Goal: Task Accomplishment & Management: Manage account settings

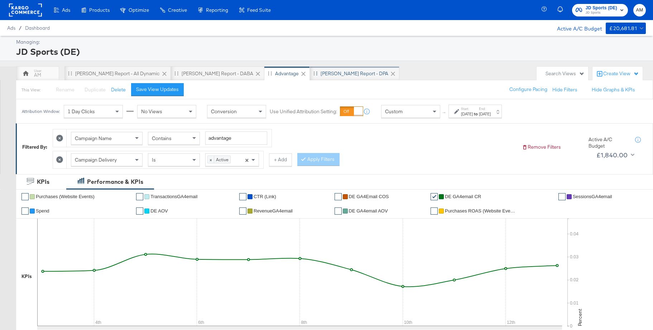
click at [310, 78] on div "[PERSON_NAME] Report - DPA" at bounding box center [355, 73] width 90 height 14
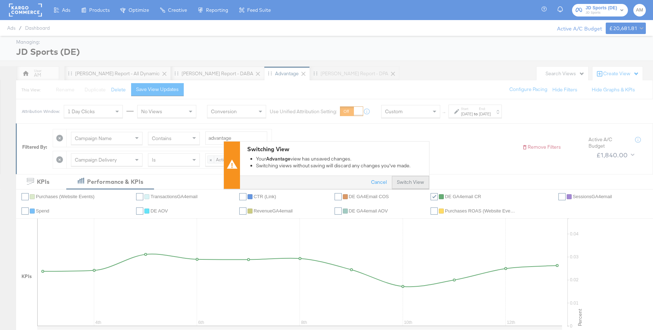
click at [413, 182] on button "Switch View" at bounding box center [410, 182] width 37 height 13
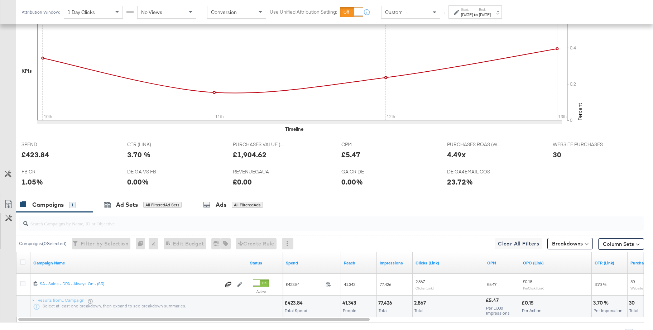
scroll to position [245, 0]
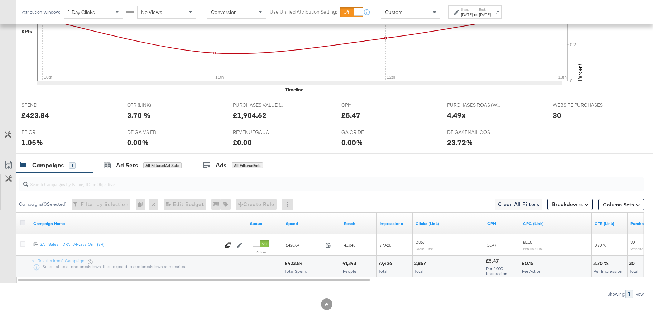
click at [23, 225] on icon at bounding box center [22, 222] width 5 height 5
click at [0, 0] on input "checkbox" at bounding box center [0, 0] width 0 height 0
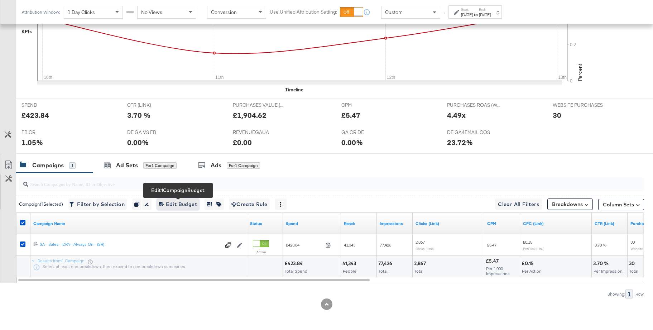
click at [171, 206] on span "Edit 1 Campaign Budget Edit Budget" at bounding box center [178, 204] width 38 height 9
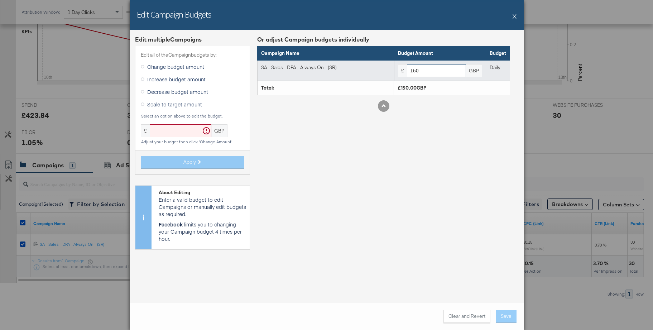
drag, startPoint x: 425, startPoint y: 72, endPoint x: 388, endPoint y: 70, distance: 37.3
click at [388, 70] on tr "SA - Sales - DPA - Always On - (SR) £ 150 GBP Daily" at bounding box center [383, 70] width 253 height 21
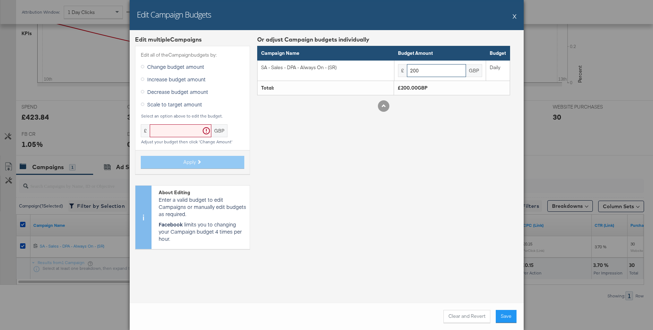
scroll to position [243, 0]
click at [461, 316] on button "Clear and Revert" at bounding box center [467, 316] width 47 height 13
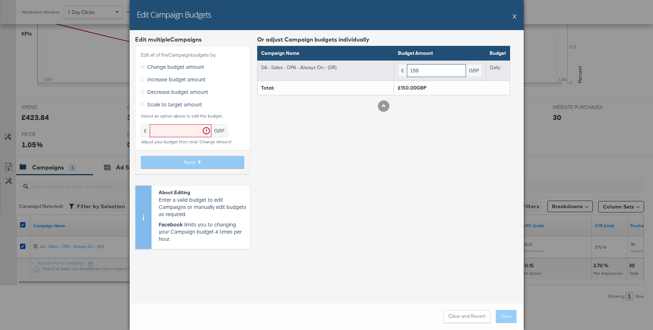
drag, startPoint x: 422, startPoint y: 70, endPoint x: 394, endPoint y: 70, distance: 27.6
click at [394, 70] on td "£ 150 GBP" at bounding box center [440, 70] width 92 height 21
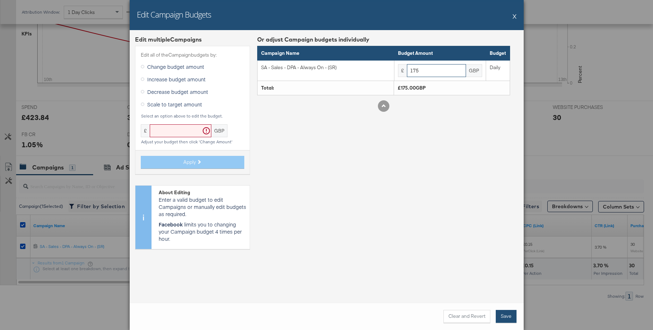
type input "175"
click at [509, 320] on button "Save" at bounding box center [506, 316] width 21 height 13
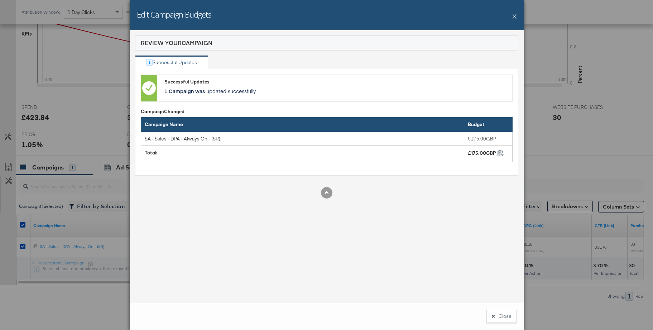
click at [514, 16] on button "X" at bounding box center [515, 16] width 4 height 14
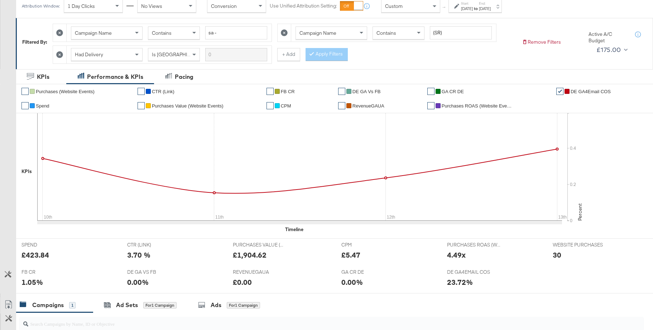
scroll to position [0, 0]
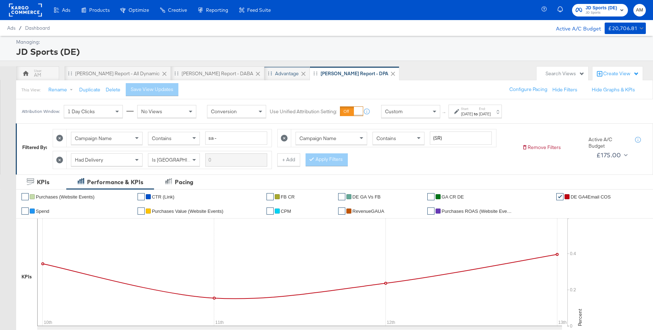
click at [275, 72] on div "Advantage" at bounding box center [287, 73] width 24 height 7
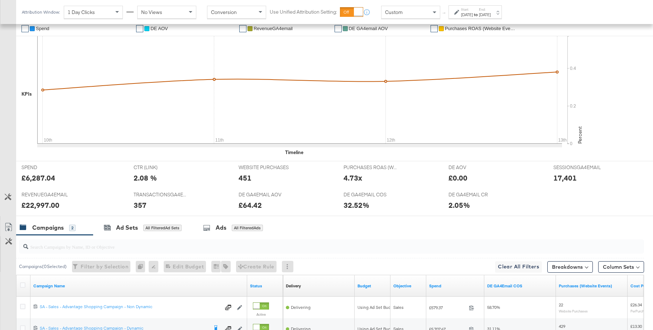
scroll to position [166, 0]
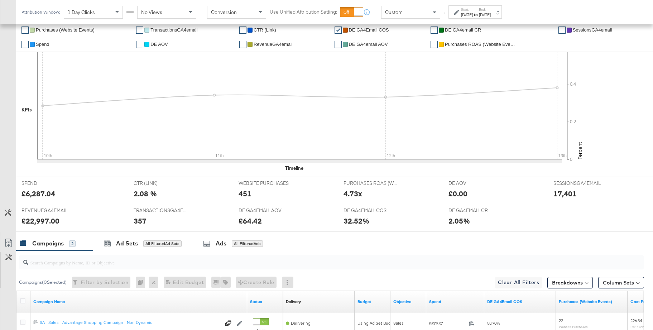
click at [457, 32] on span "DE GA4email CR" at bounding box center [463, 29] width 36 height 5
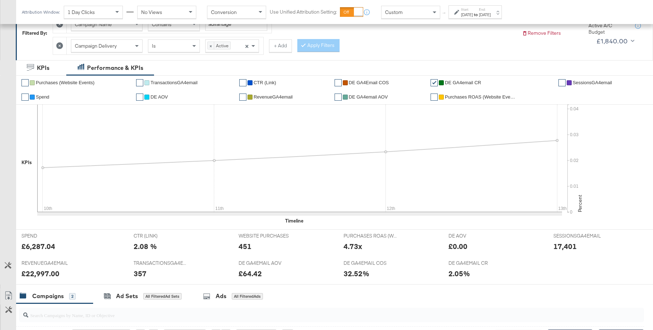
scroll to position [114, 0]
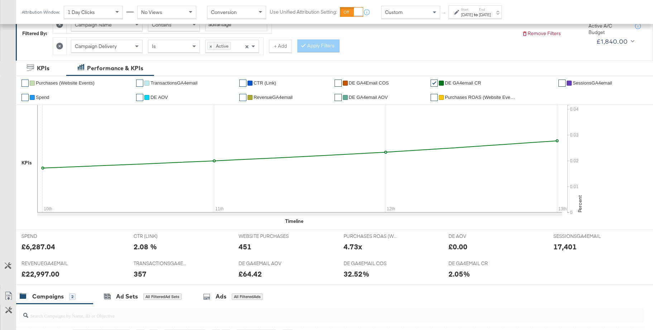
click at [410, 16] on div "Custom" at bounding box center [411, 12] width 58 height 12
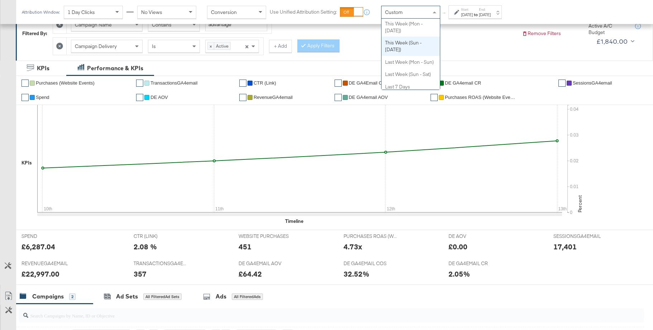
scroll to position [70, 0]
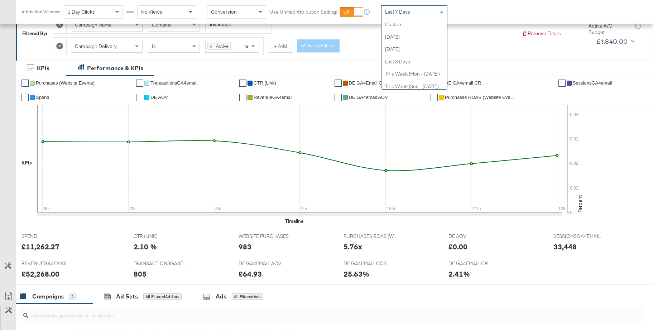
click at [407, 10] on span "Last 7 Days" at bounding box center [397, 12] width 25 height 6
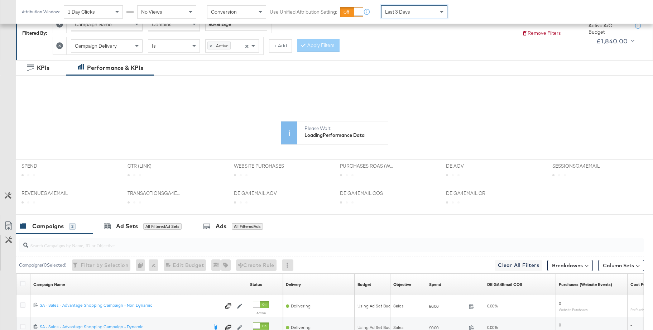
scroll to position [196, 0]
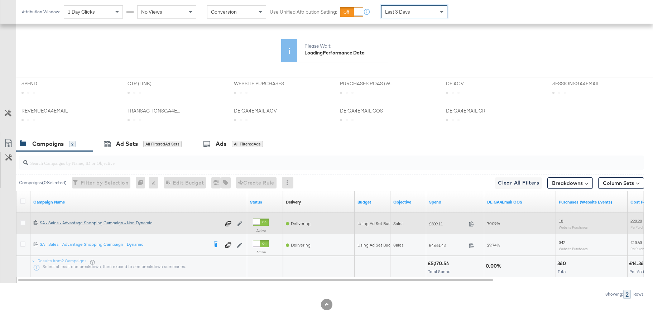
drag, startPoint x: 23, startPoint y: 223, endPoint x: 43, endPoint y: 221, distance: 20.2
click at [23, 223] on icon at bounding box center [22, 222] width 5 height 5
click at [0, 0] on input "checkbox" at bounding box center [0, 0] width 0 height 0
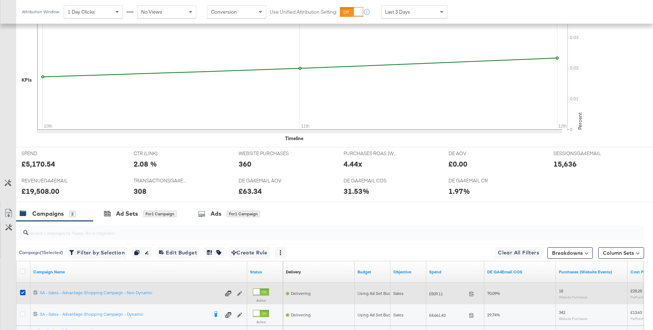
scroll to position [266, 0]
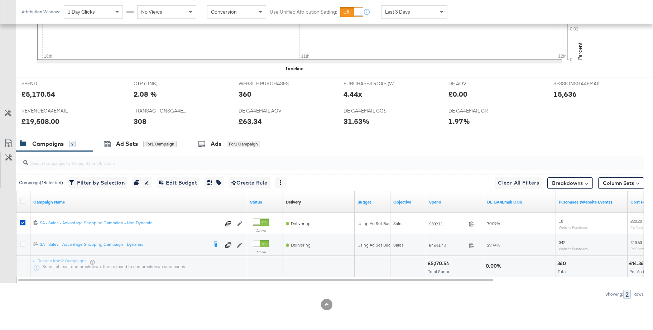
click at [215, 148] on div "Ads" at bounding box center [216, 144] width 11 height 8
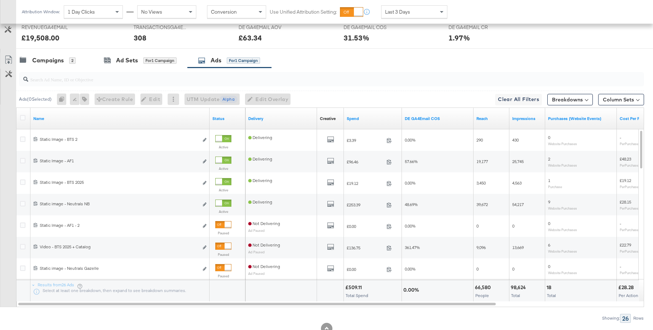
scroll to position [350, 0]
click at [46, 62] on div "Campaigns" at bounding box center [48, 60] width 32 height 8
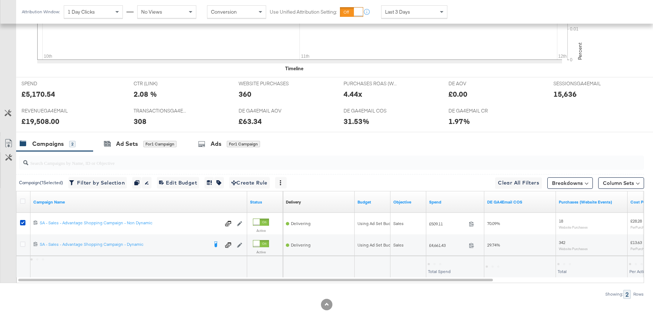
scroll to position [266, 0]
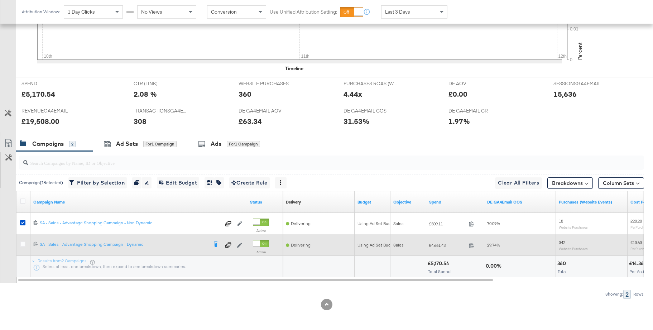
drag, startPoint x: 22, startPoint y: 245, endPoint x: 23, endPoint y: 239, distance: 6.5
click at [22, 245] on icon at bounding box center [22, 244] width 5 height 5
click at [0, 0] on input "checkbox" at bounding box center [0, 0] width 0 height 0
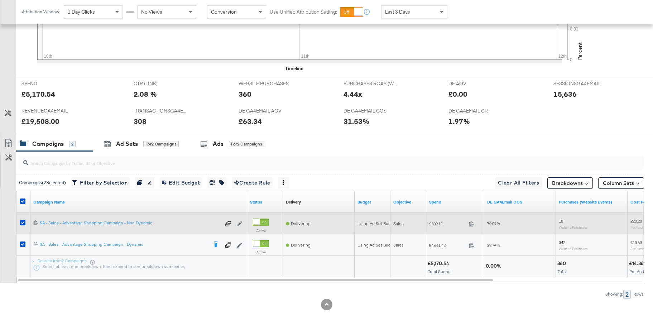
click at [19, 222] on div at bounding box center [23, 223] width 13 height 13
click at [22, 222] on icon at bounding box center [22, 222] width 5 height 5
click at [0, 0] on input "checkbox" at bounding box center [0, 0] width 0 height 0
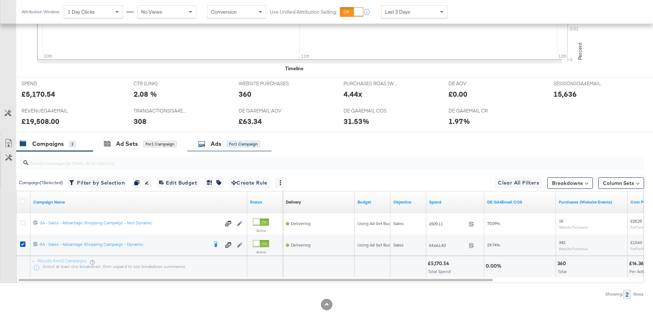
click at [211, 143] on div "Ads" at bounding box center [216, 144] width 11 height 8
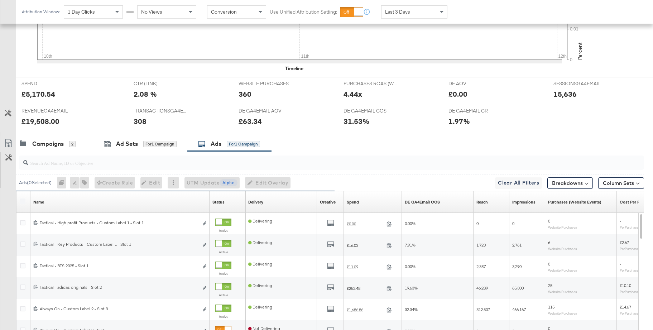
scroll to position [350, 0]
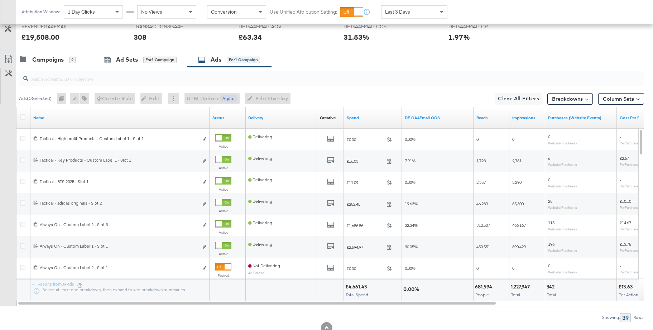
click at [406, 14] on span "Last 3 Days" at bounding box center [397, 12] width 25 height 6
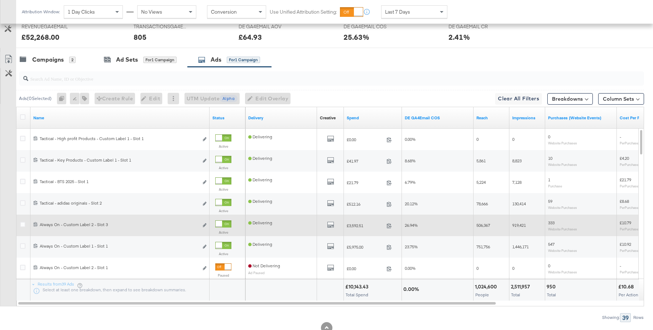
click at [222, 224] on div at bounding box center [219, 224] width 6 height 6
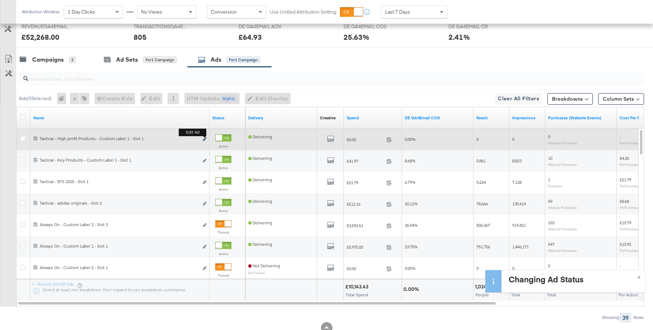
click at [205, 138] on button "Edit ad" at bounding box center [205, 140] width 4 height 8
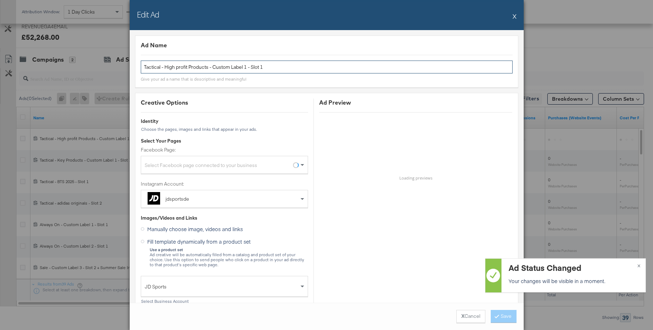
click at [270, 67] on input "Tactical - High profit Products - Custom Label 1 - Slot 1" at bounding box center [327, 67] width 372 height 13
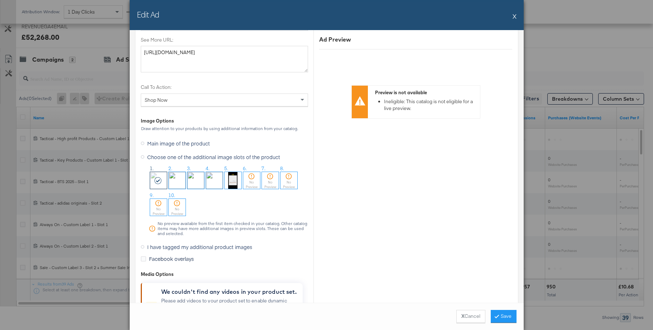
scroll to position [659, 0]
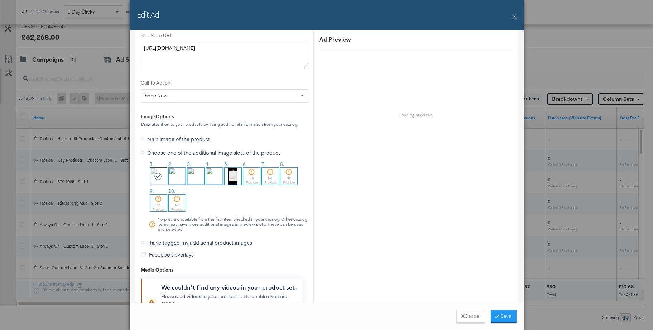
type input "Tactical - High profit Products - Custom Label 1 - Slot 3"
drag, startPoint x: 199, startPoint y: 171, endPoint x: 239, endPoint y: 186, distance: 43.3
click at [199, 171] on img at bounding box center [195, 176] width 17 height 17
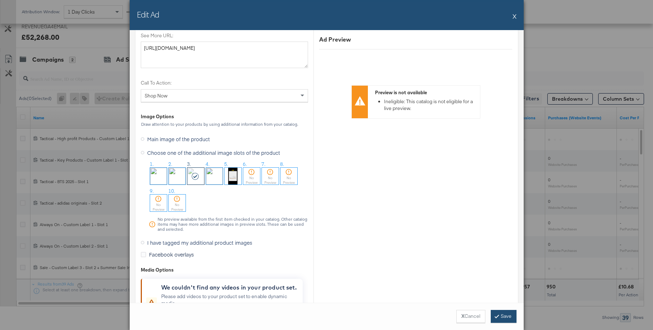
click at [506, 321] on button "Save" at bounding box center [504, 316] width 26 height 13
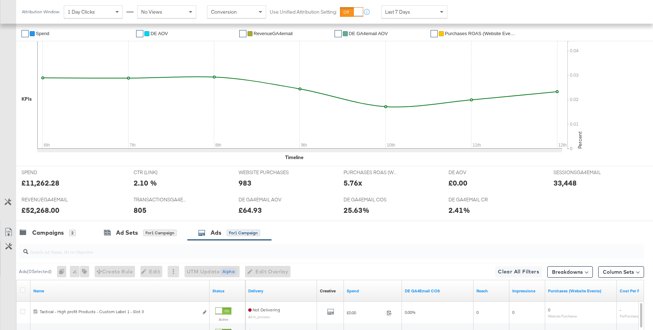
scroll to position [0, 0]
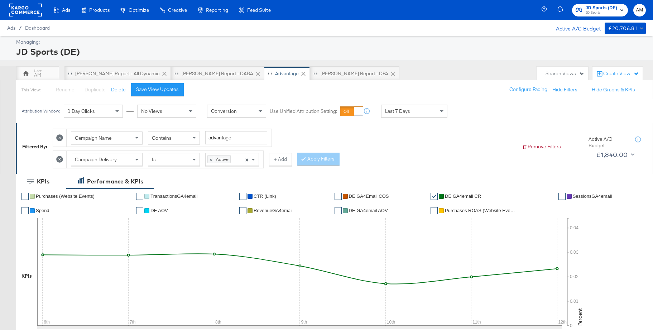
click at [602, 13] on span "JD Sports" at bounding box center [602, 13] width 32 height 6
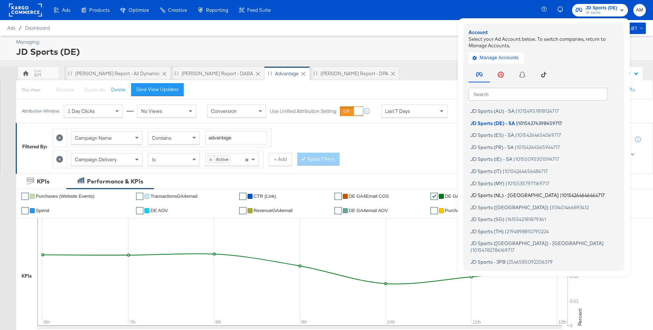
click at [486, 195] on span "JD Sports (NL) - SA" at bounding box center [515, 195] width 89 height 6
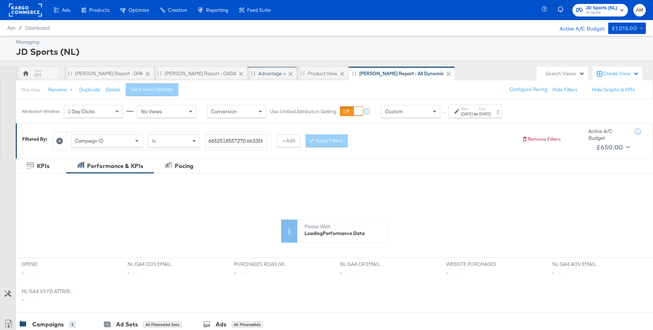
click at [258, 73] on div "Advantage +" at bounding box center [272, 73] width 28 height 7
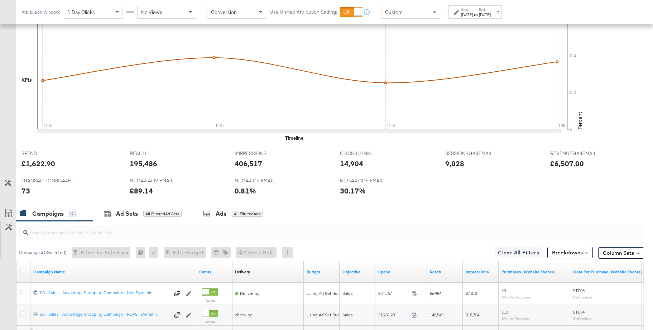
scroll to position [267, 0]
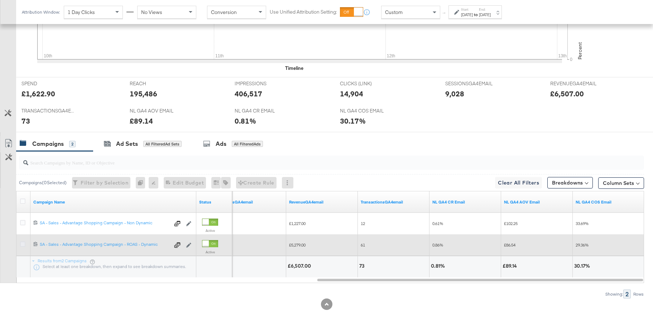
click at [23, 244] on icon at bounding box center [22, 244] width 5 height 5
click at [0, 0] on input "checkbox" at bounding box center [0, 0] width 0 height 0
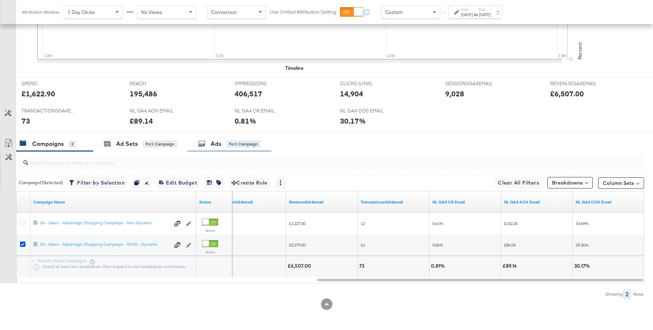
click at [216, 146] on div "Ads" at bounding box center [216, 144] width 11 height 8
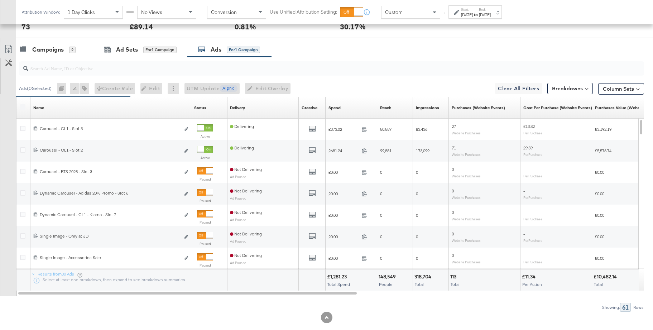
scroll to position [374, 0]
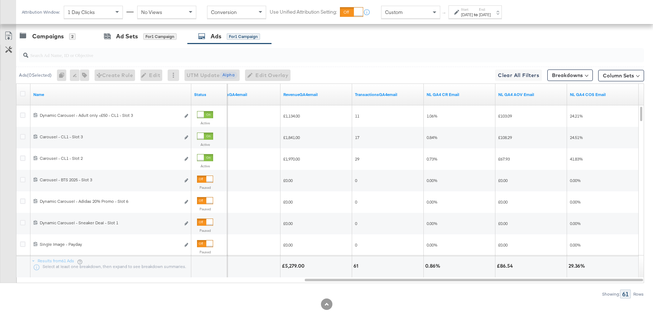
click at [405, 14] on div "Custom" at bounding box center [411, 12] width 58 height 12
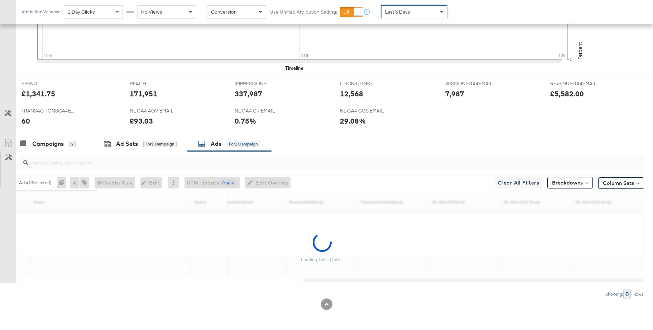
scroll to position [374, 0]
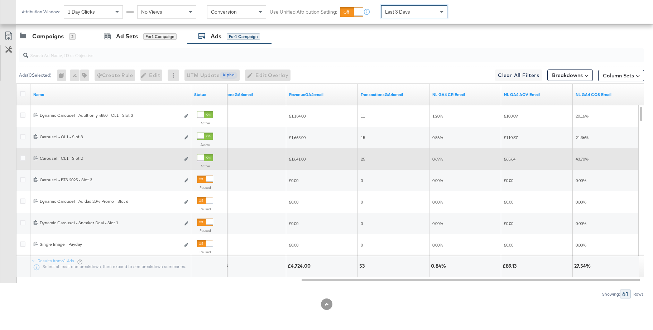
click at [204, 157] on div at bounding box center [201, 158] width 6 height 6
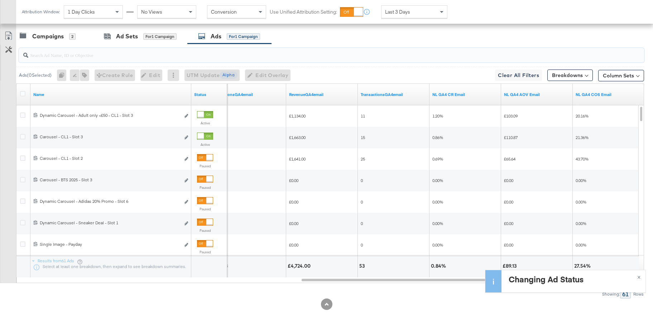
click at [75, 53] on input "search" at bounding box center [307, 52] width 559 height 14
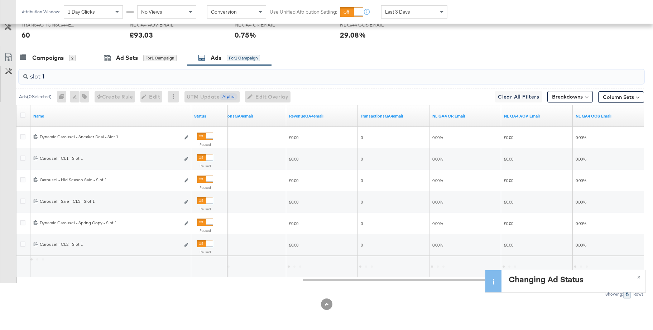
scroll to position [352, 0]
type input "slot 1"
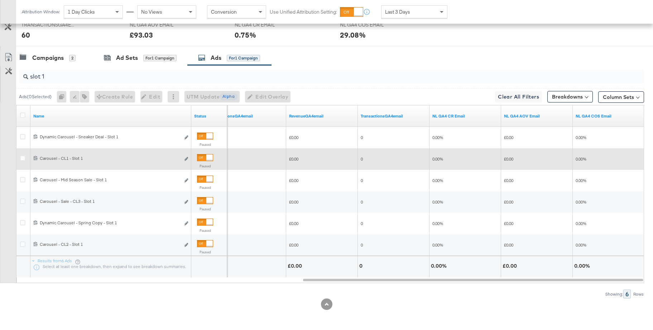
click at [198, 158] on div at bounding box center [205, 157] width 16 height 7
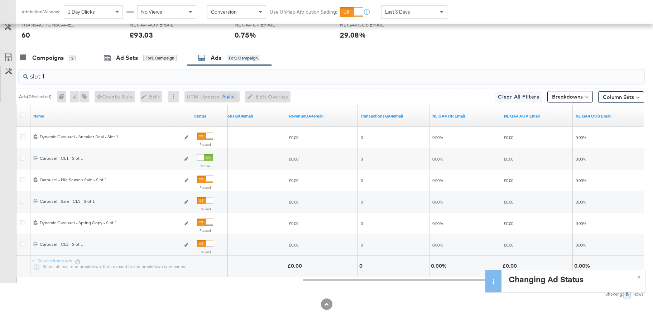
drag, startPoint x: 49, startPoint y: 77, endPoint x: 20, endPoint y: 75, distance: 29.2
click at [20, 75] on div "slot 1" at bounding box center [332, 77] width 626 height 14
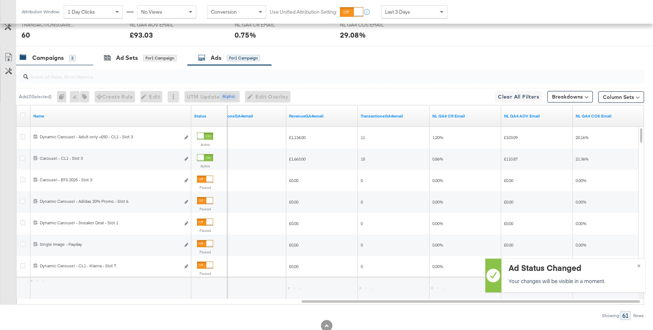
click at [51, 63] on div "Campaigns 2" at bounding box center [54, 57] width 77 height 15
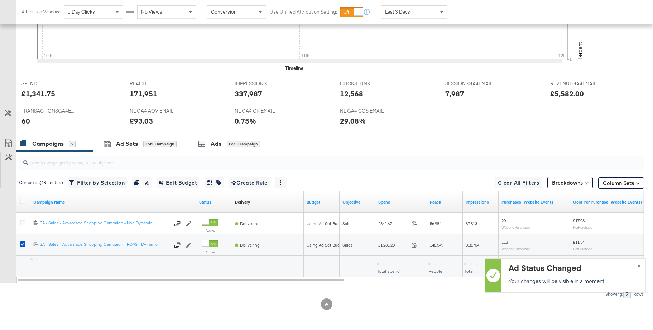
scroll to position [266, 0]
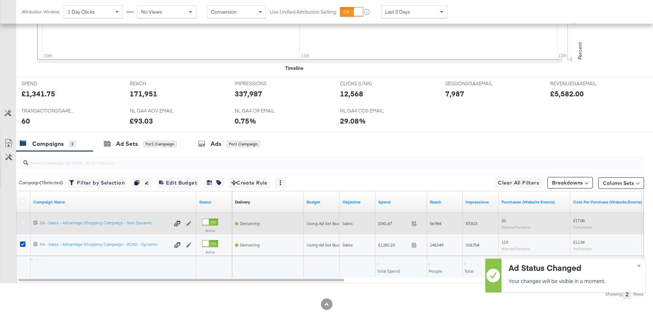
click at [24, 222] on icon at bounding box center [22, 222] width 5 height 5
click at [0, 0] on input "checkbox" at bounding box center [0, 0] width 0 height 0
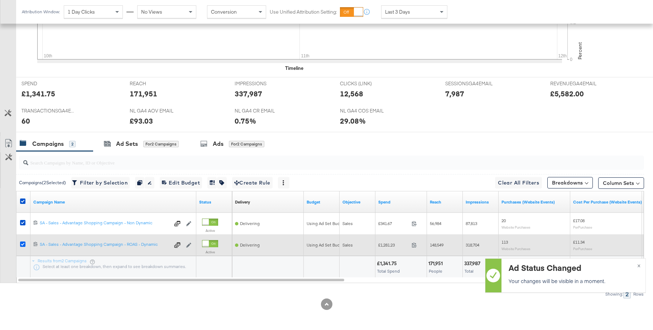
click at [22, 246] on icon at bounding box center [22, 244] width 5 height 5
click at [0, 0] on input "checkbox" at bounding box center [0, 0] width 0 height 0
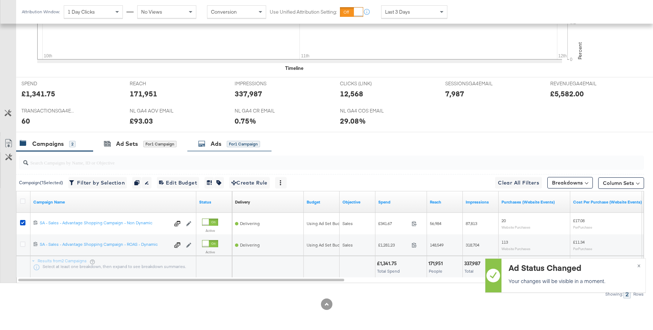
click at [205, 146] on icon at bounding box center [201, 143] width 7 height 7
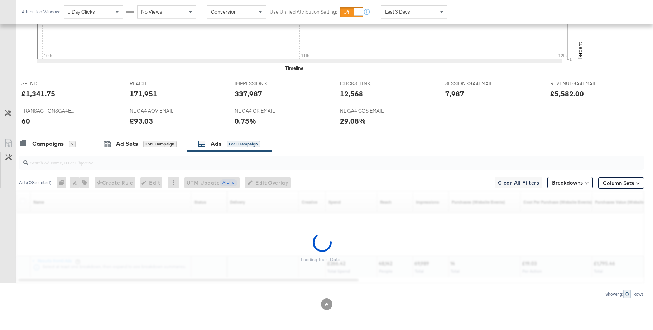
scroll to position [352, 0]
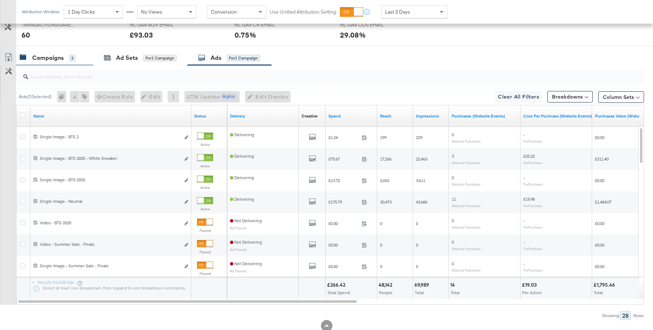
click at [59, 61] on div "Campaigns" at bounding box center [48, 58] width 32 height 8
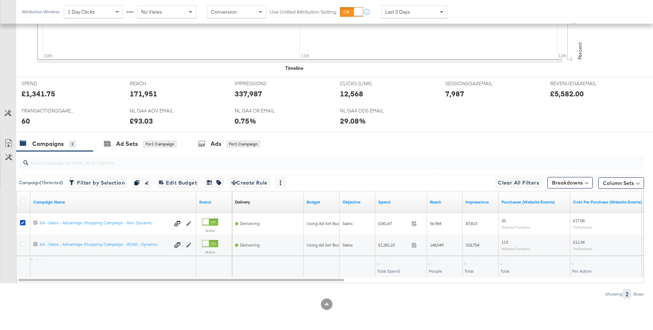
scroll to position [266, 0]
click at [125, 146] on div "Ad Sets" at bounding box center [127, 144] width 22 height 8
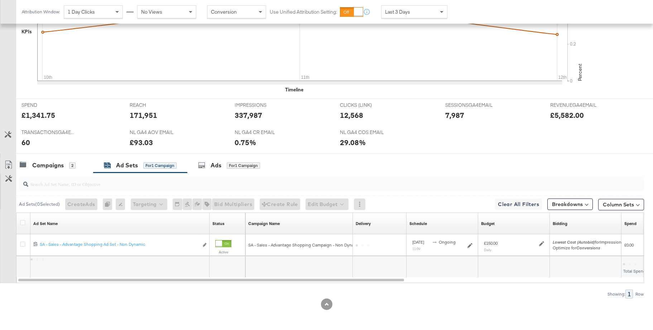
scroll to position [245, 0]
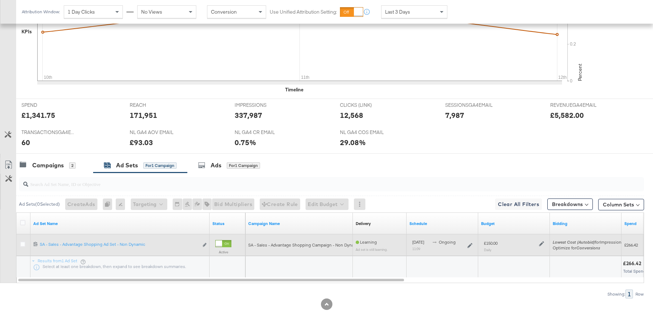
click at [541, 244] on icon at bounding box center [541, 243] width 5 height 5
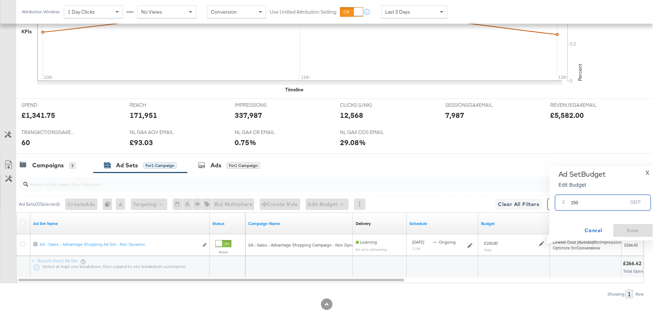
drag, startPoint x: 576, startPoint y: 204, endPoint x: 568, endPoint y: 202, distance: 7.7
click at [568, 202] on div "£ 150 GBP" at bounding box center [603, 203] width 96 height 16
type input "160"
click at [626, 232] on span "Save" at bounding box center [634, 230] width 34 height 9
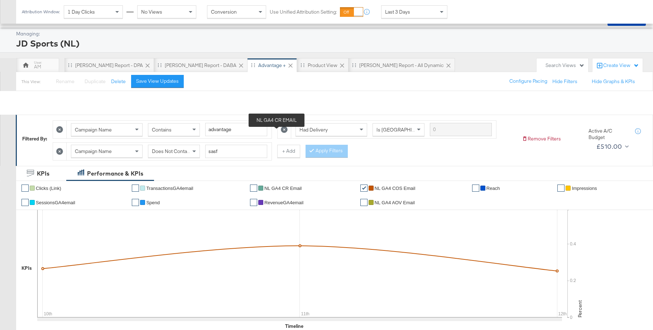
scroll to position [0, 0]
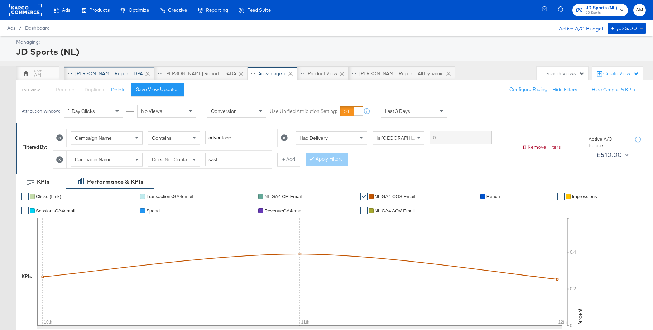
click at [90, 71] on div "SA - JD Report - DPA" at bounding box center [109, 73] width 68 height 7
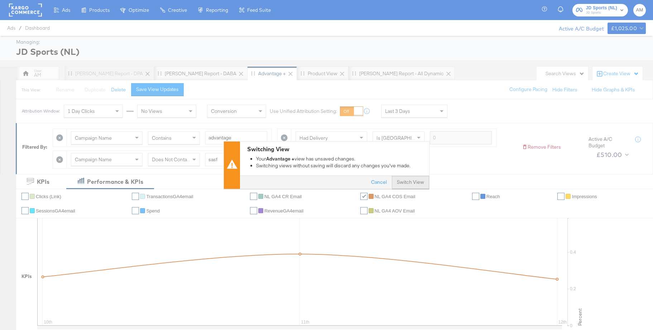
click at [406, 181] on button "Switch View" at bounding box center [410, 182] width 37 height 13
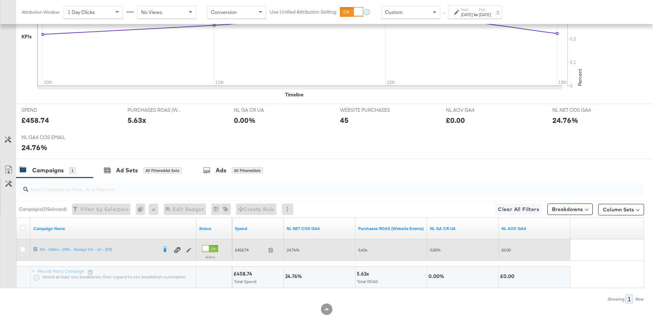
scroll to position [245, 0]
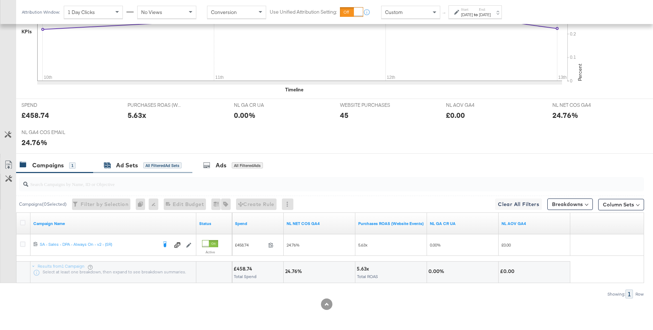
click at [120, 169] on div "Ad Sets" at bounding box center [127, 165] width 22 height 8
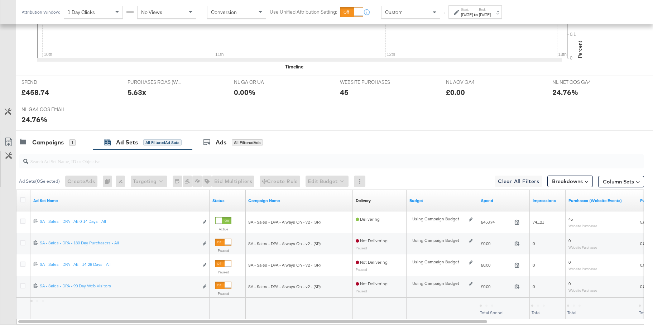
scroll to position [284, 0]
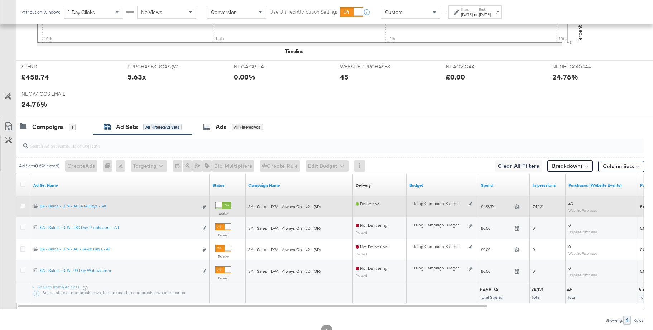
drag, startPoint x: 24, startPoint y: 206, endPoint x: 29, endPoint y: 205, distance: 4.7
click at [24, 206] on icon at bounding box center [22, 205] width 5 height 5
click at [0, 0] on input "checkbox" at bounding box center [0, 0] width 0 height 0
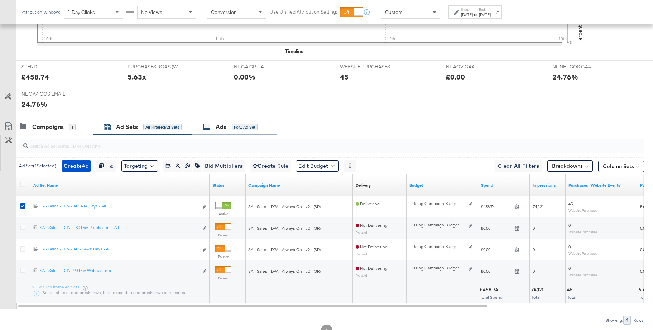
click at [220, 132] on div "Ads for 1 Ad Set" at bounding box center [234, 126] width 84 height 15
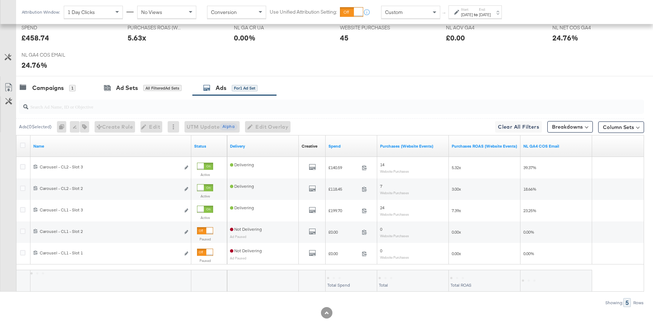
scroll to position [331, 0]
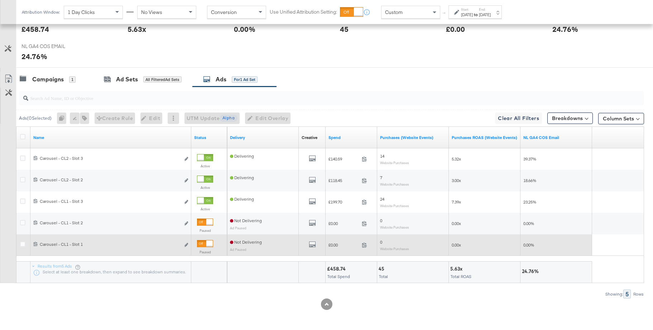
drag, startPoint x: 201, startPoint y: 244, endPoint x: 207, endPoint y: 240, distance: 7.8
click at [206, 244] on div at bounding box center [209, 244] width 6 height 6
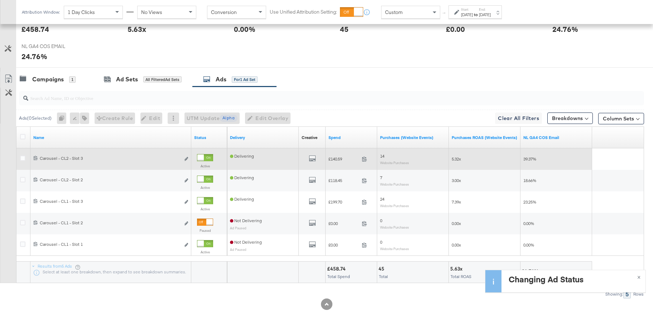
click at [204, 156] on div at bounding box center [201, 158] width 6 height 6
click at [53, 79] on div "Campaigns" at bounding box center [48, 79] width 32 height 8
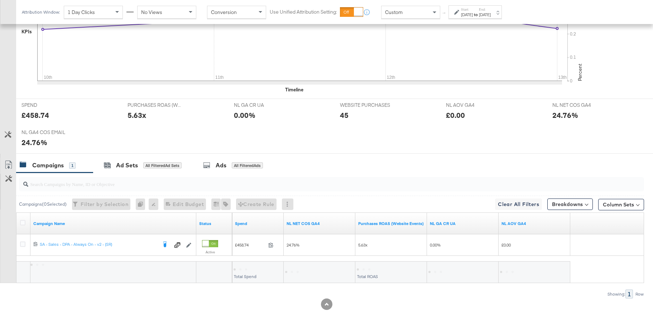
scroll to position [245, 0]
click at [22, 223] on icon at bounding box center [22, 222] width 5 height 5
click at [0, 0] on input "checkbox" at bounding box center [0, 0] width 0 height 0
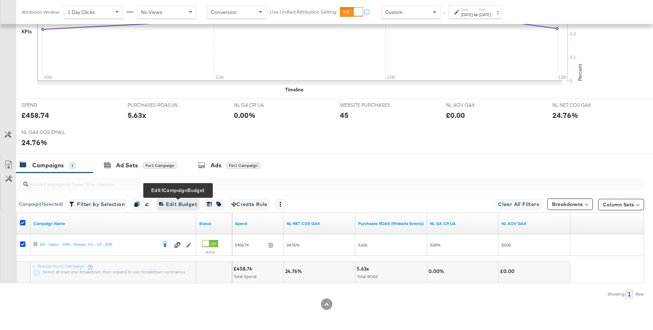
click at [188, 203] on span "Edit 1 Campaign Budget Edit Budget" at bounding box center [178, 204] width 38 height 9
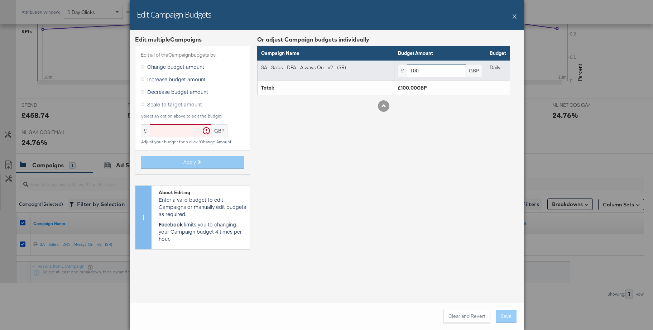
click at [420, 72] on input "100" at bounding box center [436, 70] width 59 height 13
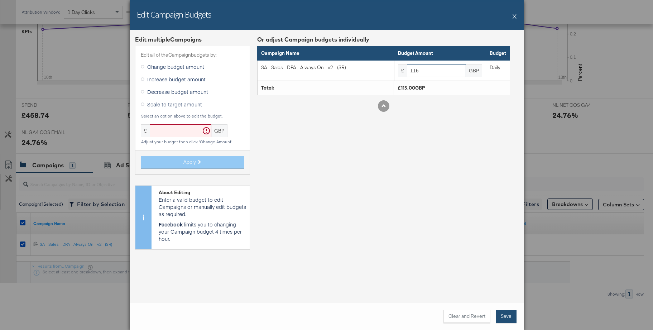
type input "115"
click at [505, 315] on button "Save" at bounding box center [506, 316] width 21 height 13
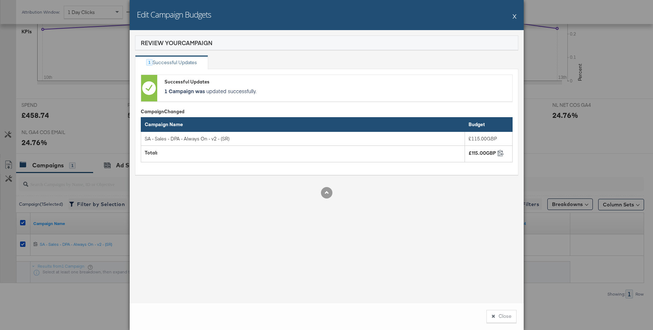
click at [500, 316] on button "Close" at bounding box center [502, 316] width 30 height 13
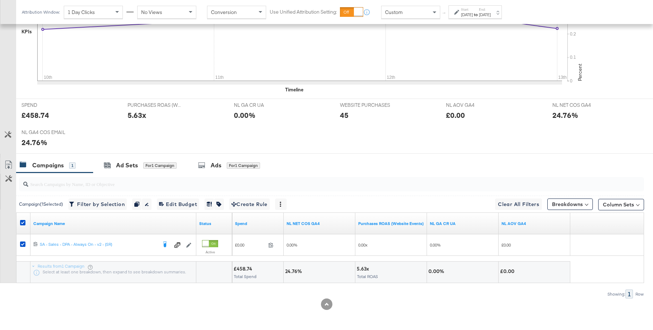
scroll to position [0, 0]
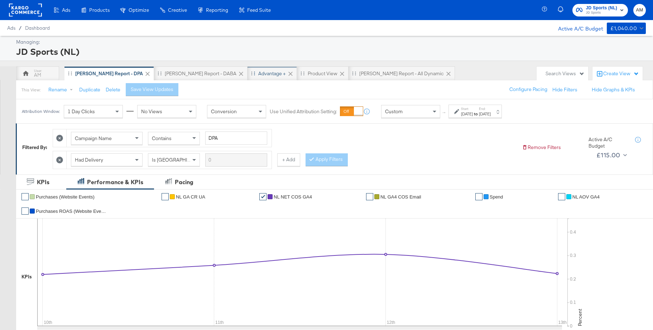
click at [248, 77] on div "Advantage +" at bounding box center [272, 73] width 49 height 14
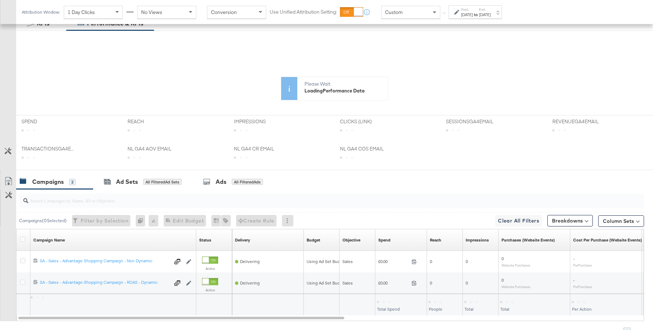
scroll to position [197, 0]
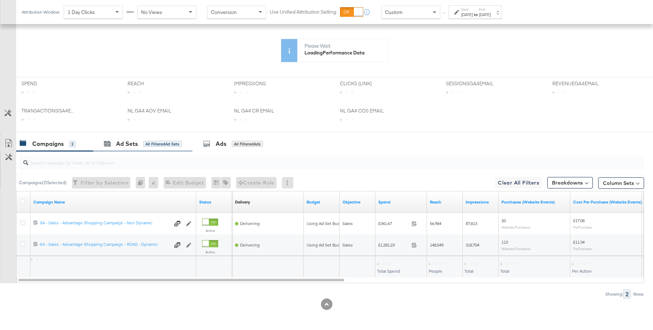
click at [112, 138] on div "Ad Sets All Filtered Ad Sets" at bounding box center [142, 143] width 99 height 15
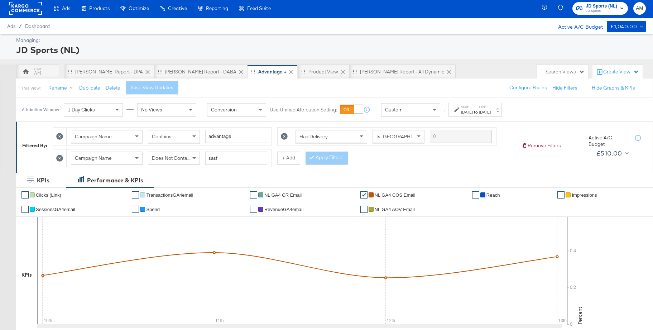
scroll to position [5, 0]
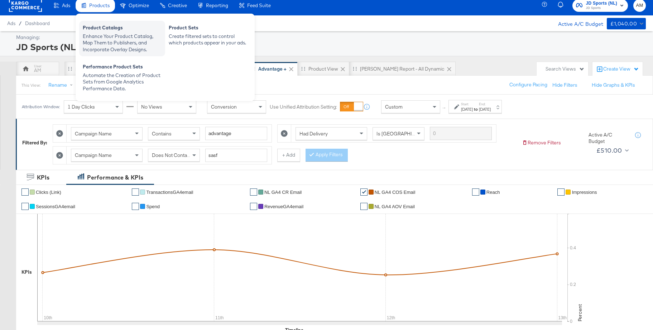
click at [100, 38] on div "Enhance Your Product Catalog, Map Them to Publishers, and Incorporate Overlay D…" at bounding box center [122, 43] width 79 height 20
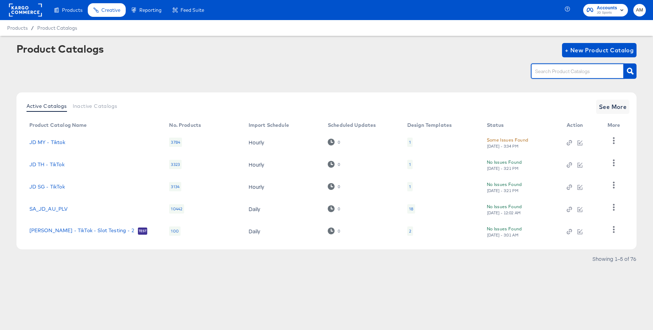
click at [541, 69] on input "text" at bounding box center [572, 71] width 76 height 8
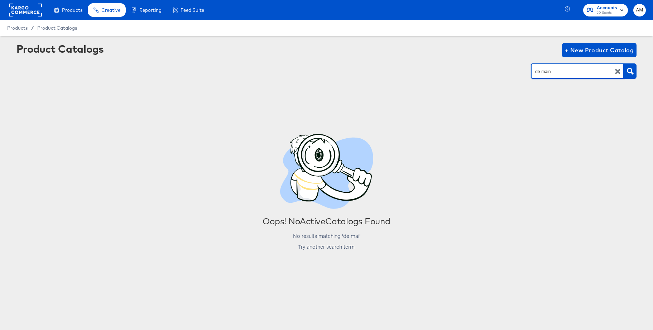
drag, startPoint x: 542, startPoint y: 73, endPoint x: 568, endPoint y: 73, distance: 25.8
click at [568, 73] on input "de main" at bounding box center [572, 71] width 76 height 8
type input "de"
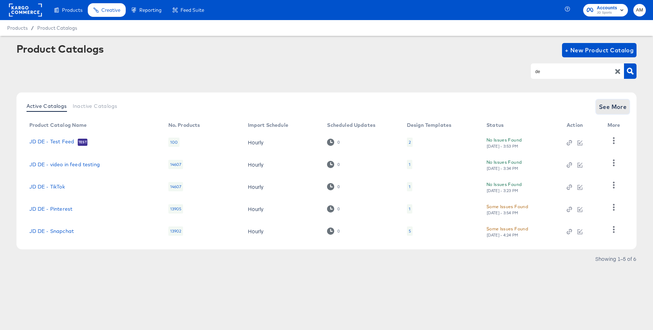
click at [609, 110] on span "See More" at bounding box center [613, 107] width 28 height 10
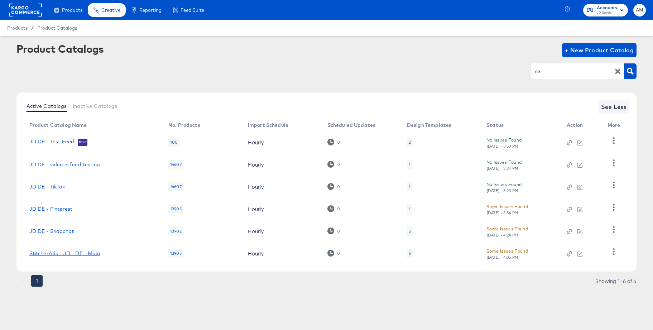
click at [92, 251] on link "StitcherAds - JD - DE - Main" at bounding box center [64, 254] width 71 height 6
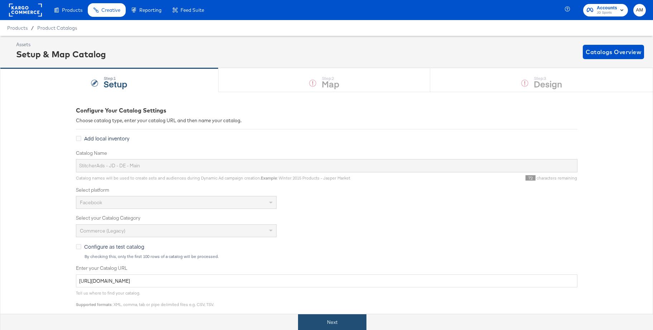
click at [321, 318] on button "Next" at bounding box center [332, 322] width 68 height 16
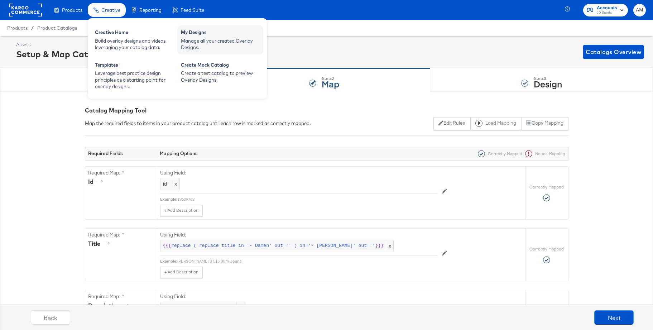
click at [210, 46] on div "Manage all your created Overlay Designs." at bounding box center [220, 44] width 79 height 13
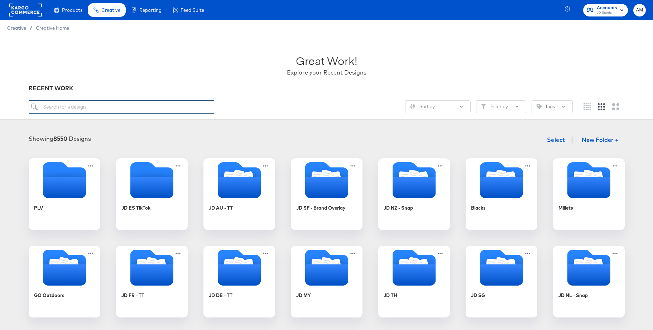
click at [84, 107] on input "search" at bounding box center [122, 106] width 186 height 13
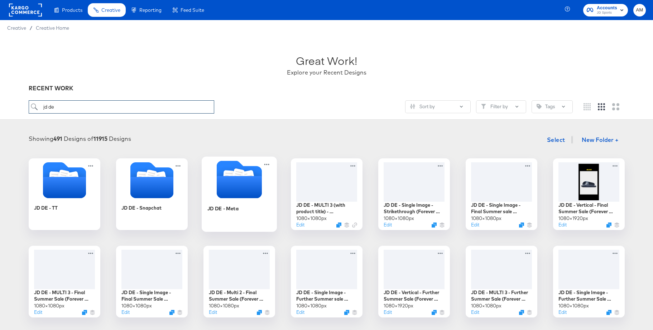
type input "jd de"
click at [233, 185] on icon "Folder" at bounding box center [239, 187] width 45 height 22
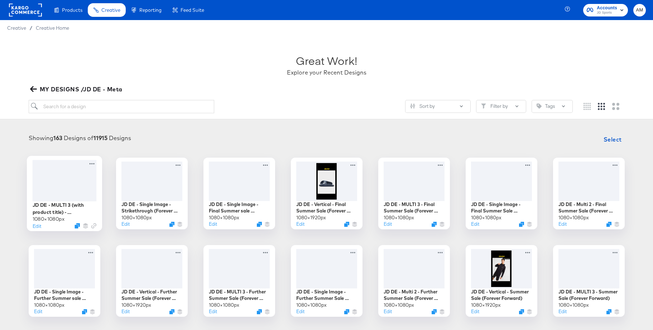
click at [74, 179] on div at bounding box center [64, 180] width 64 height 41
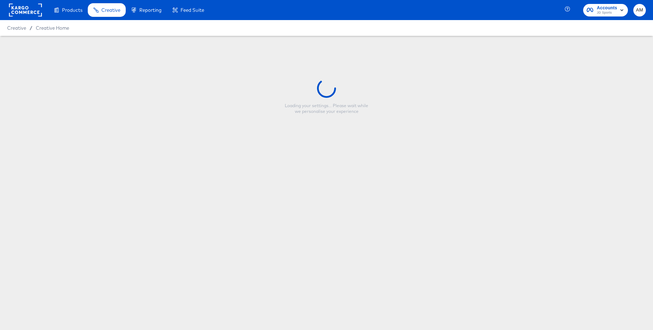
type input "JD DE - MULTI 3 (with product title) - Strikethrough (Forever Forward)"
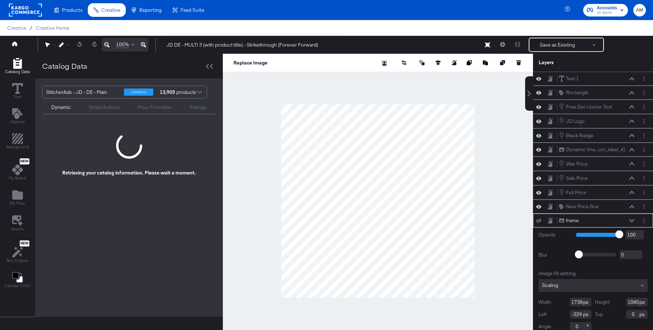
scroll to position [7, 0]
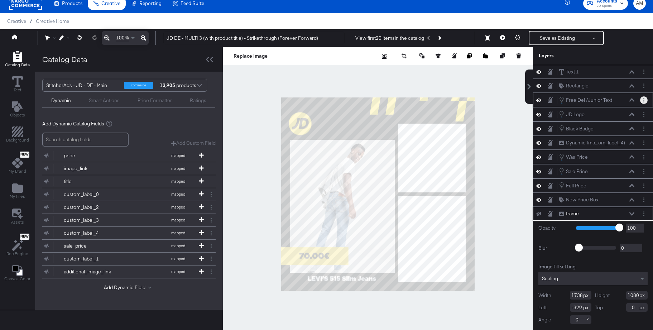
click at [644, 100] on circle "Layer Options" at bounding box center [644, 100] width 1 height 1
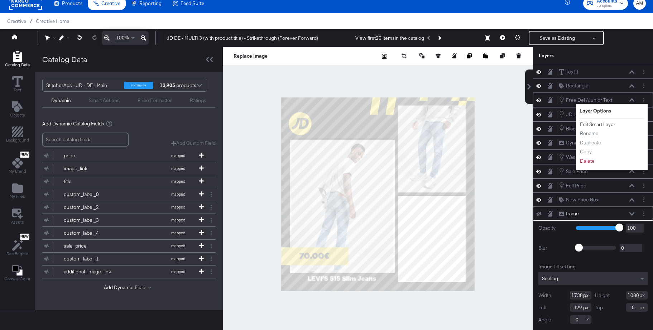
click at [600, 124] on button "Edit Smart Layer" at bounding box center [598, 125] width 36 height 8
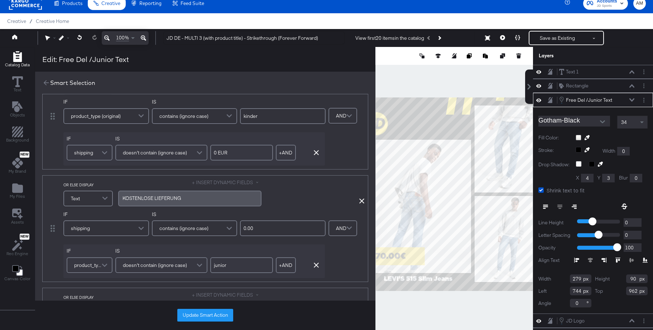
scroll to position [7, 0]
click at [45, 83] on icon at bounding box center [46, 83] width 8 height 8
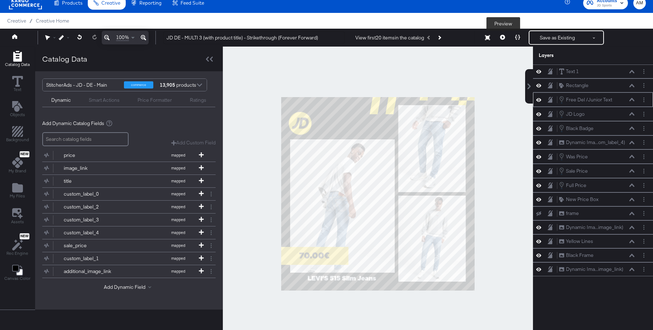
click at [504, 38] on icon at bounding box center [502, 37] width 5 height 5
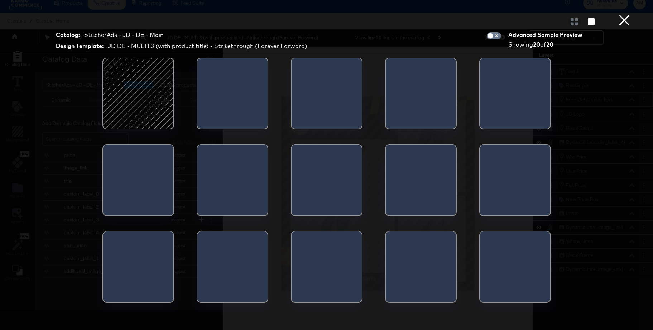
click at [623, 14] on button "×" at bounding box center [625, 7] width 14 height 14
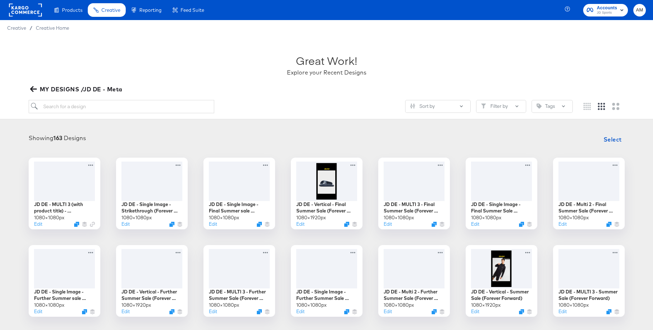
click at [31, 91] on icon "button" at bounding box center [33, 89] width 7 height 6
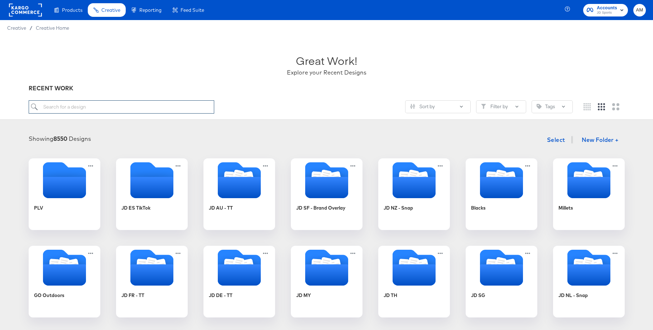
click at [57, 106] on input "search" at bounding box center [122, 106] width 186 height 13
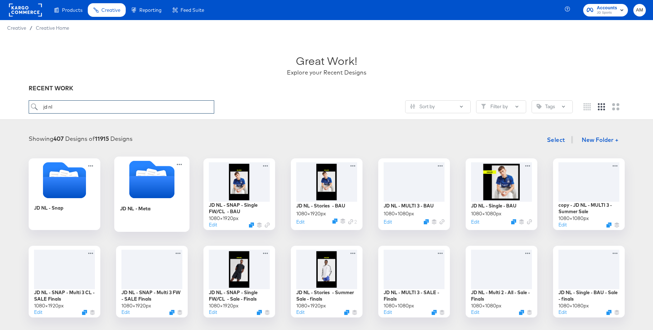
type input "jd nl"
click at [154, 175] on icon "Folder" at bounding box center [150, 175] width 13 height 14
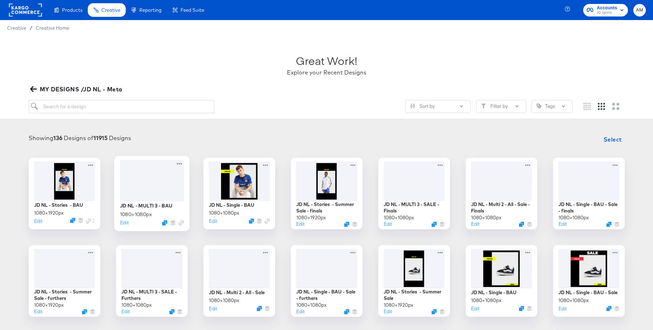
click at [155, 176] on div at bounding box center [152, 180] width 64 height 41
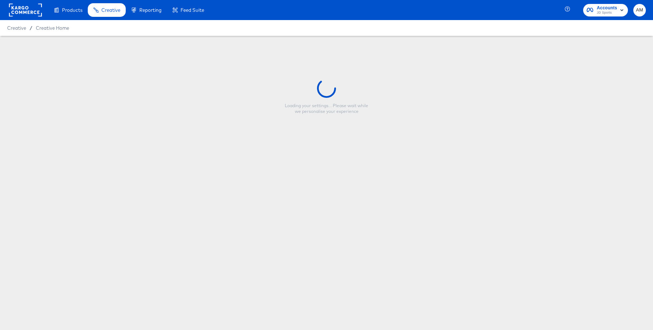
type input "JD NL - MULTI 3 - BAU"
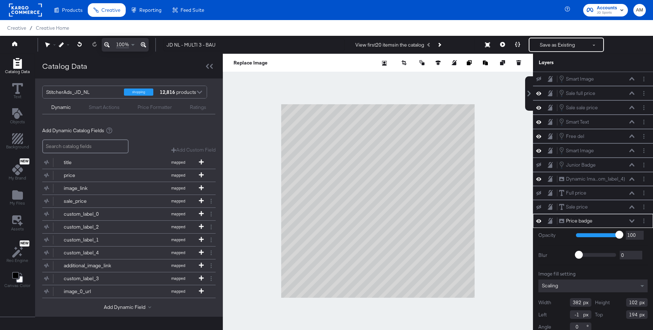
scroll to position [7, 0]
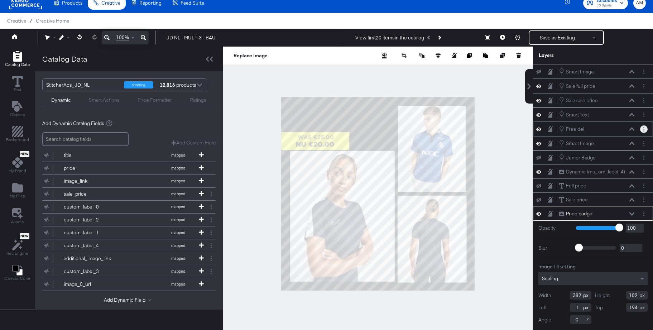
click at [644, 129] on icon "Layer Options" at bounding box center [644, 129] width 1 height 5
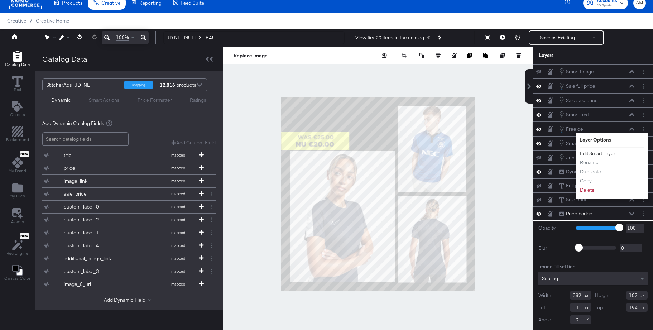
click at [606, 152] on button "Edit Smart Layer" at bounding box center [598, 154] width 36 height 8
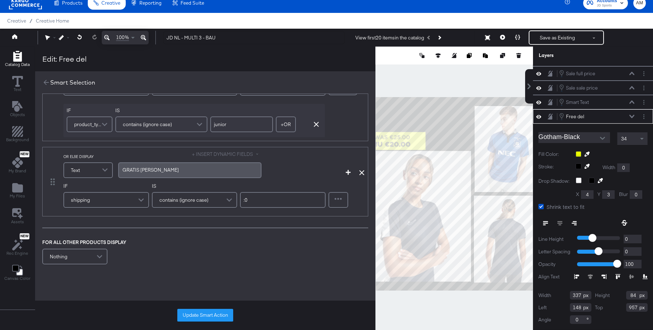
scroll to position [76, 0]
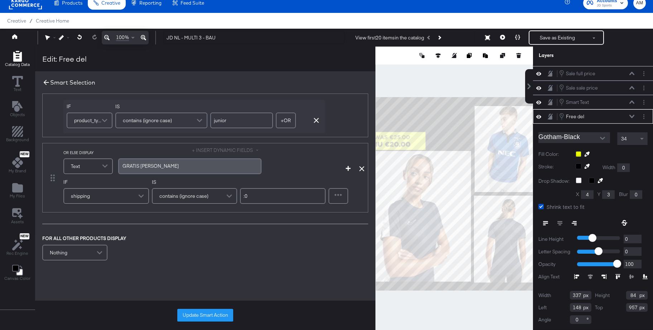
click at [44, 83] on icon at bounding box center [46, 83] width 8 height 8
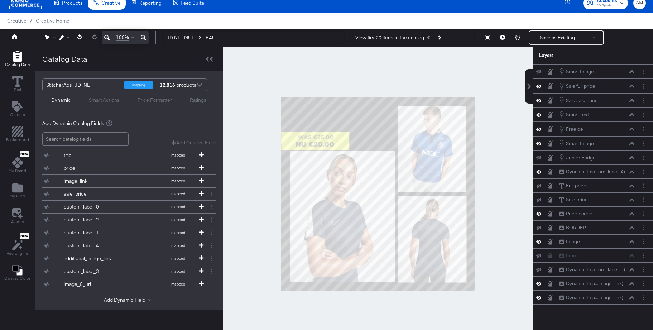
scroll to position [0, 0]
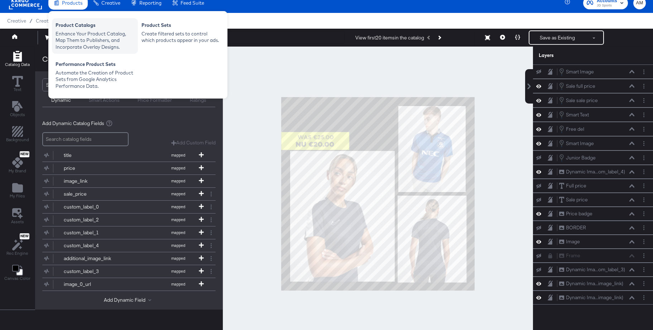
click at [72, 27] on div "Product Catalogs" at bounding box center [95, 26] width 79 height 9
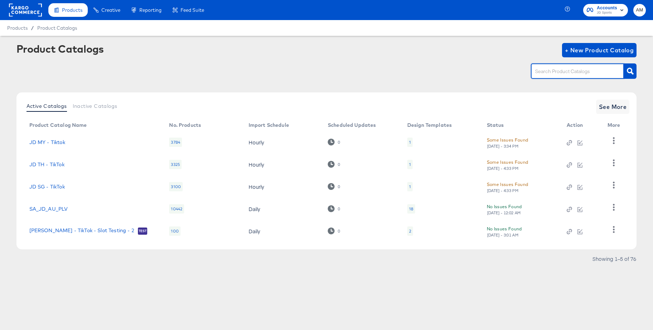
click at [550, 74] on input "text" at bounding box center [572, 71] width 76 height 8
type input "nl"
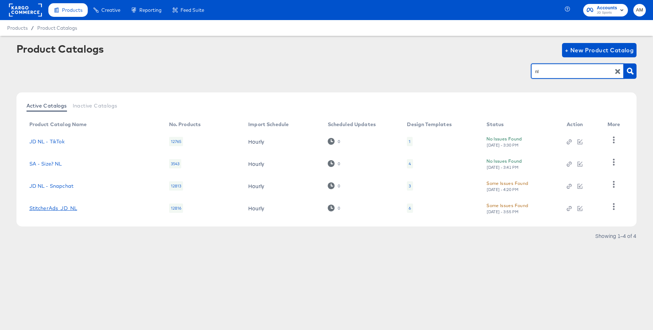
click at [73, 208] on link "StitcherAds_JD_NL" at bounding box center [53, 208] width 48 height 6
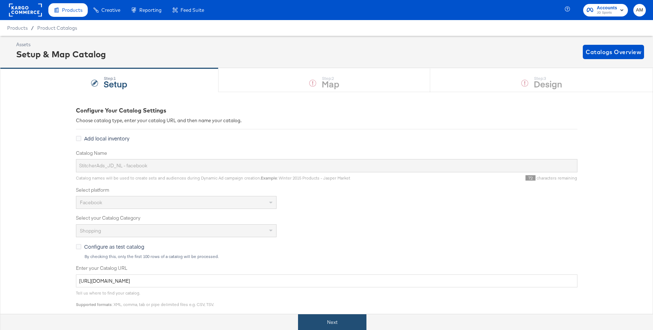
click at [329, 322] on button "Next" at bounding box center [332, 322] width 68 height 16
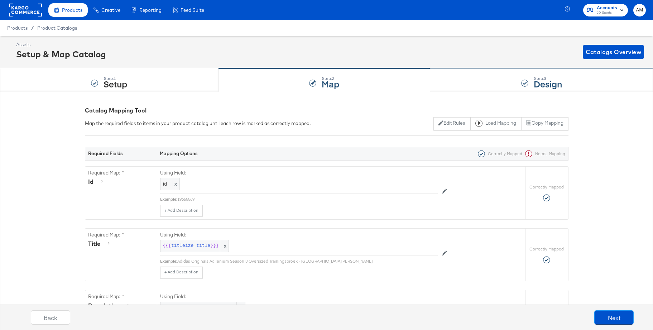
click at [497, 77] on div "Step: 3 Design" at bounding box center [542, 80] width 223 height 24
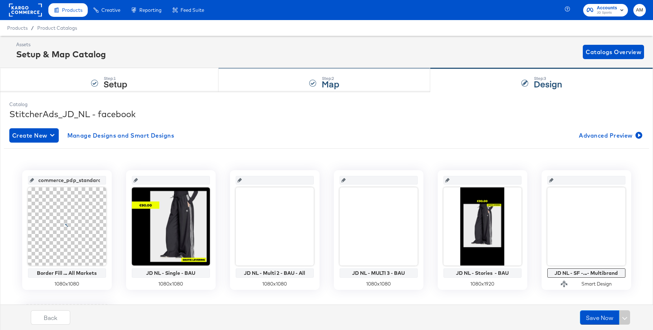
click at [320, 82] on div "Step: 2 Map" at bounding box center [325, 80] width 212 height 24
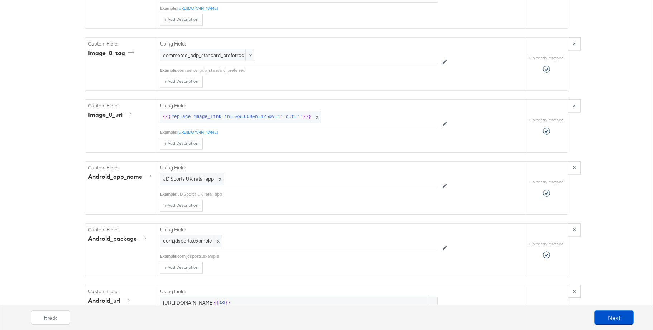
scroll to position [1629, 0]
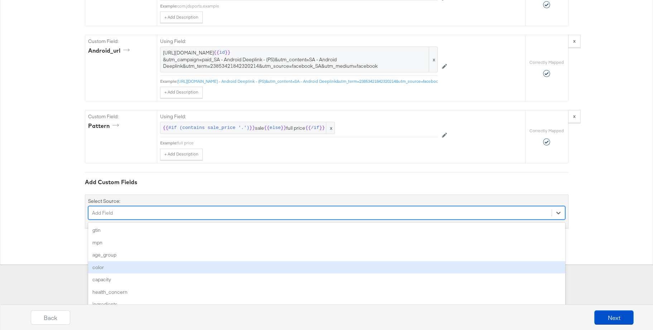
click at [123, 220] on div "option color focused, 4 of 158. 158 results available. Use Up and Down to choos…" at bounding box center [326, 213] width 477 height 14
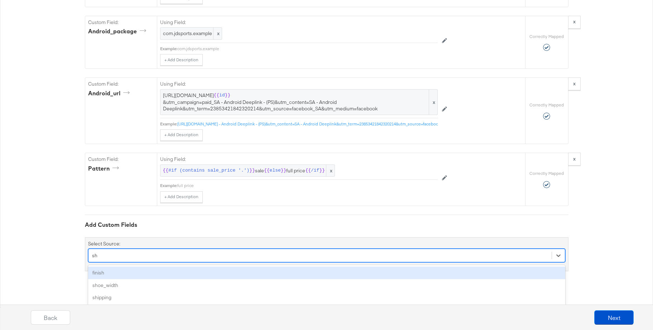
type input "shi"
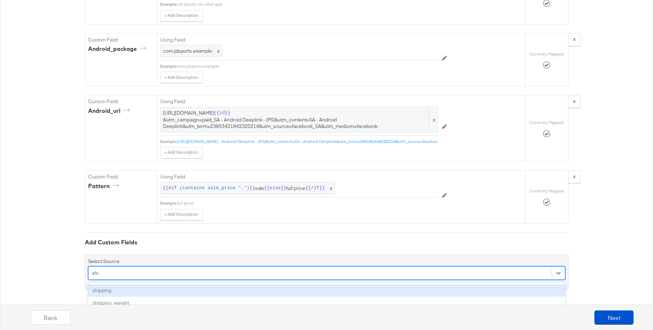
click at [112, 289] on div "shipping" at bounding box center [326, 290] width 477 height 13
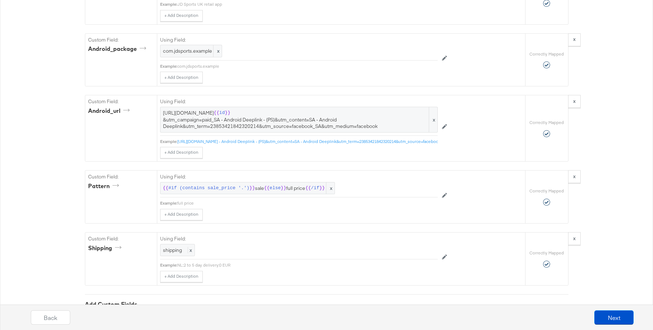
scroll to position [1689, 0]
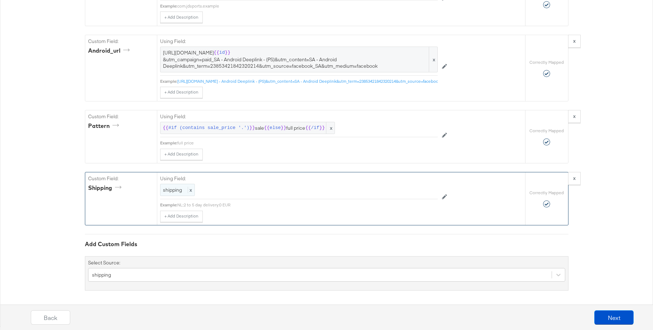
click at [180, 192] on span "shipping" at bounding box center [172, 190] width 19 height 6
click at [413, 192] on div at bounding box center [421, 191] width 27 height 11
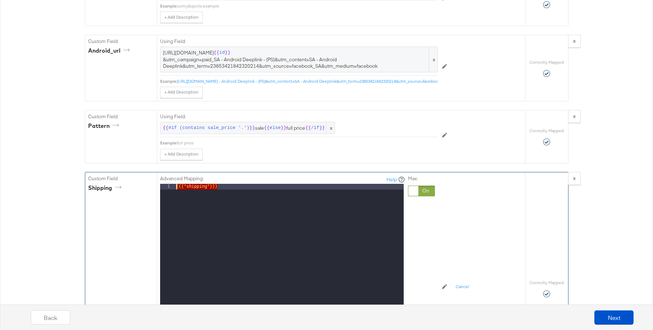
drag, startPoint x: 233, startPoint y: 191, endPoint x: 157, endPoint y: 185, distance: 77.0
click at [157, 185] on div "Advanced Mapping: Help 1 {{{ "shipping" }}} XXXXXXXXXXXXXXXXXXXXXXXXXXXXXXXXXXX…" at bounding box center [341, 288] width 369 height 232
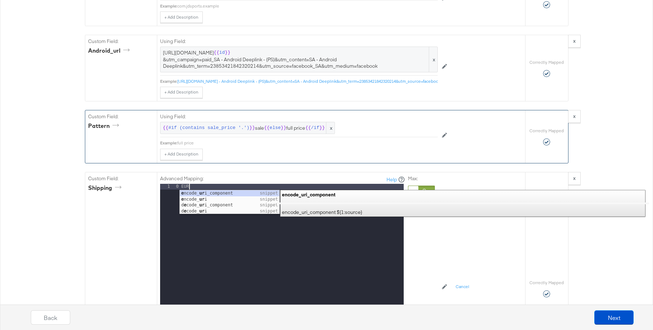
click at [275, 148] on div "Using Field: {{ #if (contains sale_price '.') }} sale {{ else }} full price {{ …" at bounding box center [299, 135] width 278 height 50
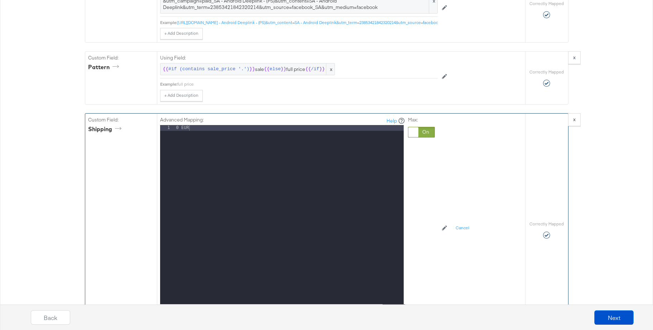
scroll to position [1778, 0]
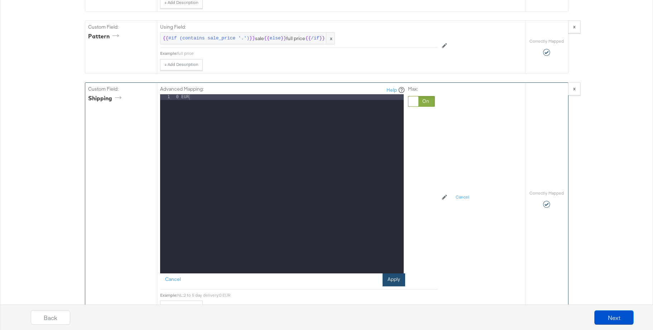
click at [393, 280] on button "Apply" at bounding box center [394, 280] width 23 height 13
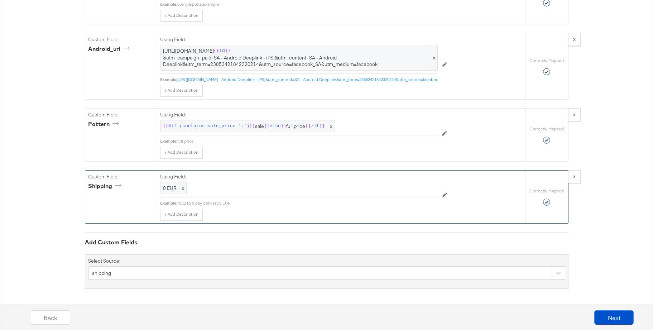
scroll to position [1691, 0]
click at [609, 316] on button "Next" at bounding box center [614, 317] width 39 height 14
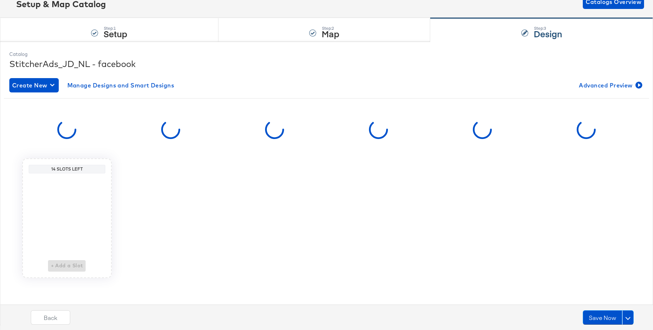
scroll to position [0, 0]
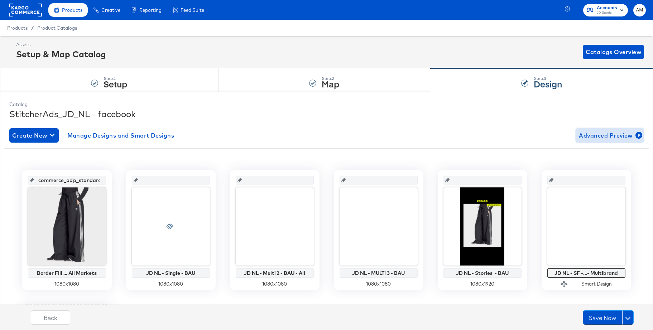
click at [597, 137] on span "Advanced Preview" at bounding box center [610, 135] width 62 height 10
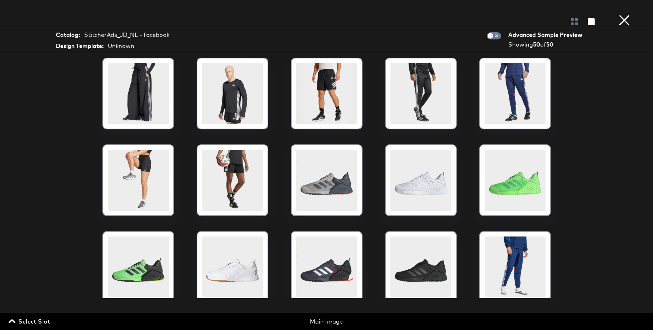
click at [40, 321] on span "Select Slot" at bounding box center [30, 322] width 40 height 10
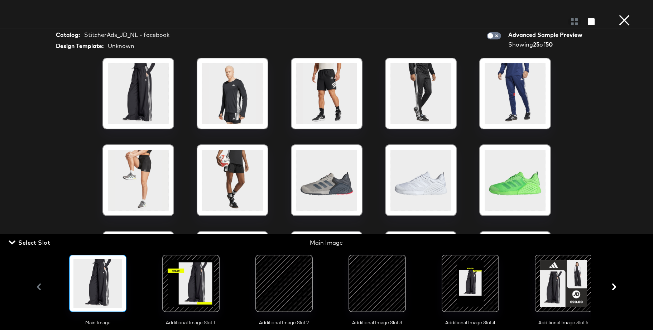
click at [201, 286] on div at bounding box center [191, 283] width 49 height 49
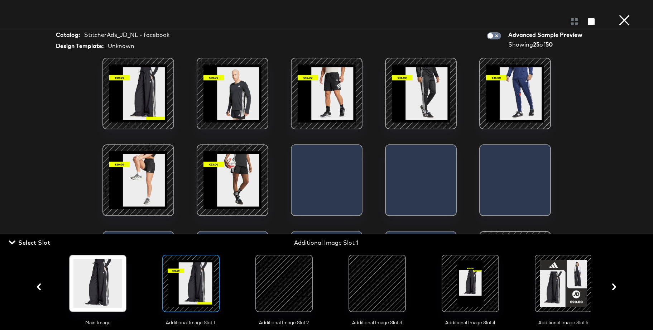
click at [132, 86] on div at bounding box center [138, 93] width 61 height 61
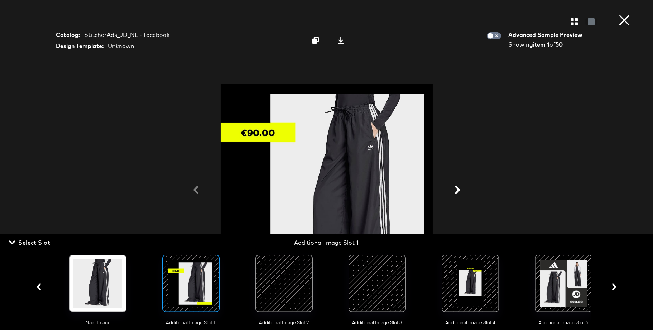
scroll to position [146, 0]
drag, startPoint x: 34, startPoint y: 241, endPoint x: 46, endPoint y: 241, distance: 11.5
click at [34, 241] on span "Select Slot" at bounding box center [30, 243] width 40 height 10
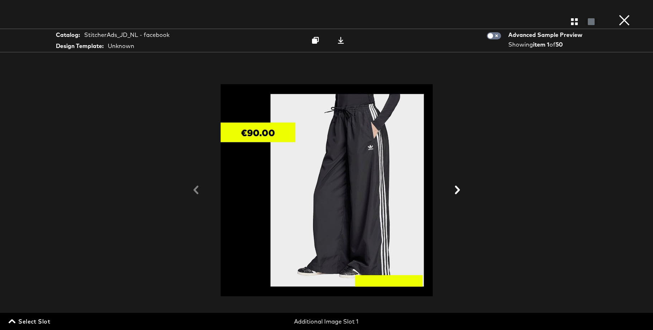
click at [624, 14] on button "×" at bounding box center [625, 7] width 14 height 14
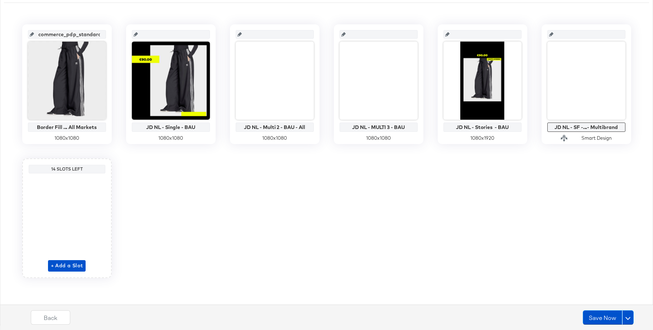
scroll to position [0, 0]
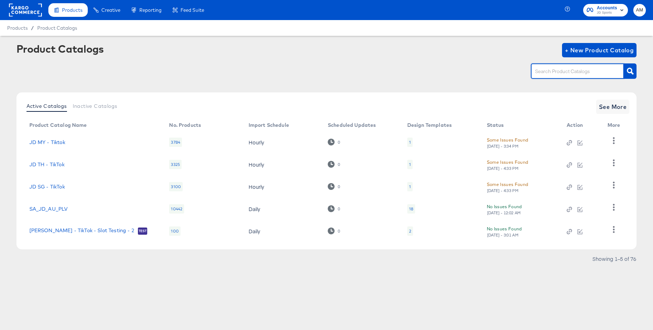
click at [541, 68] on input "text" at bounding box center [572, 71] width 76 height 8
type input "de - m"
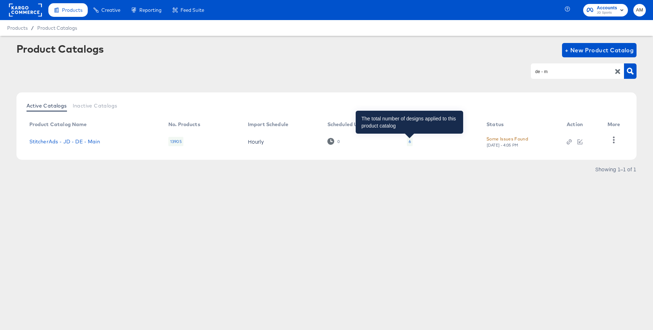
click at [410, 143] on div "6" at bounding box center [410, 142] width 2 height 6
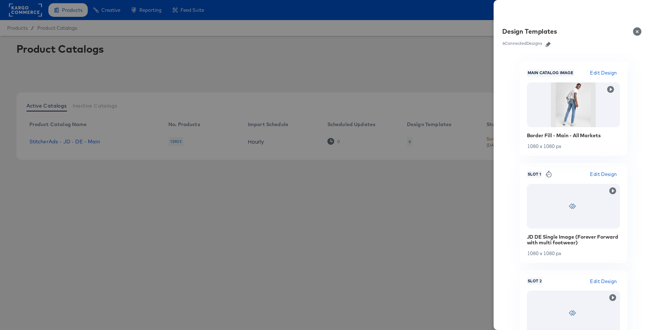
click at [551, 44] on icon "button" at bounding box center [548, 44] width 5 height 5
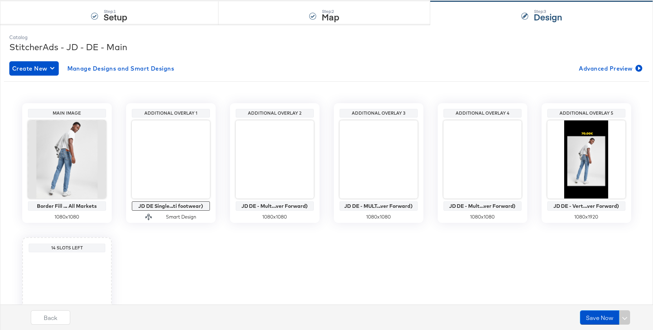
scroll to position [72, 0]
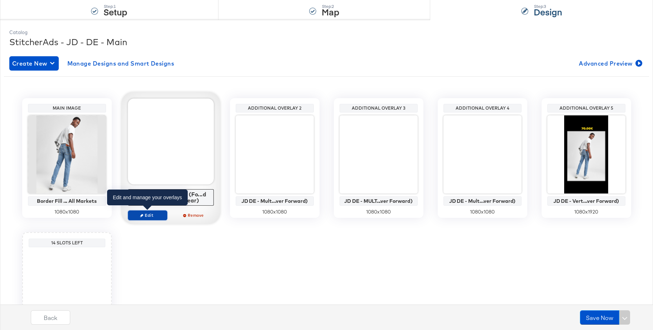
click at [141, 214] on icon "button" at bounding box center [141, 215] width 3 height 3
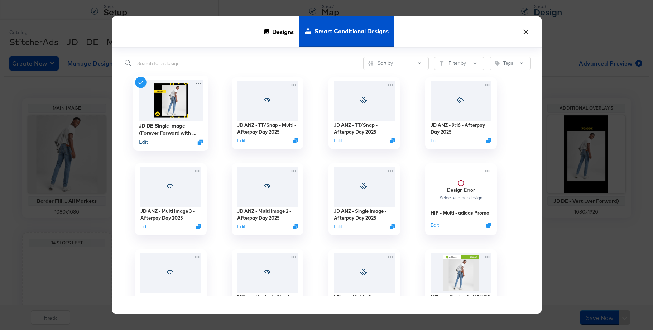
click at [144, 142] on button "Edit" at bounding box center [143, 141] width 9 height 7
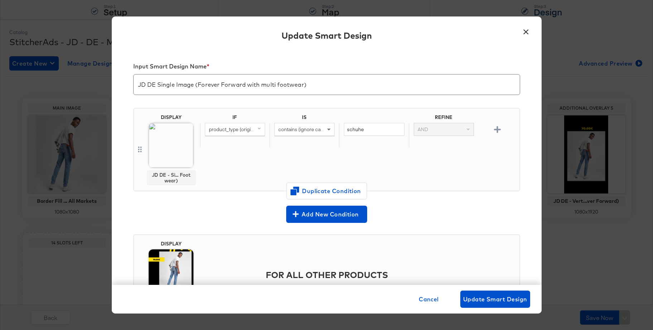
click at [526, 30] on button "×" at bounding box center [526, 30] width 13 height 13
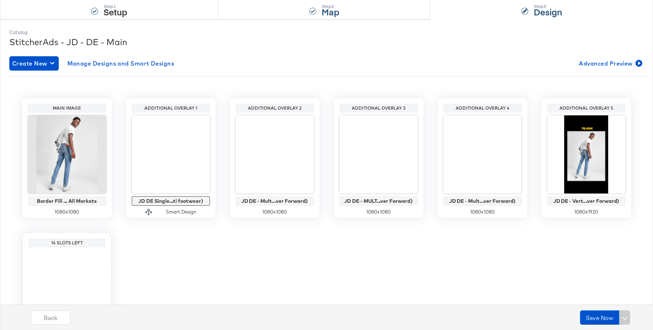
click at [340, 14] on div "Step: 2 Map" at bounding box center [325, 8] width 212 height 24
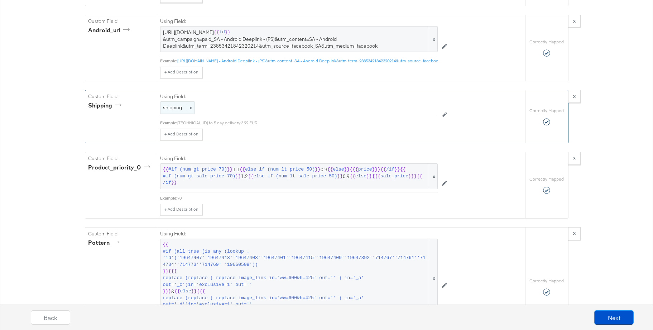
scroll to position [1598, 0]
click at [178, 107] on span "shipping" at bounding box center [172, 108] width 19 height 6
click at [412, 108] on div at bounding box center [421, 109] width 27 height 11
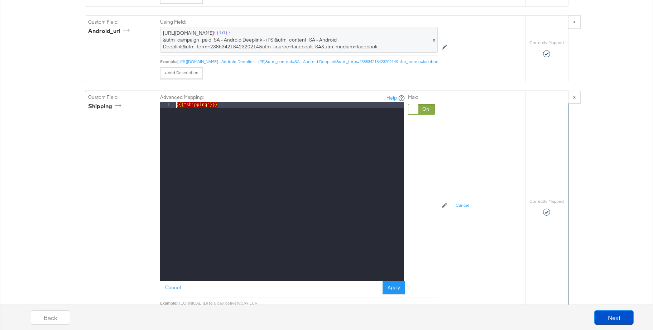
drag, startPoint x: 221, startPoint y: 108, endPoint x: 150, endPoint y: 105, distance: 71.0
click at [150, 105] on div "Custom Field: shipping Advanced Mapping: Help 1 {{{ "shipping" }}} XXXXXXXXXXXX…" at bounding box center [305, 207] width 440 height 232
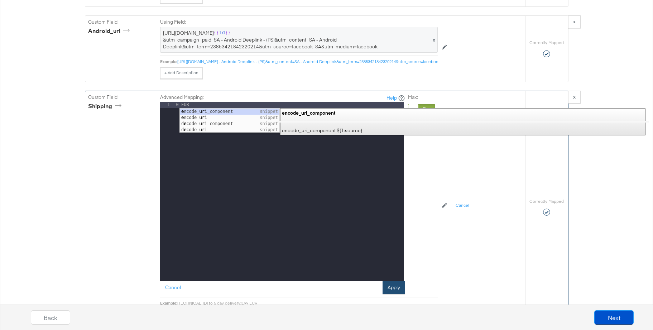
click at [384, 288] on button "Apply" at bounding box center [394, 287] width 23 height 13
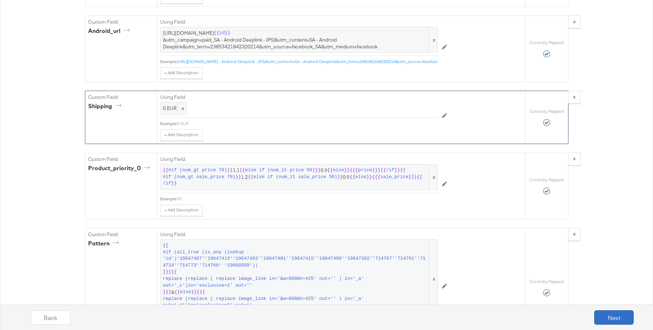
click at [615, 315] on button "Next" at bounding box center [614, 317] width 39 height 14
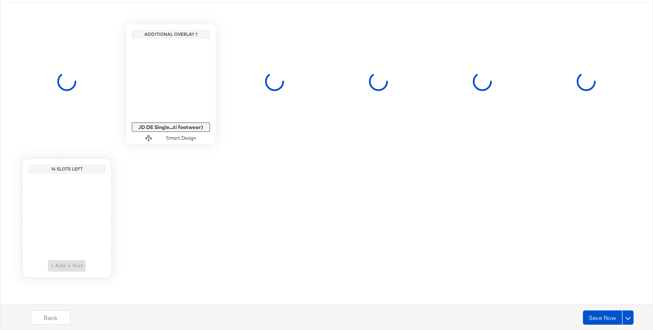
scroll to position [0, 0]
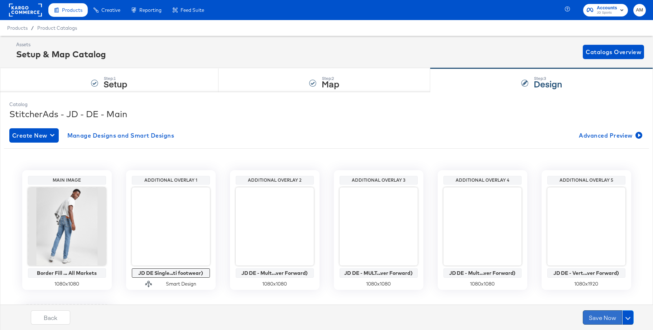
click at [602, 318] on button "Save Now" at bounding box center [602, 317] width 39 height 14
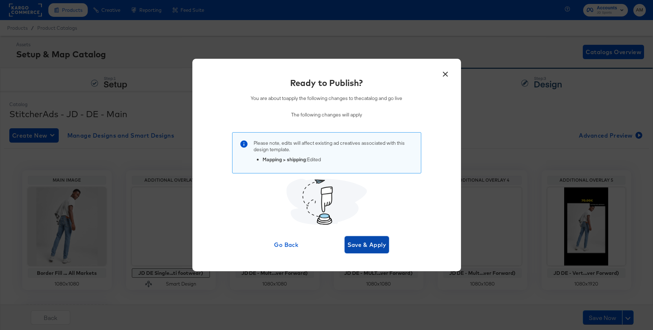
click at [366, 242] on span "Save & Apply" at bounding box center [367, 245] width 39 height 10
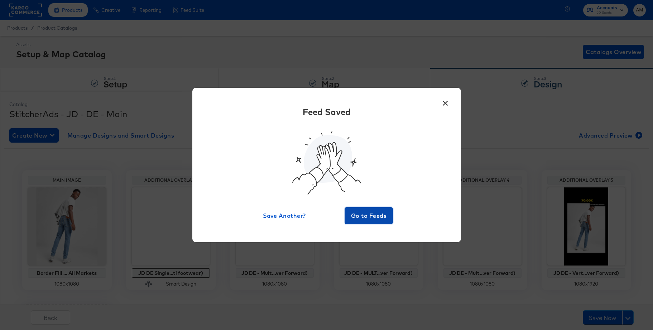
click at [365, 215] on span "Go to Feeds" at bounding box center [369, 216] width 43 height 10
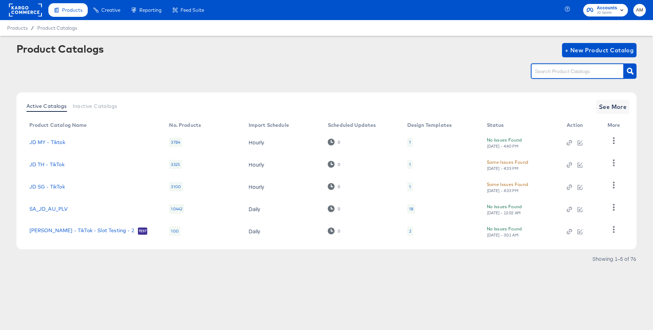
click at [546, 74] on input "text" at bounding box center [572, 71] width 76 height 8
type input "nl"
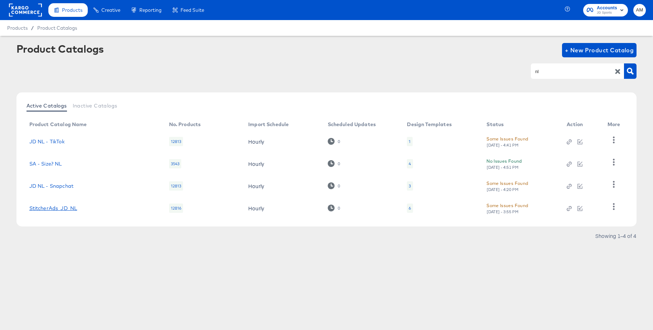
click at [71, 209] on link "StitcherAds_JD_NL" at bounding box center [53, 208] width 48 height 6
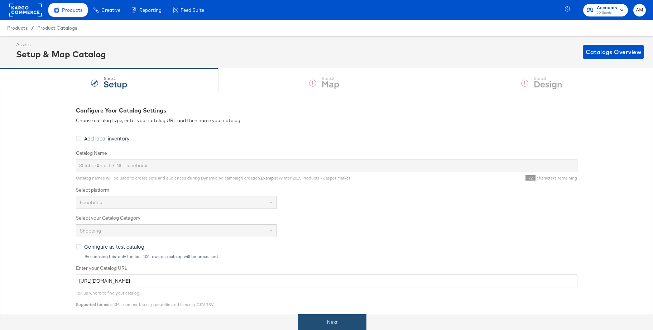
click at [333, 323] on button "Next" at bounding box center [332, 322] width 68 height 16
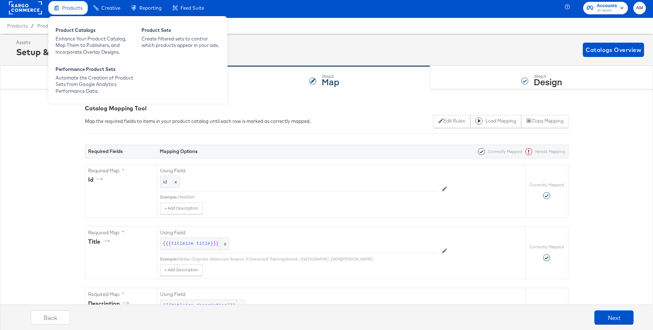
click at [75, 16] on div "Product Catalogs Enhance Your Product Catalog, Map Them to Publishers, and Inco…" at bounding box center [137, 59] width 179 height 87
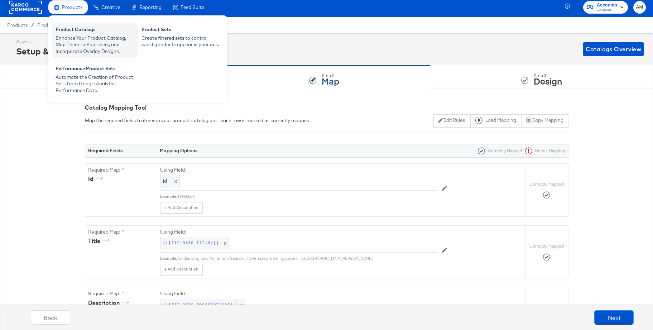
drag, startPoint x: 76, startPoint y: 30, endPoint x: 280, endPoint y: 17, distance: 204.4
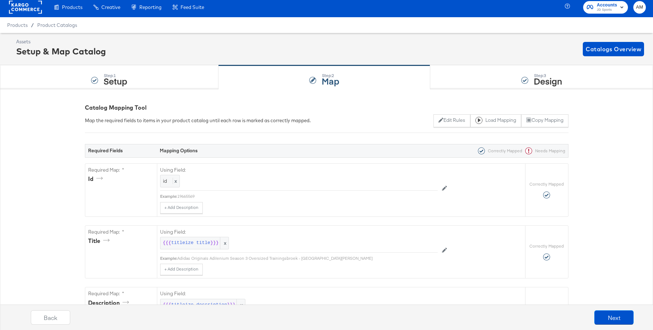
click at [0, 0] on div "Product Catalogs" at bounding box center [0, 0] width 0 height 0
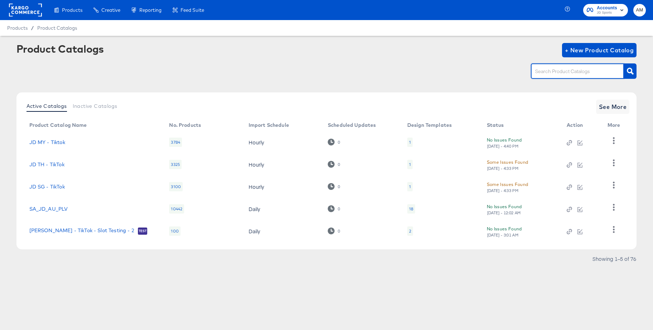
click at [542, 71] on input "text" at bounding box center [572, 71] width 76 height 8
type input "de - m"
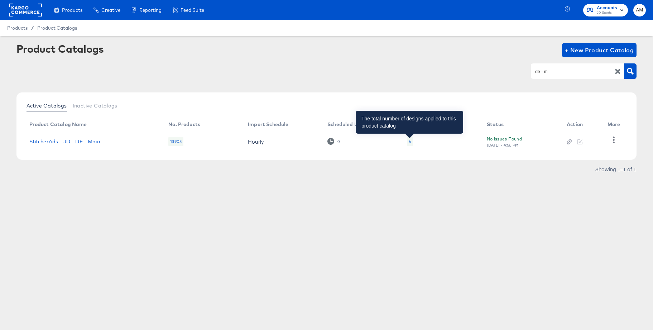
click at [409, 142] on div "6" at bounding box center [410, 142] width 2 height 6
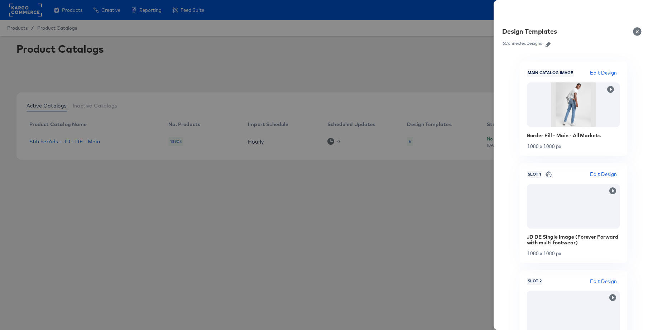
click at [549, 45] on icon "button" at bounding box center [548, 44] width 5 height 5
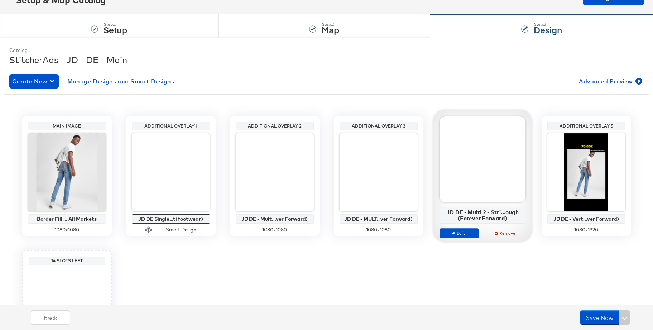
scroll to position [82, 0]
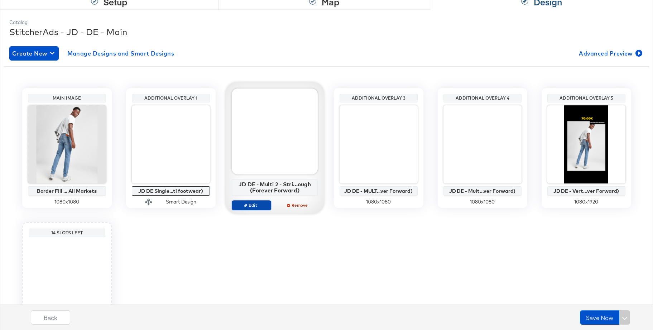
click at [243, 204] on span "Edit" at bounding box center [251, 205] width 33 height 5
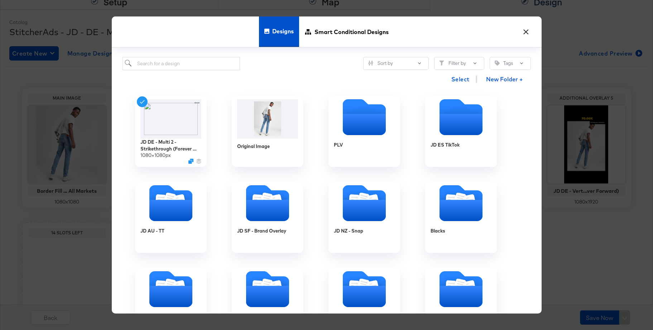
click at [526, 31] on button "×" at bounding box center [526, 30] width 13 height 13
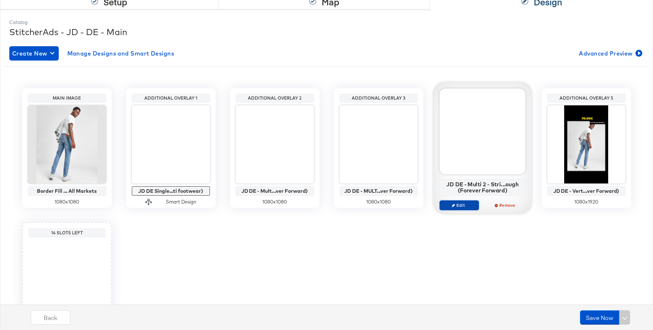
click at [456, 205] on span "Edit" at bounding box center [459, 205] width 33 height 5
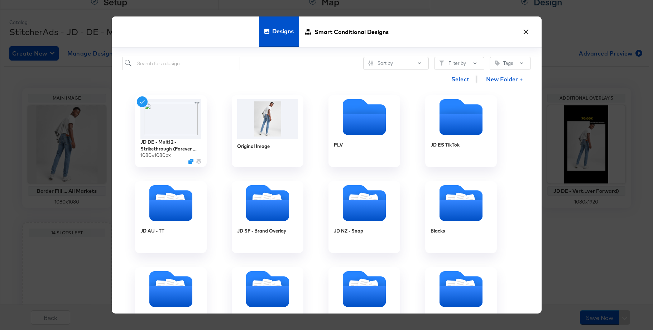
click at [527, 30] on button "×" at bounding box center [526, 30] width 13 height 13
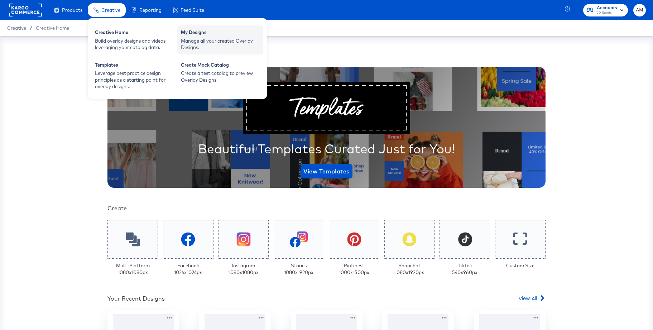
click at [206, 41] on div "Manage all your created Overlay Designs." at bounding box center [220, 44] width 79 height 13
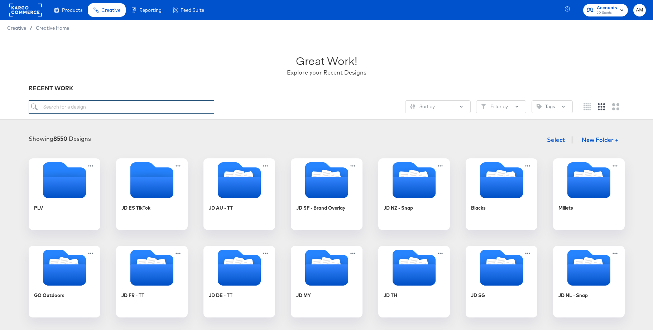
click at [109, 106] on input "search" at bounding box center [122, 106] width 186 height 13
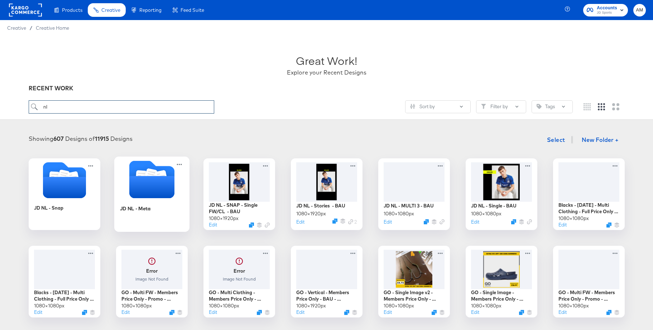
type input "nl"
click at [151, 177] on icon "Folder" at bounding box center [151, 187] width 45 height 22
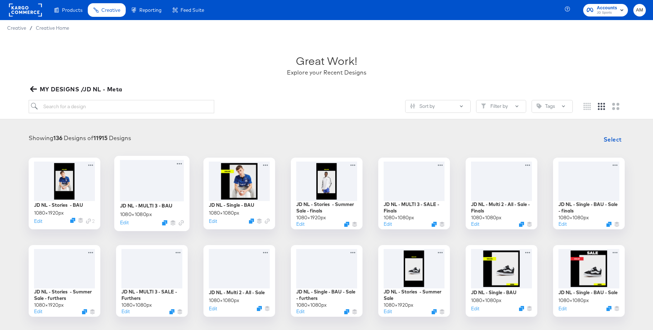
scroll to position [1, 0]
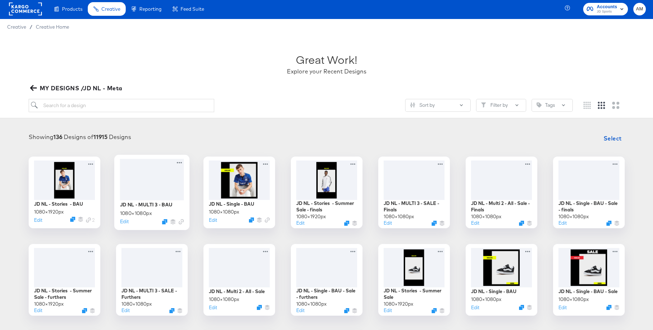
click at [152, 177] on div at bounding box center [152, 179] width 64 height 41
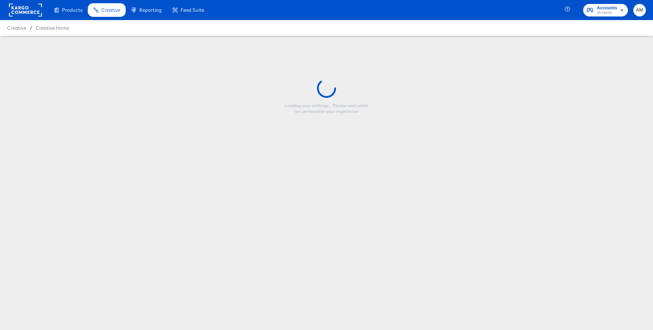
type input "JD NL - MULTI 3 - BAU"
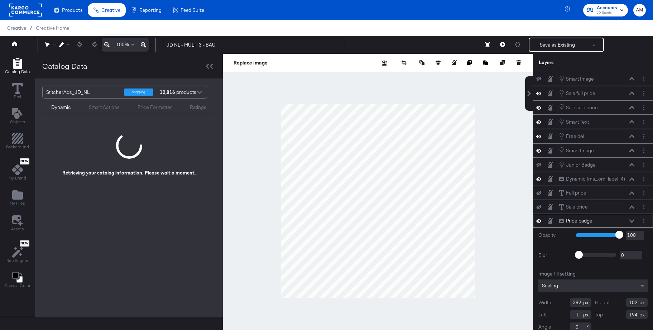
scroll to position [7, 0]
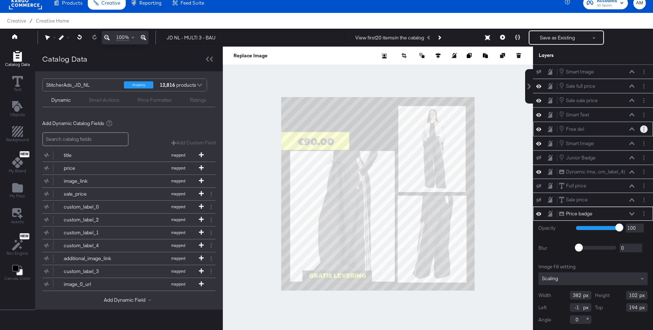
click at [645, 129] on icon "Layer Options" at bounding box center [644, 129] width 1 height 5
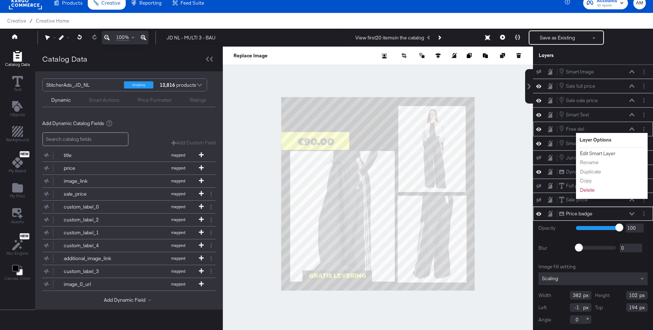
click at [607, 152] on button "Edit Smart Layer" at bounding box center [598, 154] width 36 height 8
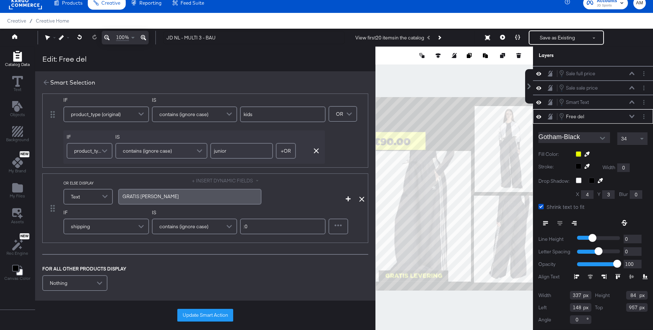
scroll to position [44, 0]
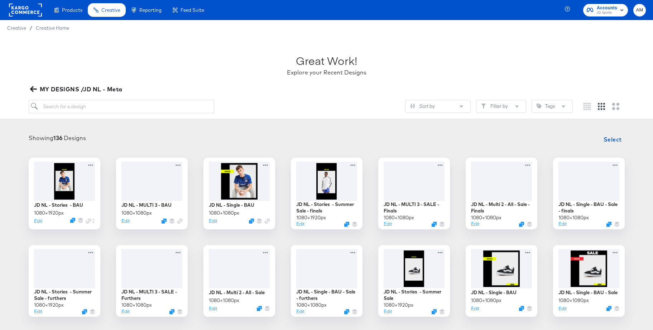
click at [34, 89] on icon "button" at bounding box center [33, 89] width 7 height 6
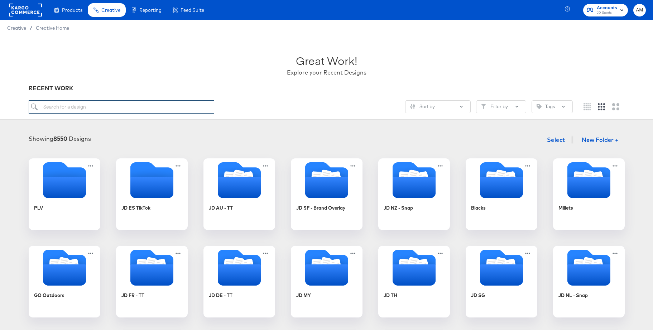
click at [107, 105] on input "search" at bounding box center [122, 106] width 186 height 13
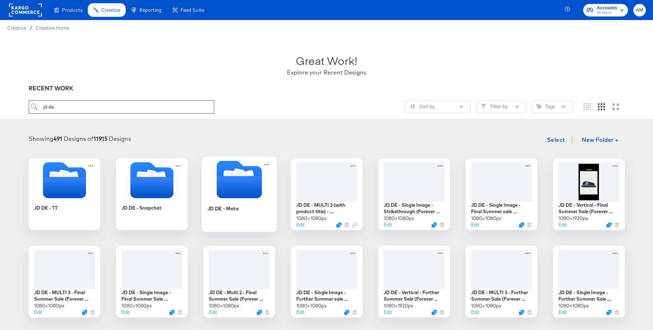
type input "jd de"
click at [234, 170] on icon "Folder" at bounding box center [239, 180] width 45 height 38
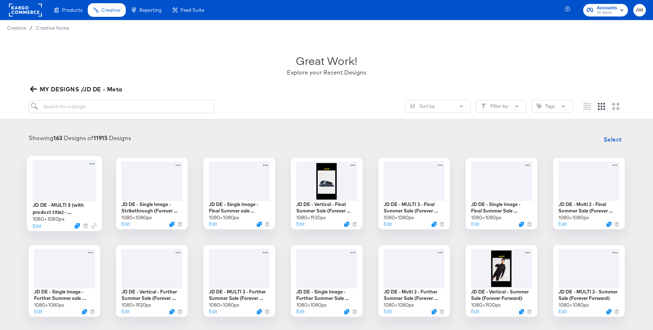
click at [65, 187] on div at bounding box center [64, 180] width 64 height 41
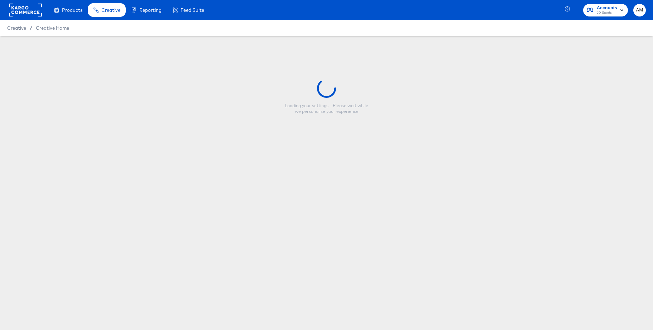
type input "JD DE - MULTI 3 (with product title) - Strikethrough (Forever Forward)"
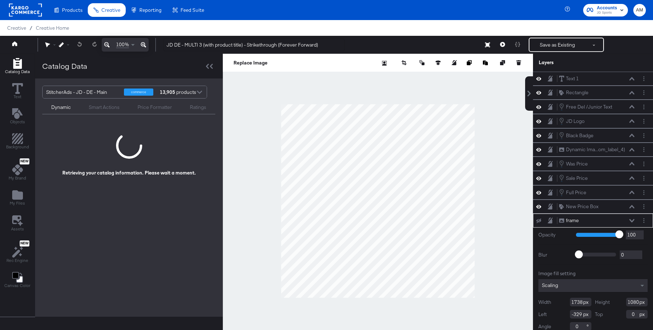
scroll to position [7, 0]
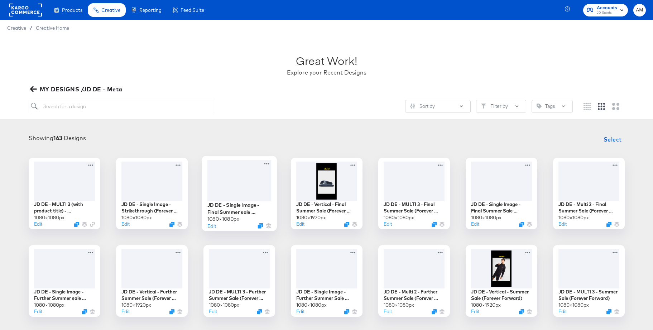
click at [243, 188] on div at bounding box center [239, 180] width 64 height 41
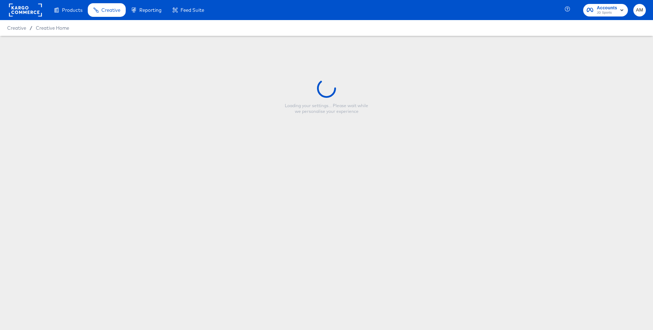
type input "JD DE - Single Image - Final Summer sale Clothing (Forever Forward)"
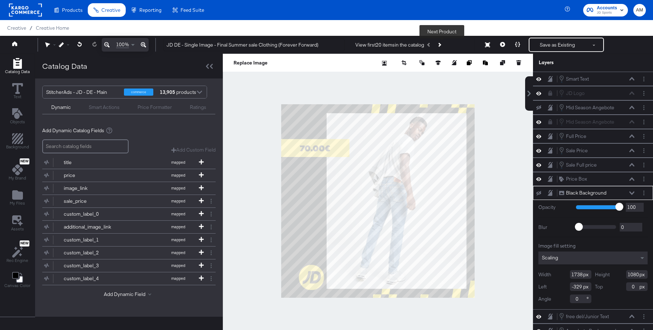
click at [441, 46] on icon "Next Product" at bounding box center [439, 45] width 4 height 4
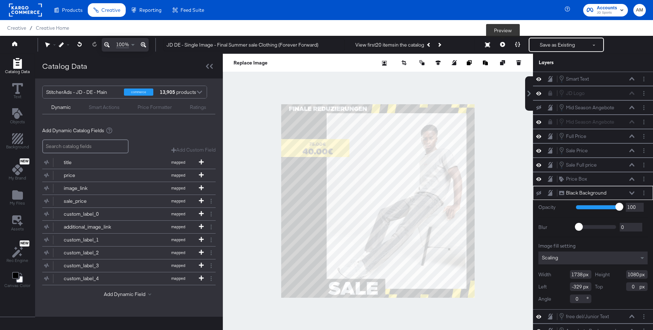
click at [504, 46] on icon at bounding box center [502, 44] width 5 height 5
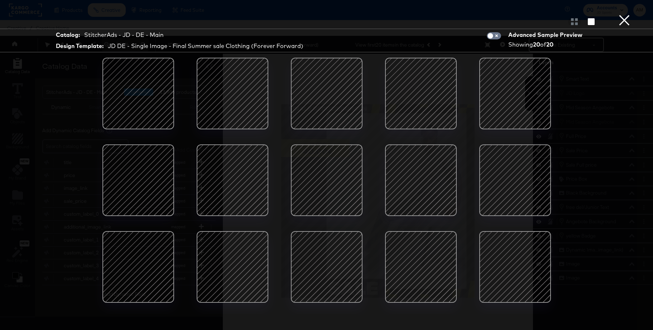
click at [243, 178] on div at bounding box center [232, 180] width 61 height 61
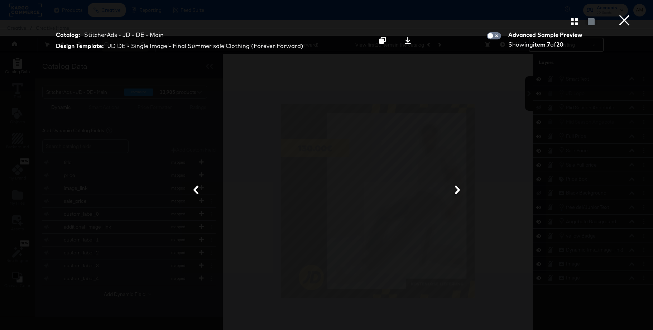
click at [626, 14] on button "×" at bounding box center [625, 7] width 14 height 14
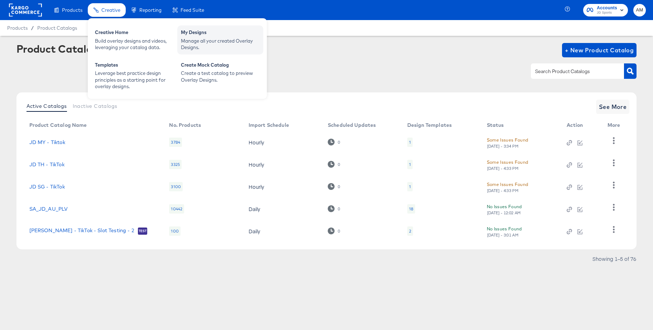
click at [203, 43] on div "Manage all your created Overlay Designs." at bounding box center [220, 44] width 79 height 13
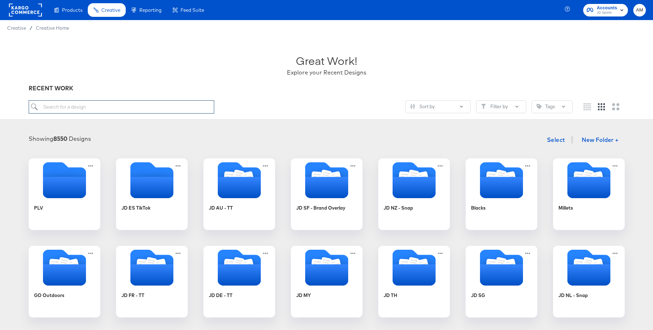
click at [88, 107] on input "search" at bounding box center [122, 106] width 186 height 13
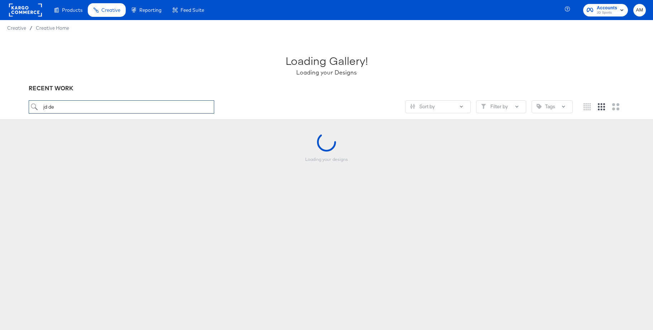
type input "jd de"
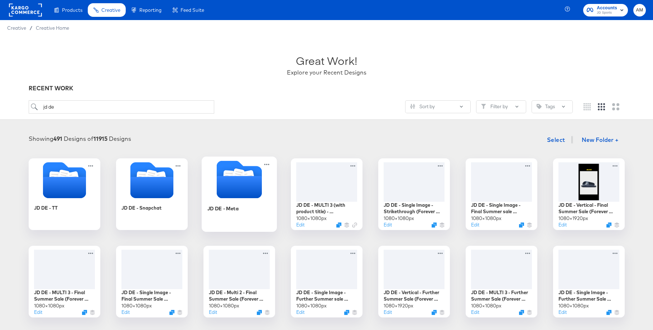
click at [240, 175] on icon "Folder" at bounding box center [238, 175] width 13 height 14
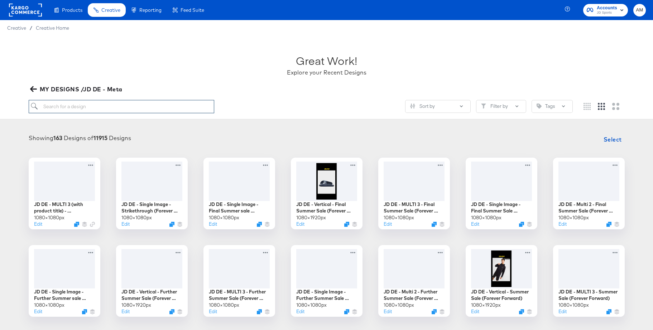
click at [95, 108] on input "search" at bounding box center [122, 106] width 186 height 13
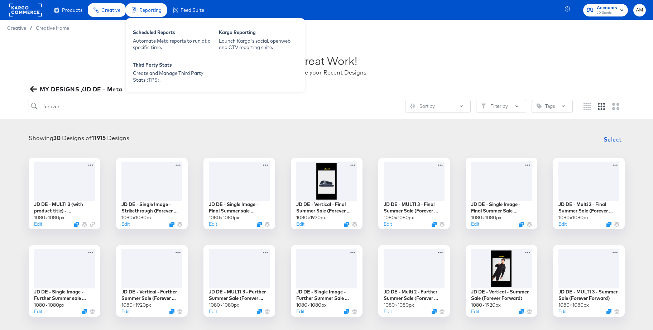
type input "forever"
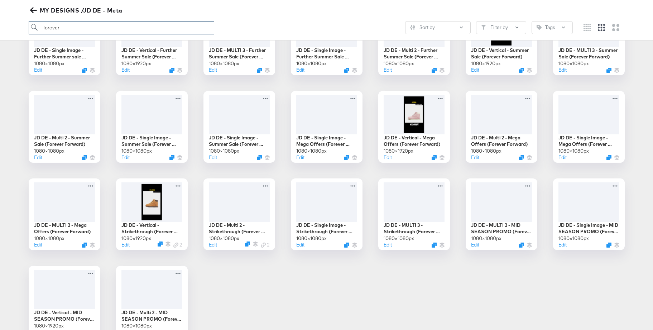
scroll to position [246, 0]
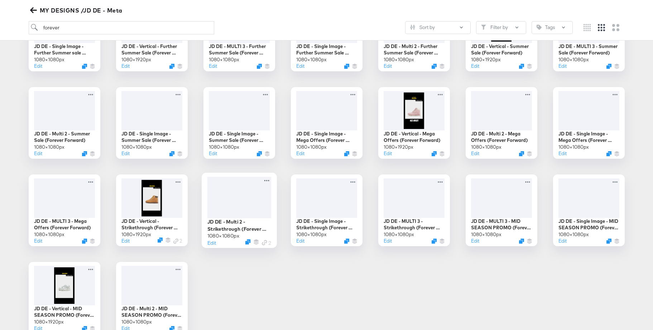
click at [234, 194] on div at bounding box center [239, 197] width 64 height 41
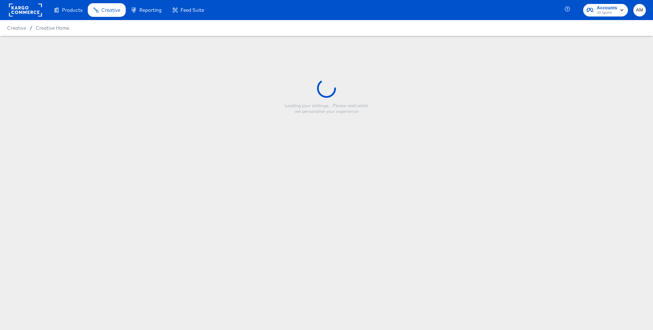
type input "JD DE - Multi 2 - Strikethrough (Forever Forward)"
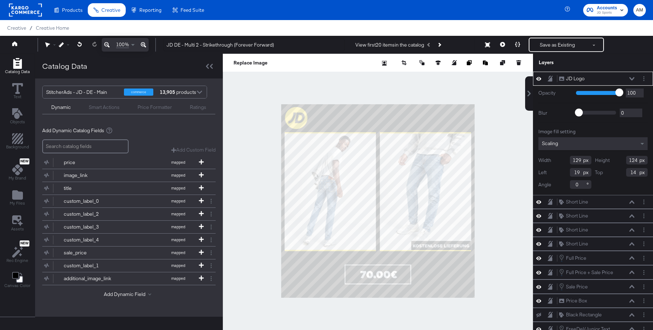
click at [632, 79] on icon at bounding box center [632, 78] width 5 height 3
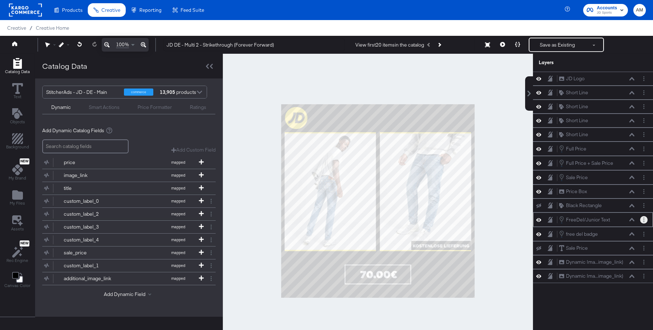
click at [644, 220] on icon "Layer Options" at bounding box center [644, 220] width 1 height 5
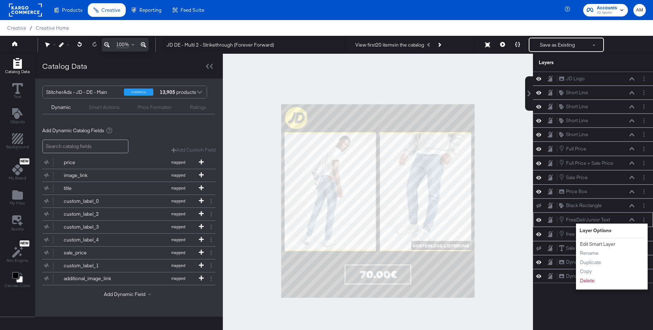
click at [598, 244] on button "Edit Smart Layer" at bounding box center [598, 245] width 36 height 8
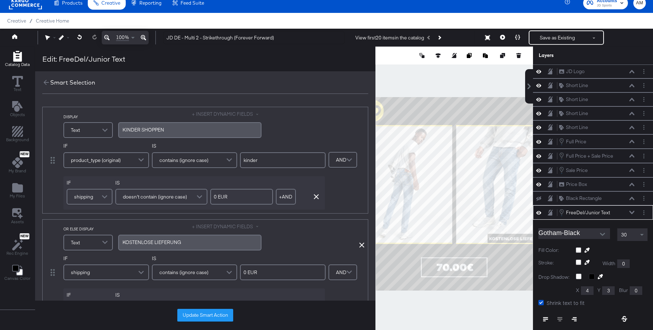
scroll to position [96, 0]
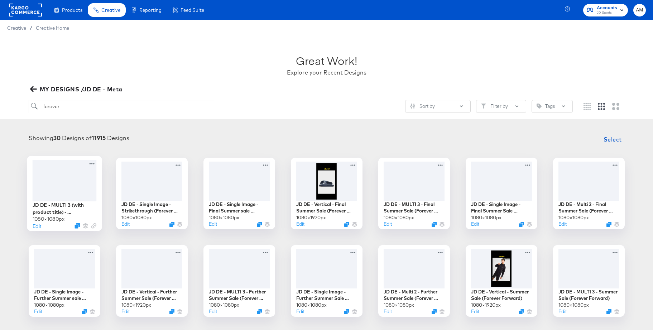
click at [57, 177] on div at bounding box center [64, 180] width 64 height 41
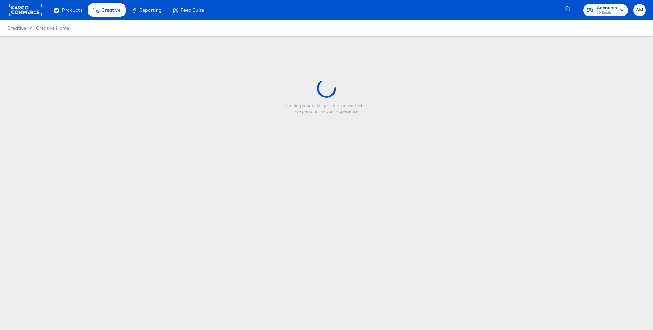
type input "JD DE - MULTI 3 (with product title) - Strikethrough (Forever Forward)"
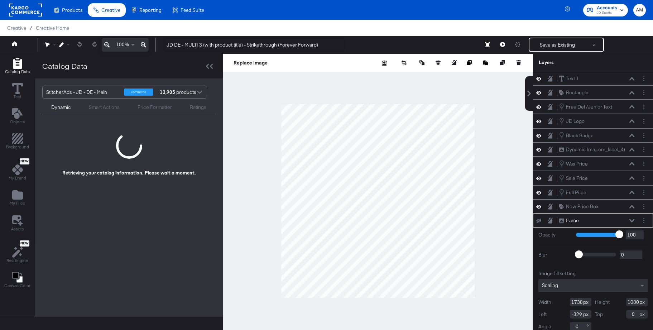
scroll to position [7, 0]
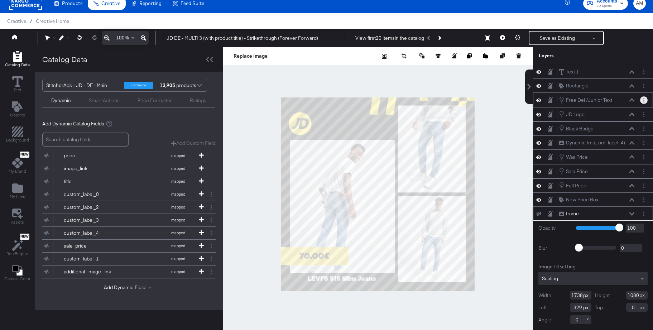
click at [646, 102] on button "Layer Options" at bounding box center [645, 100] width 8 height 8
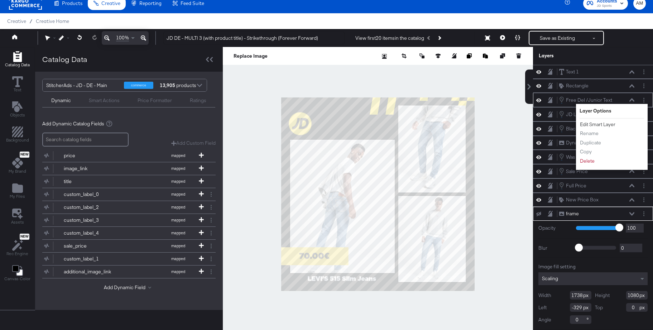
click at [613, 124] on button "Edit Smart Layer" at bounding box center [598, 125] width 36 height 8
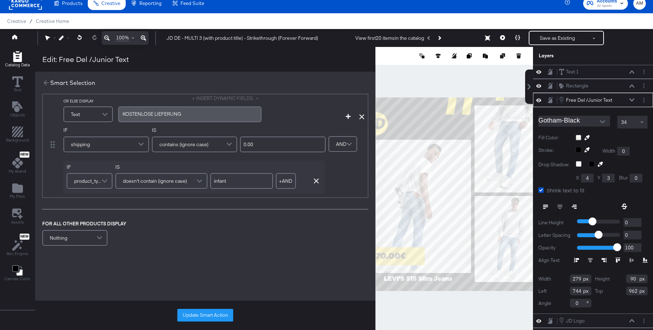
scroll to position [383, 0]
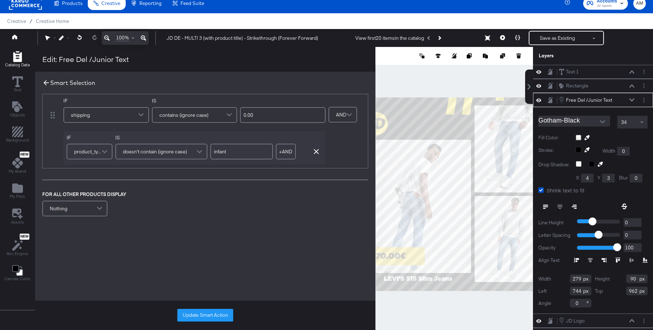
click at [42, 82] on icon at bounding box center [46, 83] width 8 height 8
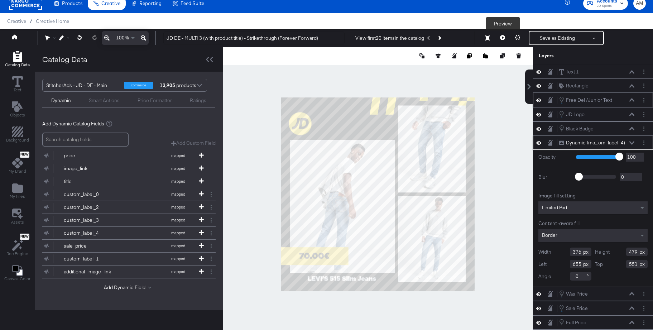
click at [501, 38] on icon at bounding box center [502, 37] width 5 height 5
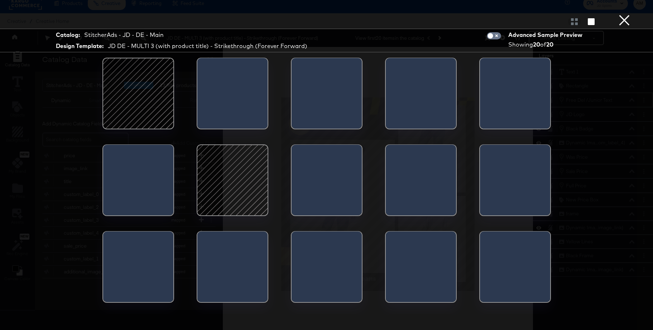
click at [133, 90] on div at bounding box center [138, 93] width 61 height 61
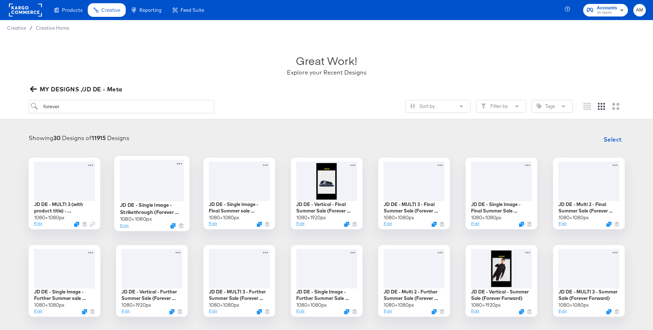
click at [154, 175] on div at bounding box center [152, 180] width 64 height 41
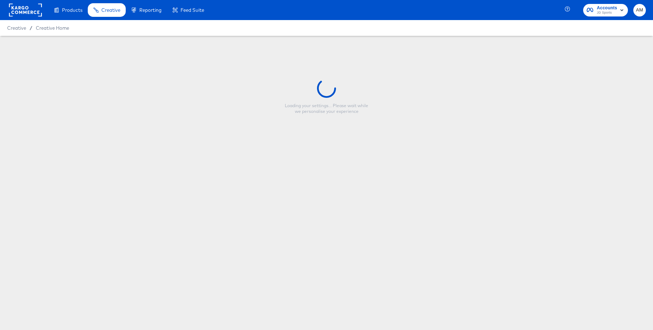
type input "JD DE - Single Image - Strikethrough (Forever Forward - Footwear)"
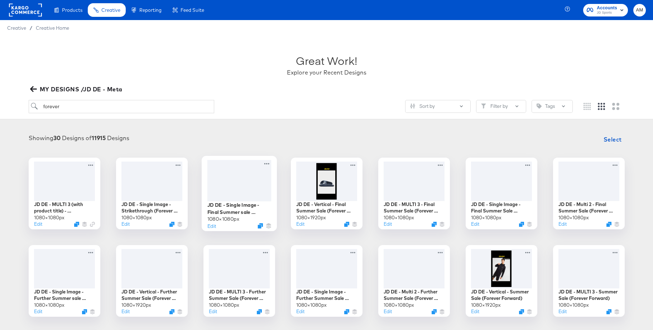
click at [239, 167] on div at bounding box center [239, 180] width 64 height 41
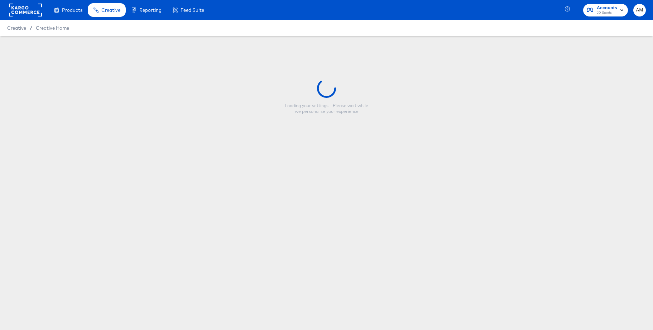
type input "JD DE - Single Image - Final Summer sale Clothing (Forever Forward)"
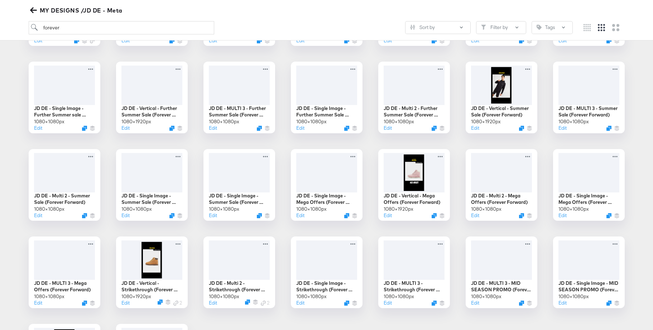
scroll to position [185, 0]
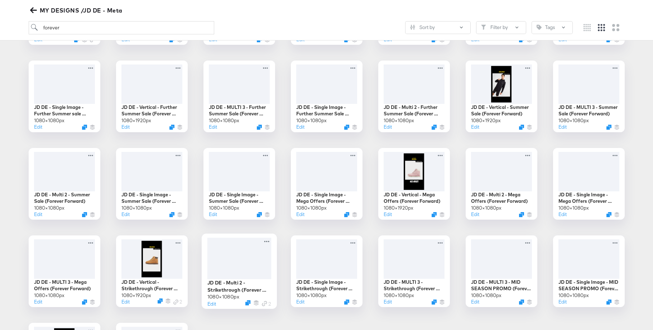
click at [234, 254] on div at bounding box center [239, 259] width 64 height 42
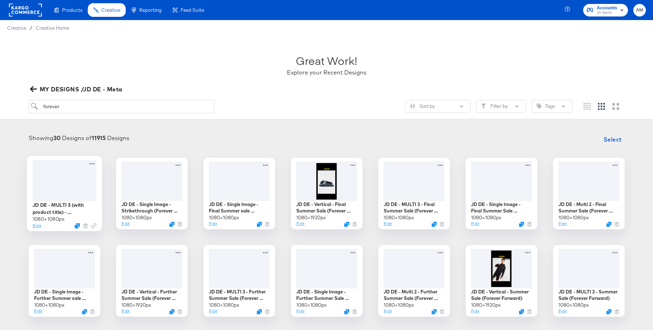
click at [64, 183] on div at bounding box center [64, 180] width 64 height 41
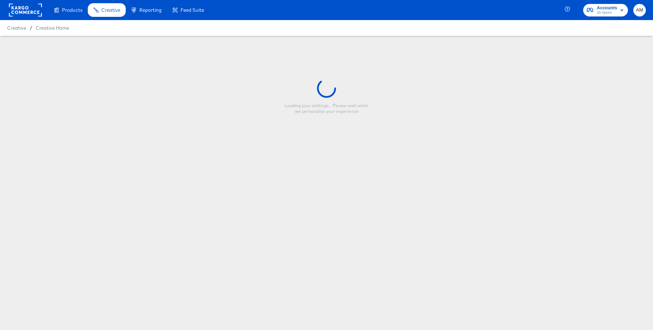
type input "JD DE - MULTI 3 (with product title) - Strikethrough (Forever Forward)"
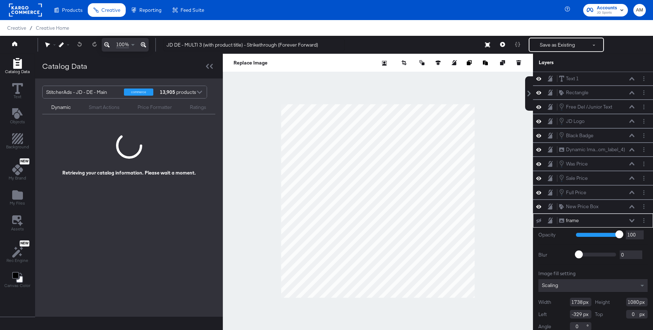
scroll to position [7, 0]
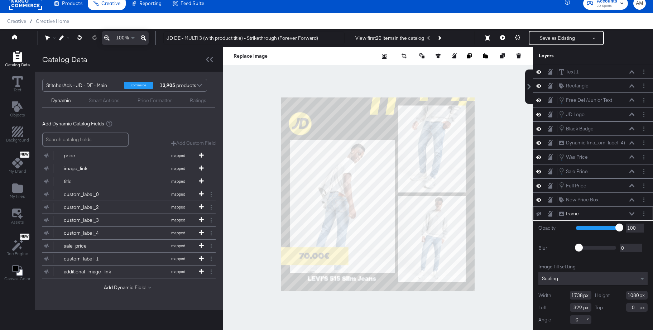
click at [634, 214] on icon at bounding box center [632, 213] width 5 height 3
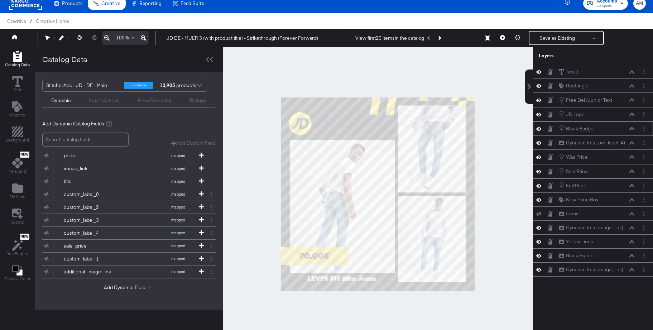
click at [632, 128] on icon at bounding box center [632, 128] width 5 height 3
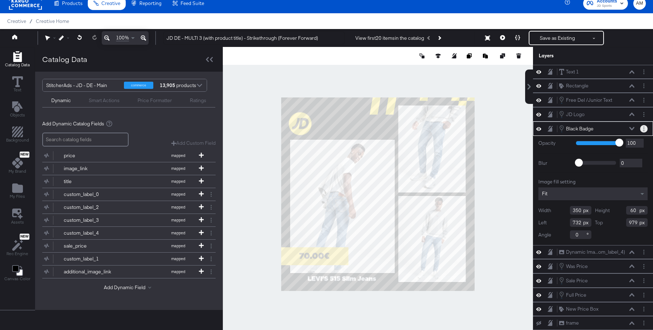
click at [645, 128] on button "Layer Options" at bounding box center [645, 129] width 8 height 8
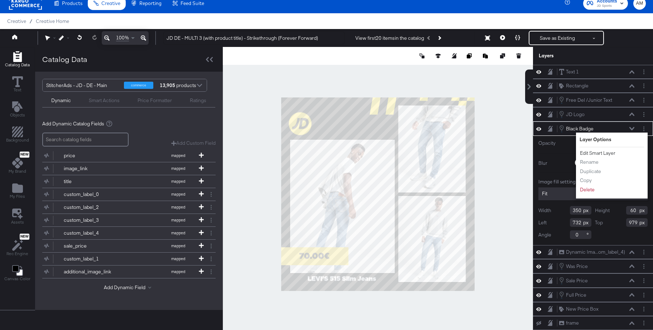
click at [596, 154] on button "Edit Smart Layer" at bounding box center [598, 153] width 36 height 8
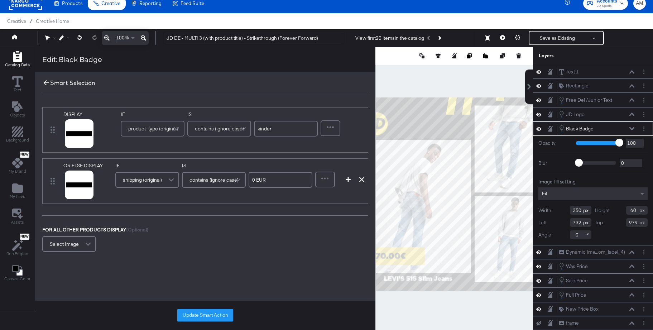
click at [47, 82] on icon at bounding box center [46, 83] width 8 height 8
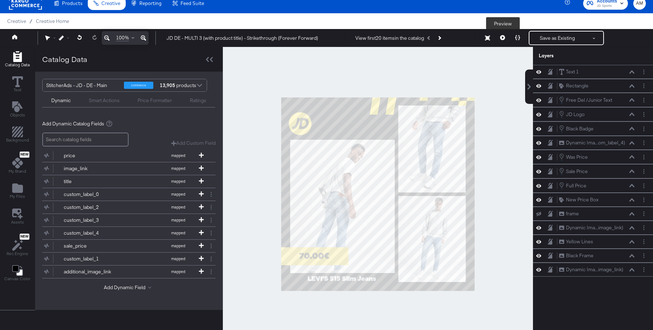
click at [502, 38] on icon at bounding box center [502, 37] width 5 height 5
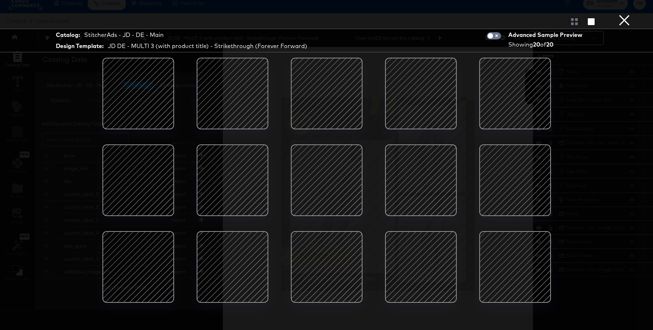
click at [258, 103] on div at bounding box center [232, 93] width 61 height 61
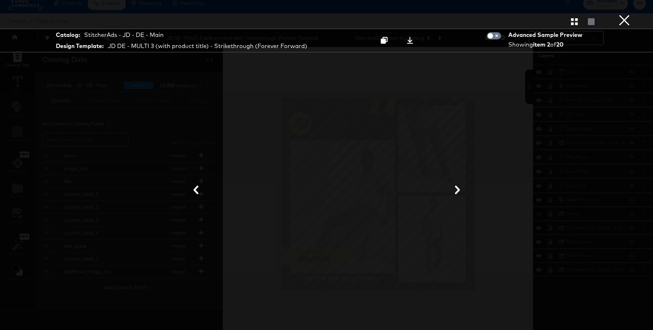
click at [458, 189] on icon at bounding box center [457, 190] width 5 height 9
click at [625, 14] on button "×" at bounding box center [625, 7] width 14 height 14
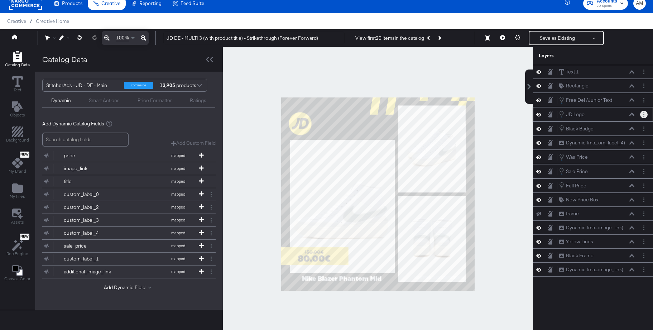
click at [643, 117] on button "Layer Options" at bounding box center [645, 115] width 8 height 8
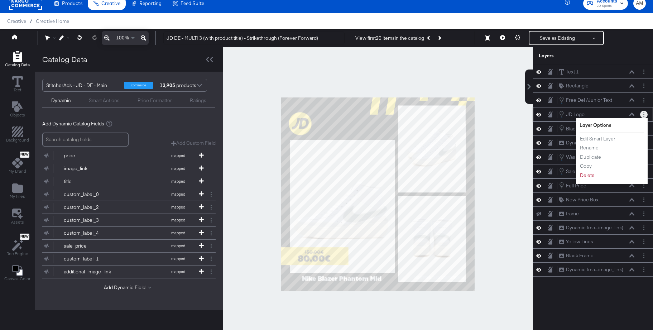
click at [633, 114] on icon at bounding box center [632, 114] width 5 height 3
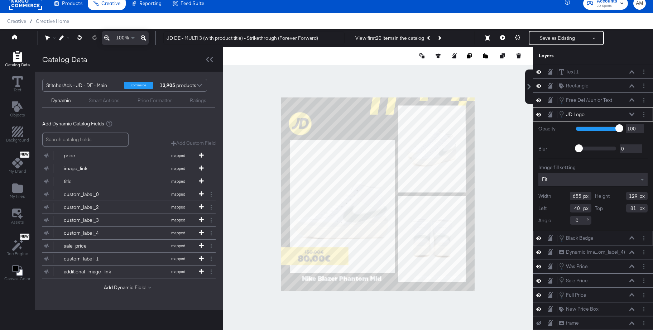
click at [632, 238] on icon at bounding box center [632, 238] width 5 height 4
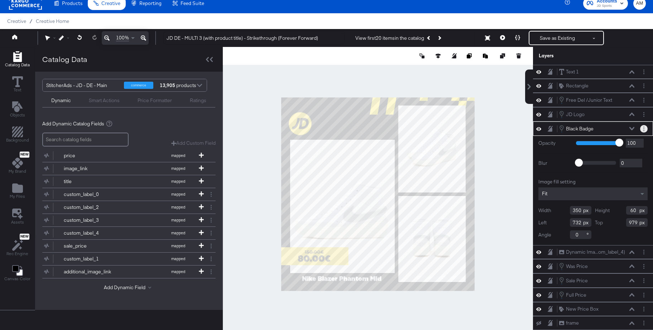
click at [644, 127] on circle "Layer Options" at bounding box center [644, 127] width 1 height 1
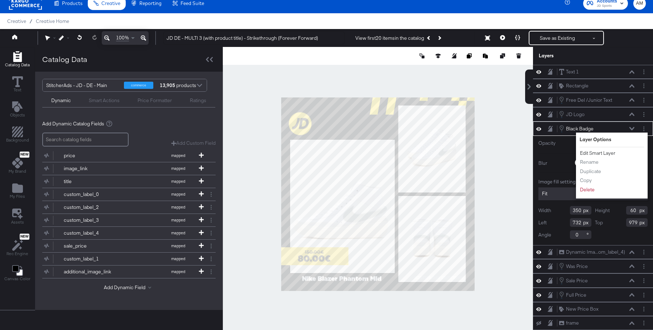
click at [603, 152] on button "Edit Smart Layer" at bounding box center [598, 153] width 36 height 8
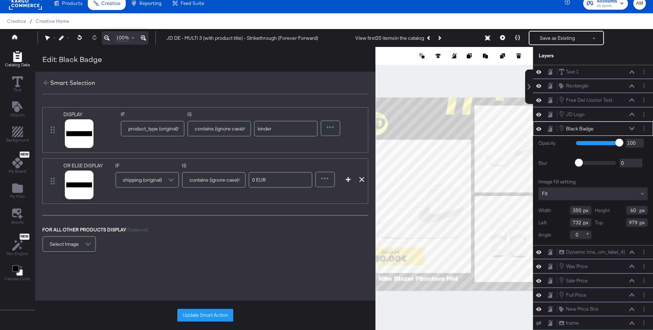
click at [158, 181] on span "shipping (original)" at bounding box center [142, 180] width 39 height 12
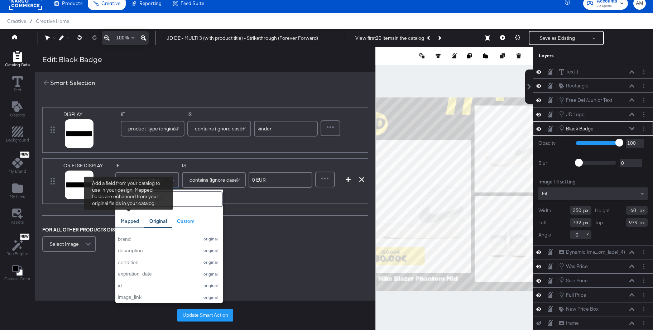
click at [125, 221] on div "Mapped" at bounding box center [130, 221] width 18 height 7
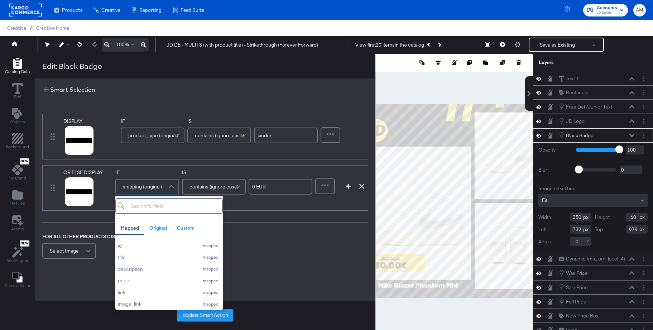
scroll to position [7, 0]
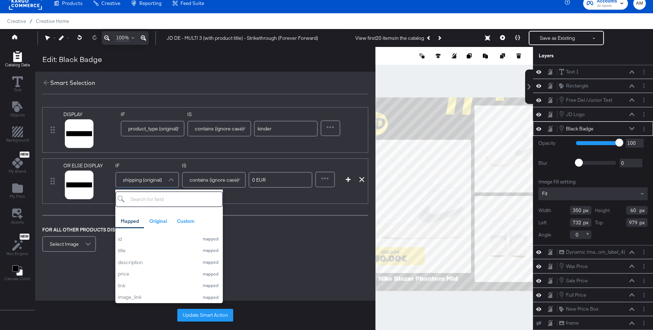
click at [135, 202] on input "search" at bounding box center [169, 199] width 108 height 16
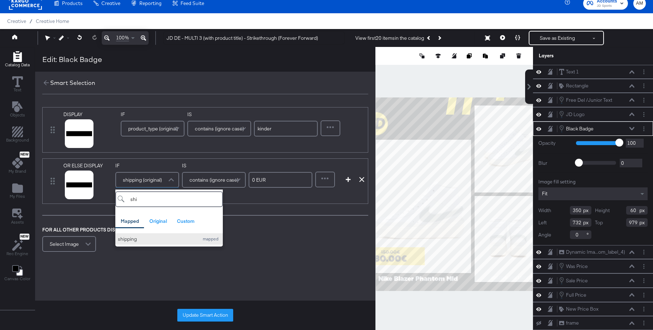
type input "shi"
click at [127, 241] on div "shipping" at bounding box center [156, 239] width 77 height 7
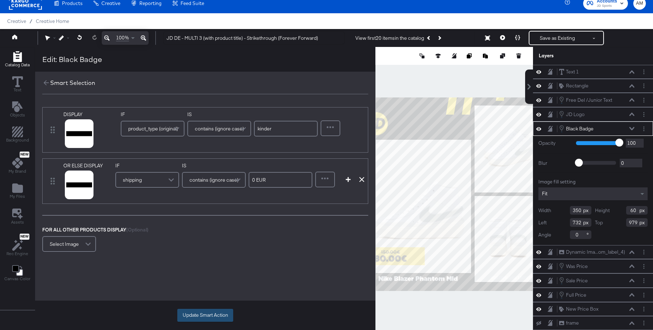
click at [199, 314] on button "Update Smart Action" at bounding box center [205, 315] width 56 height 13
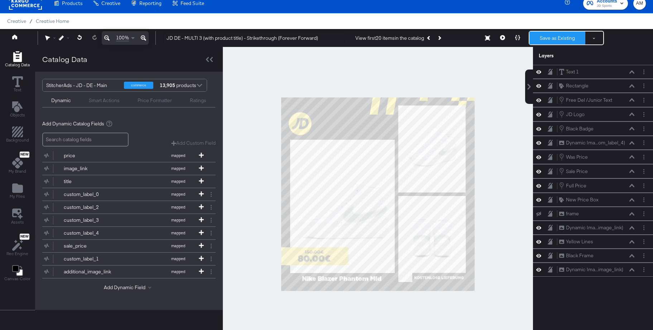
click at [555, 39] on button "Save as Existing" at bounding box center [558, 38] width 56 height 13
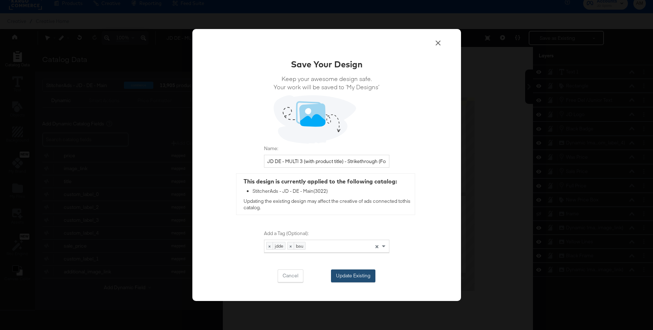
click at [357, 272] on button "Update Existing" at bounding box center [353, 276] width 44 height 13
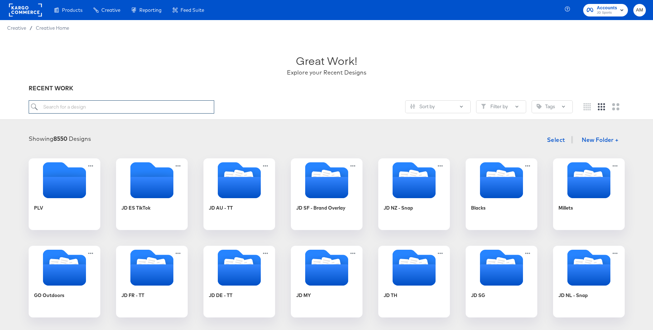
click at [91, 104] on input "search" at bounding box center [122, 106] width 186 height 13
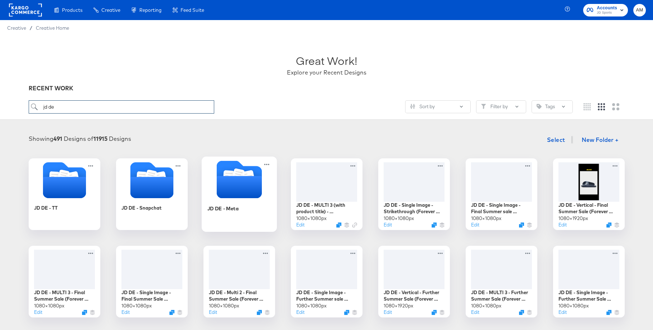
type input "jd de"
click at [231, 189] on icon "Folder" at bounding box center [239, 187] width 45 height 22
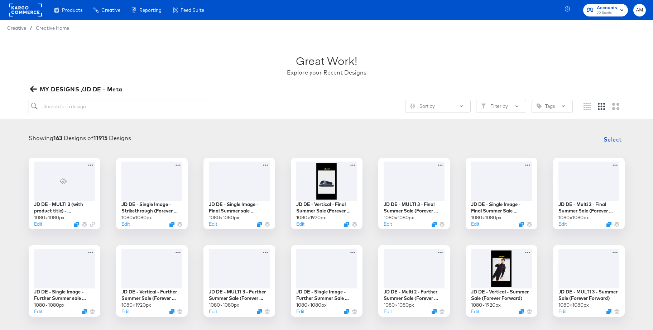
click at [61, 109] on input "search" at bounding box center [122, 106] width 186 height 13
type input "forever"
click at [157, 174] on div at bounding box center [152, 180] width 64 height 41
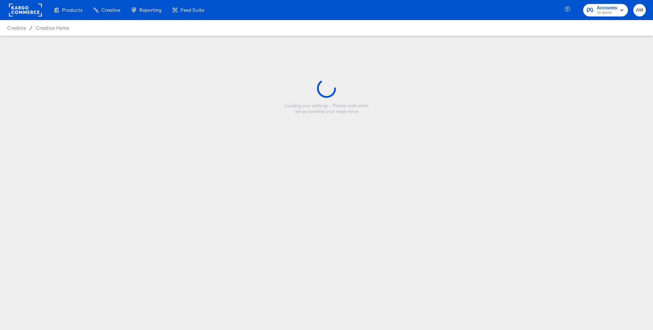
type input "JD DE - Single Image - Strikethrough (Forever Forward - Footwear)"
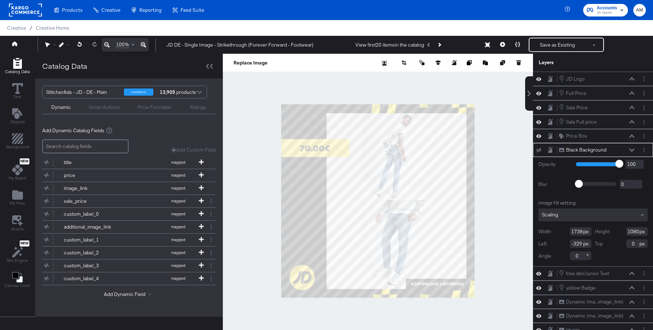
click at [633, 148] on button at bounding box center [632, 150] width 6 height 4
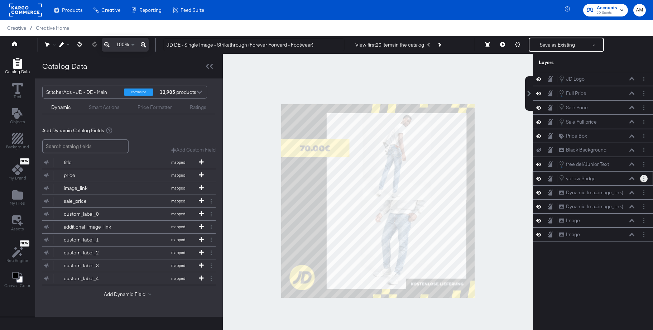
click at [644, 178] on circle "Layer Options" at bounding box center [644, 178] width 1 height 1
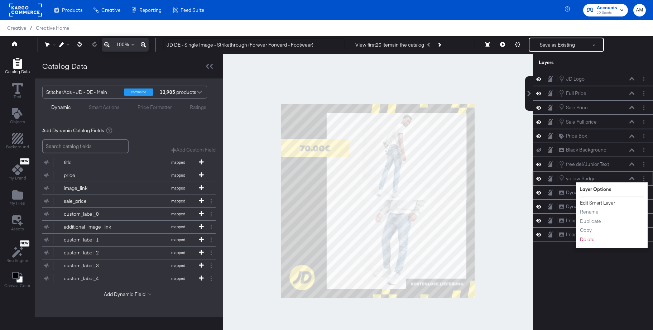
click at [591, 204] on button "Edit Smart Layer" at bounding box center [598, 203] width 36 height 8
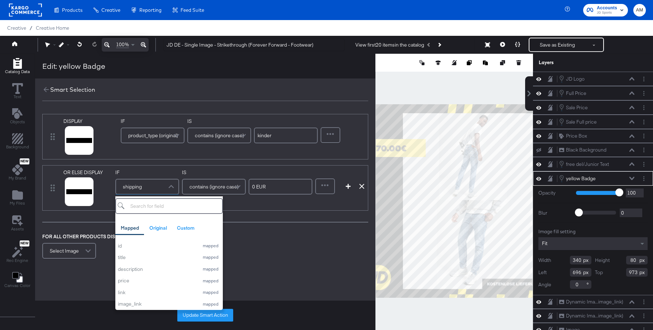
click at [142, 187] on div "shipping" at bounding box center [147, 187] width 62 height 14
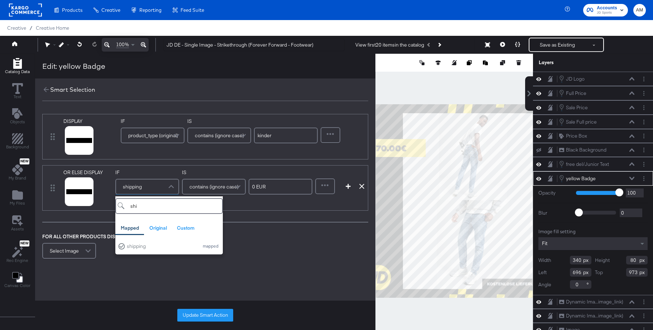
type input "shi"
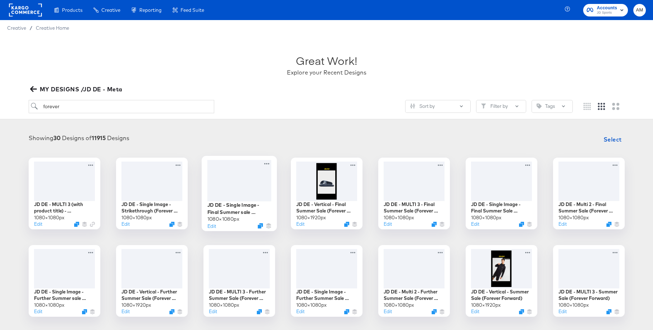
click at [243, 176] on div at bounding box center [239, 180] width 64 height 41
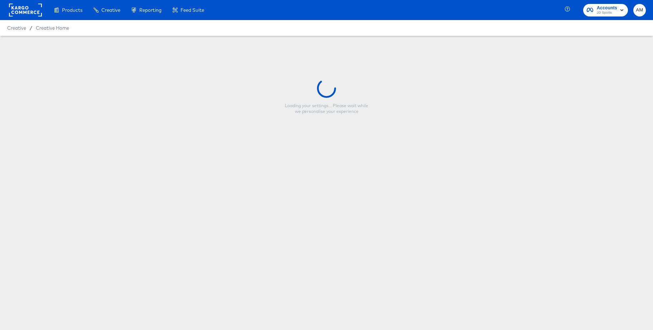
type input "JD DE - Single Image - Final Summer sale Clothing (Forever Forward)"
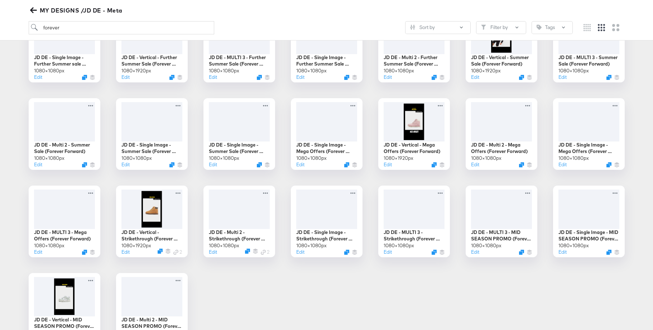
scroll to position [237, 0]
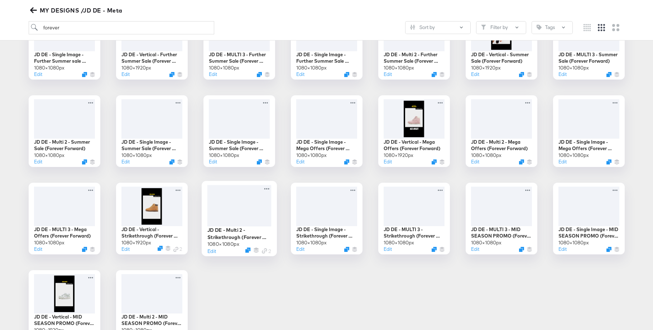
click at [245, 198] on div at bounding box center [239, 206] width 64 height 42
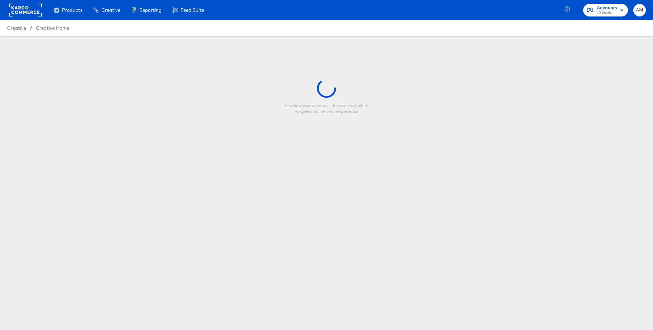
type input "JD DE - Multi 2 - Strikethrough (Forever Forward)"
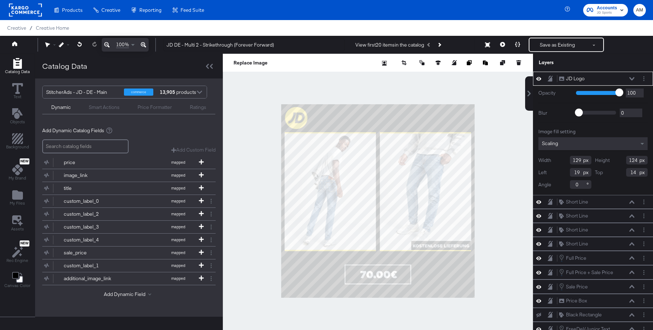
drag, startPoint x: 632, startPoint y: 79, endPoint x: 644, endPoint y: 82, distance: 13.0
click at [632, 79] on icon at bounding box center [632, 78] width 5 height 3
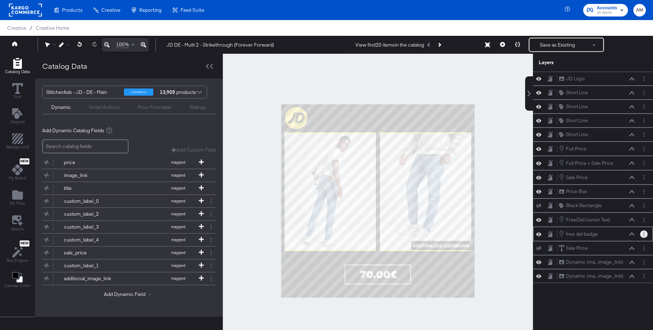
click at [646, 237] on button "Layer Options" at bounding box center [645, 234] width 8 height 8
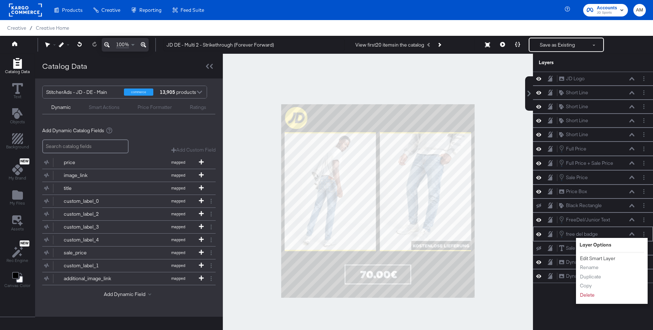
click at [599, 258] on button "Edit Smart Layer" at bounding box center [598, 259] width 36 height 8
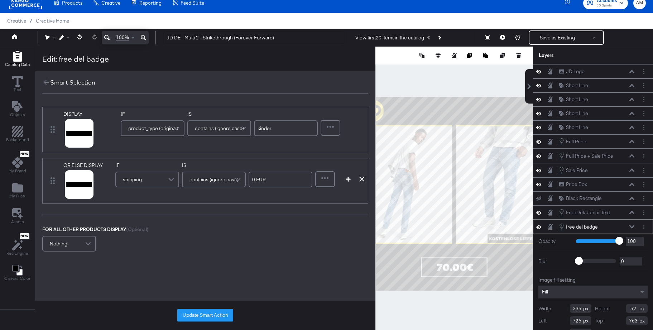
scroll to position [13, 0]
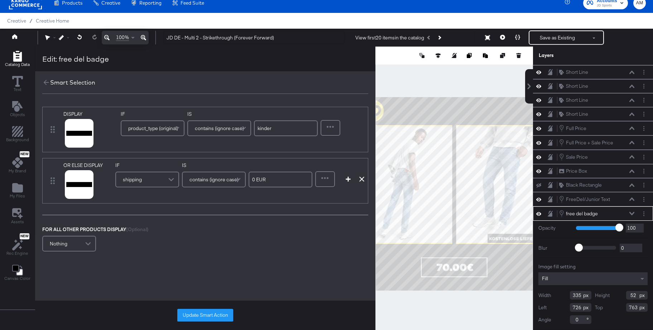
click at [144, 181] on div "shipping" at bounding box center [147, 179] width 62 height 14
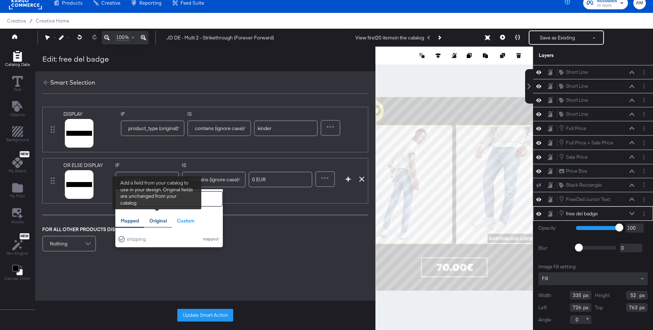
type input "shi"
click at [157, 220] on div "Original" at bounding box center [158, 221] width 18 height 7
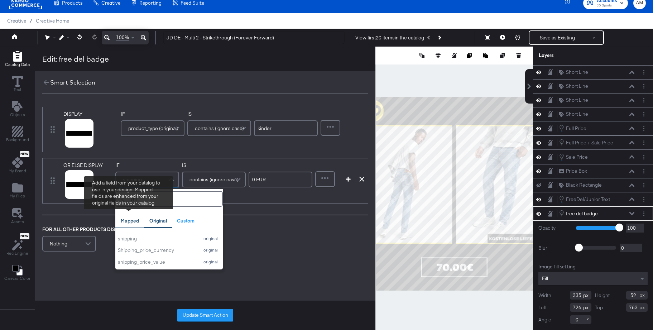
click at [128, 218] on div "Mapped" at bounding box center [130, 221] width 18 height 7
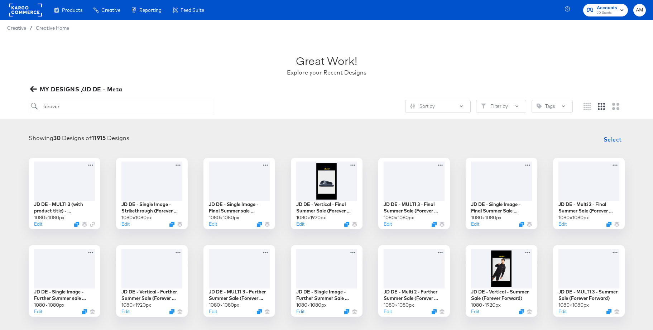
click at [33, 87] on icon "button" at bounding box center [33, 89] width 7 height 7
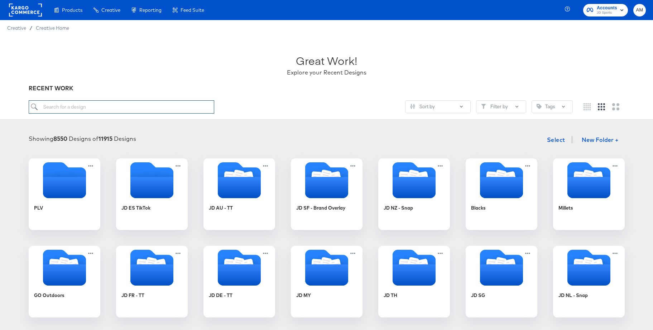
click at [112, 108] on input "search" at bounding box center [122, 106] width 186 height 13
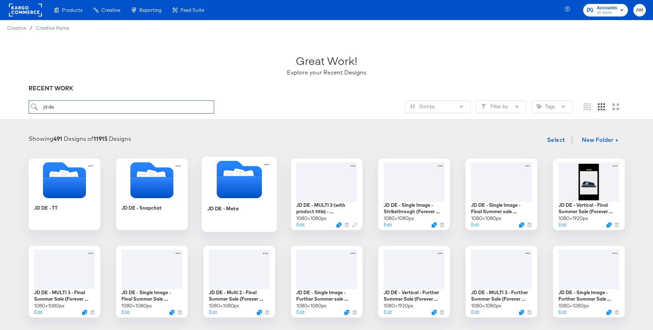
type input "jd de"
click at [236, 185] on icon "Folder" at bounding box center [239, 187] width 45 height 22
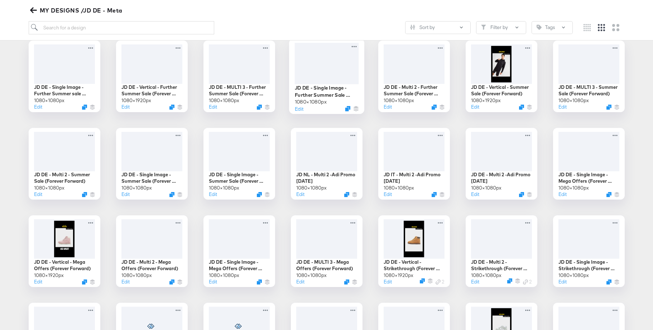
scroll to position [206, 0]
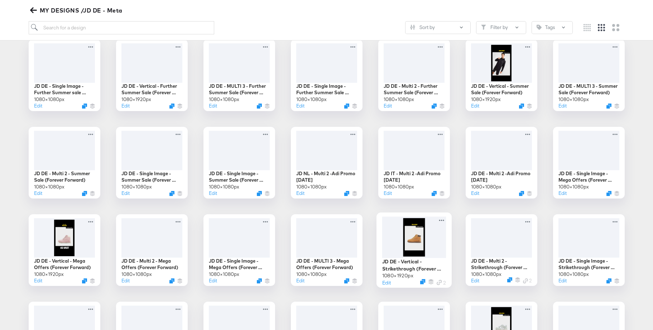
click at [413, 228] on div at bounding box center [414, 238] width 64 height 42
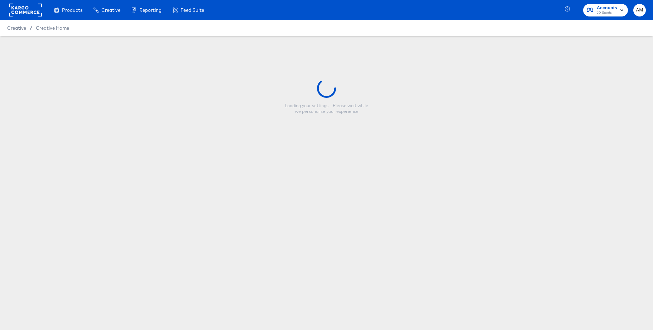
type input "JD DE - Vertical - Strikethrough (Forever Forward)"
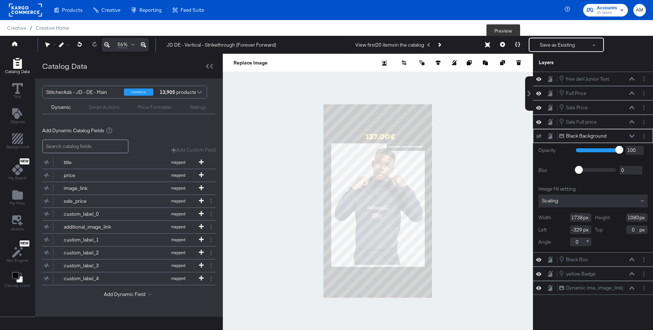
click at [502, 43] on icon at bounding box center [502, 44] width 5 height 5
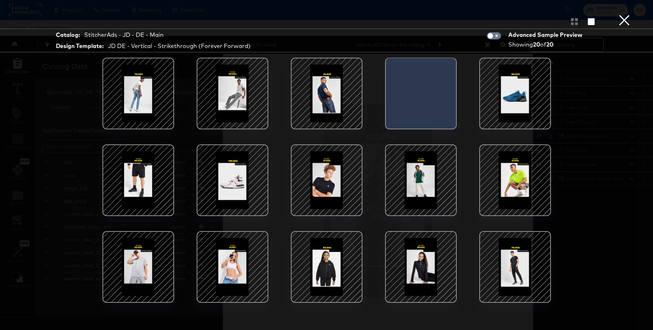
click at [327, 260] on div at bounding box center [326, 267] width 61 height 61
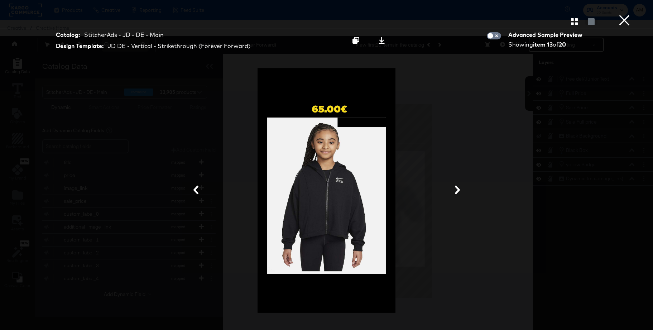
click at [627, 14] on button "×" at bounding box center [625, 7] width 14 height 14
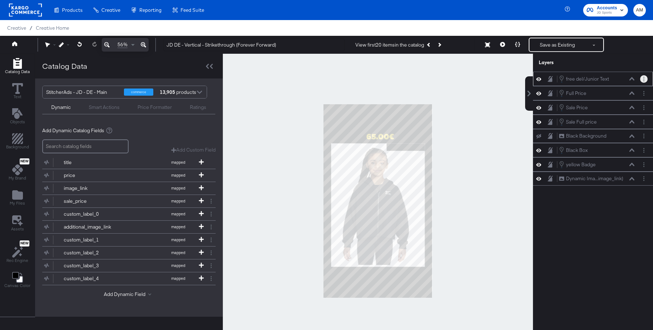
click at [645, 76] on button "Layer Options" at bounding box center [645, 79] width 8 height 8
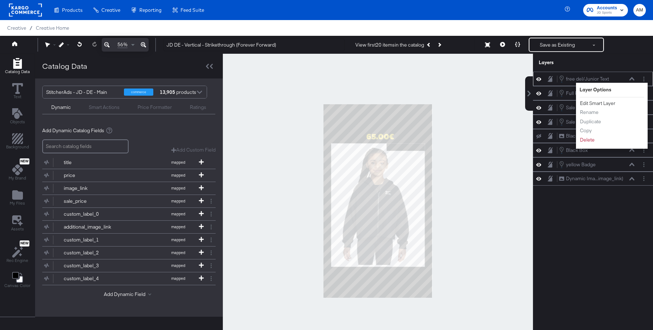
click at [607, 104] on button "Edit Smart Layer" at bounding box center [598, 104] width 36 height 8
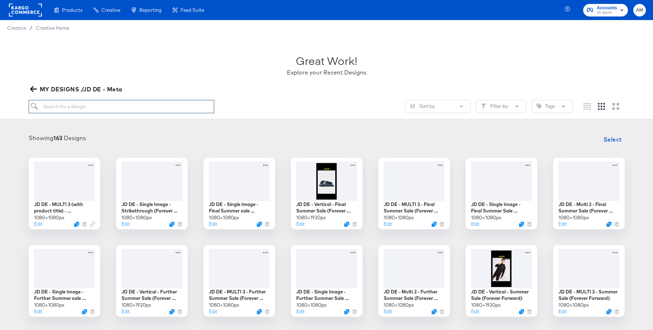
click at [130, 106] on input "search" at bounding box center [122, 106] width 186 height 13
click at [61, 187] on div at bounding box center [64, 180] width 64 height 41
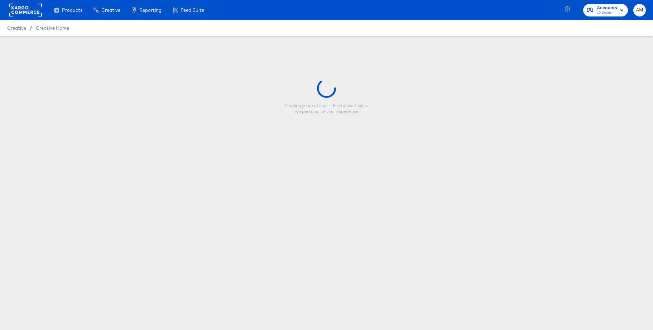
type input "JD DE - MULTI 3 (with product title) - Strikethrough (Forever Forward)"
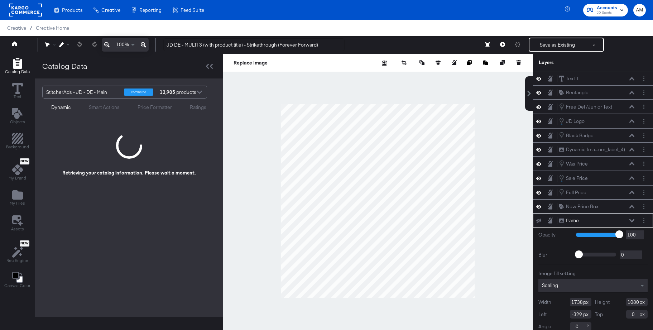
scroll to position [7, 0]
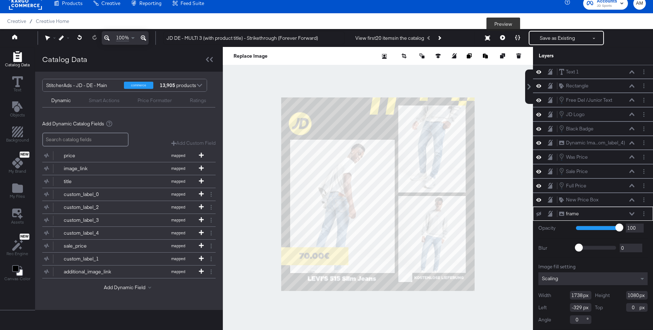
click at [504, 36] on icon at bounding box center [502, 37] width 5 height 5
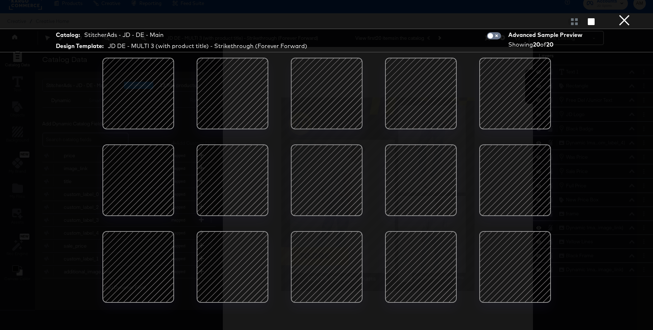
click at [342, 252] on div at bounding box center [326, 267] width 61 height 61
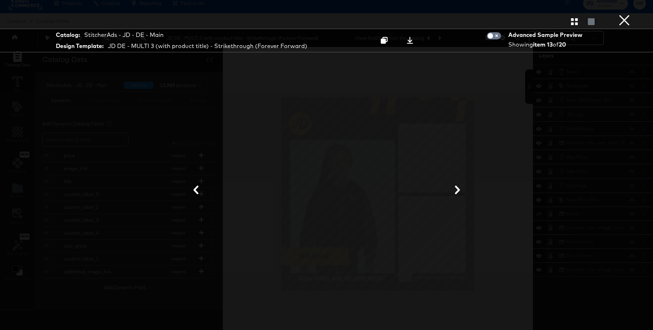
click at [625, 14] on button "×" at bounding box center [625, 7] width 14 height 14
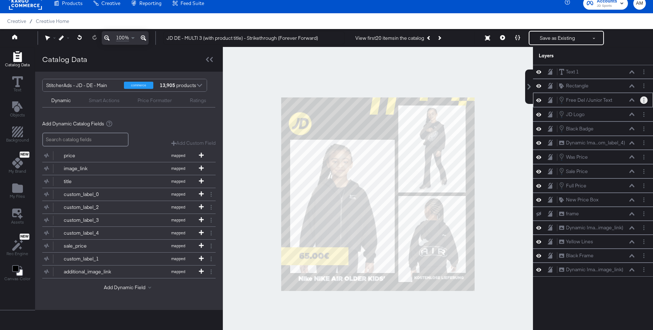
click at [645, 100] on circle "Layer Options" at bounding box center [644, 100] width 1 height 1
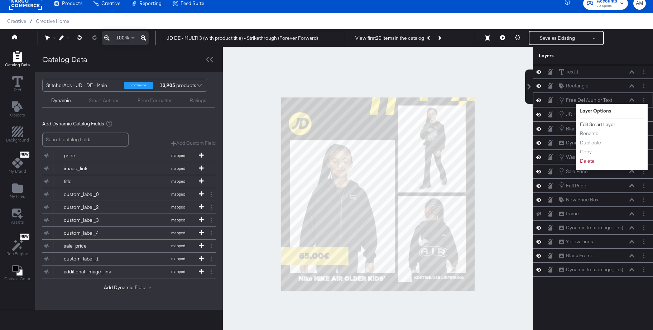
click at [603, 124] on button "Edit Smart Layer" at bounding box center [598, 125] width 36 height 8
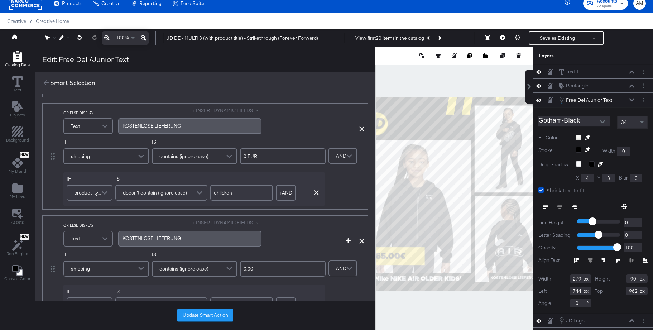
scroll to position [227, 0]
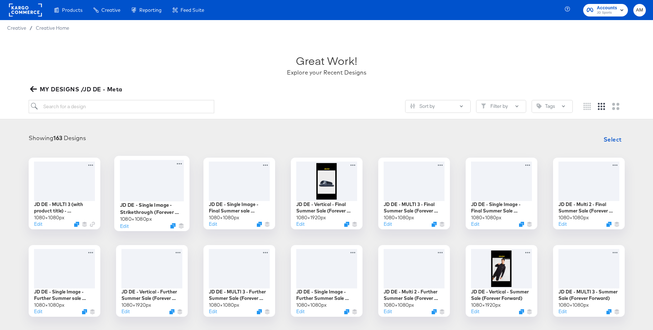
click at [148, 175] on div at bounding box center [152, 180] width 64 height 41
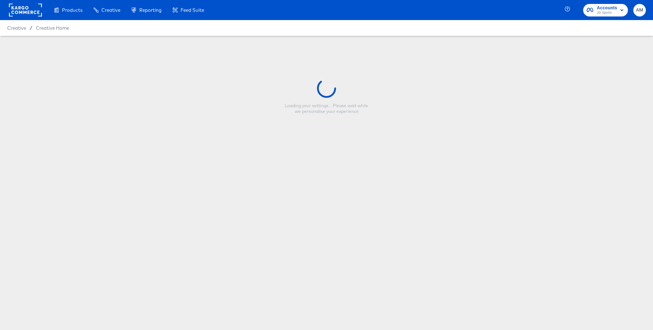
type input "JD DE - Single Image - Strikethrough (Forever Forward - Footwear)"
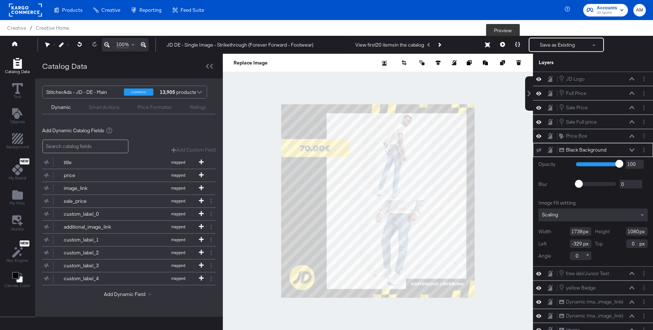
click at [503, 45] on icon at bounding box center [502, 44] width 5 height 5
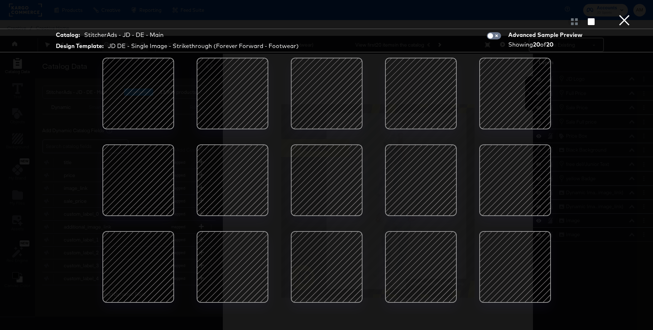
click at [325, 165] on div at bounding box center [326, 180] width 61 height 61
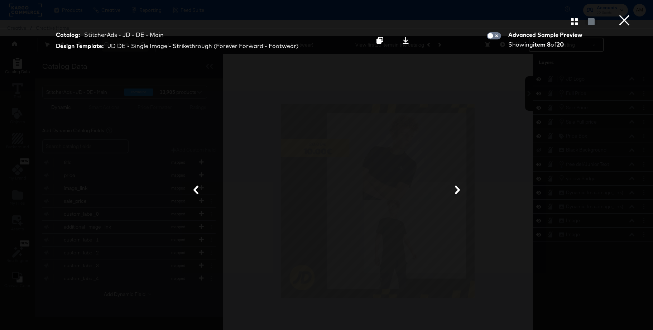
click at [624, 14] on button "×" at bounding box center [625, 7] width 14 height 14
click at [624, 19] on div "Accounts JD Sports AM" at bounding box center [611, 10] width 86 height 20
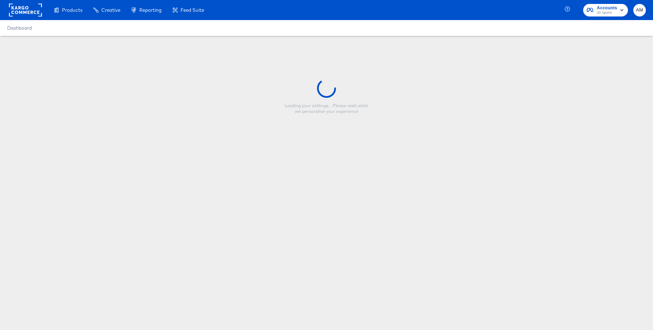
type input "JD DE - MULTI 3 (with product title) - Strikethrough (Forever Forward)"
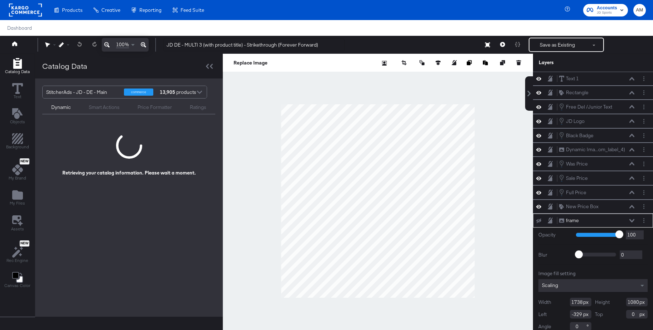
scroll to position [7, 0]
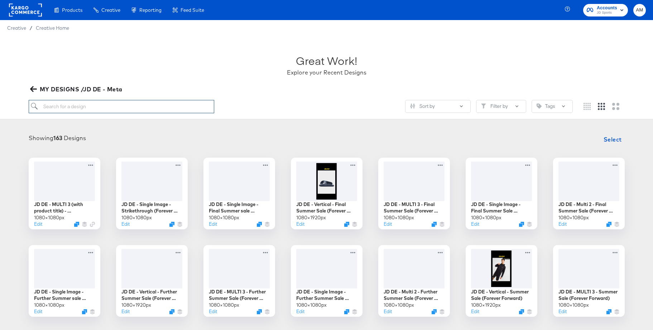
click at [110, 109] on input "search" at bounding box center [122, 106] width 186 height 13
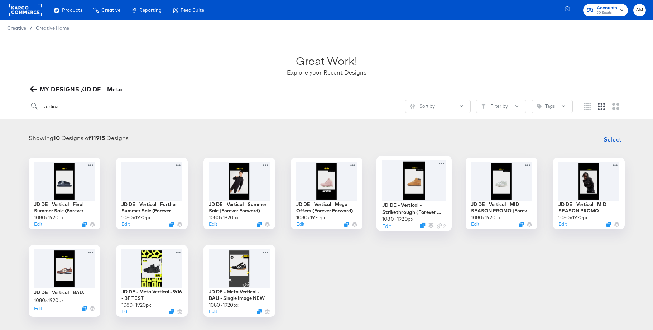
type input "vertical"
click at [411, 184] on div at bounding box center [414, 180] width 64 height 41
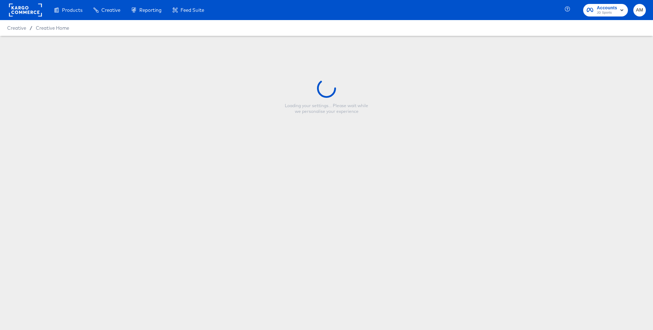
type input "JD DE - Vertical - Strikethrough (Forever Forward)"
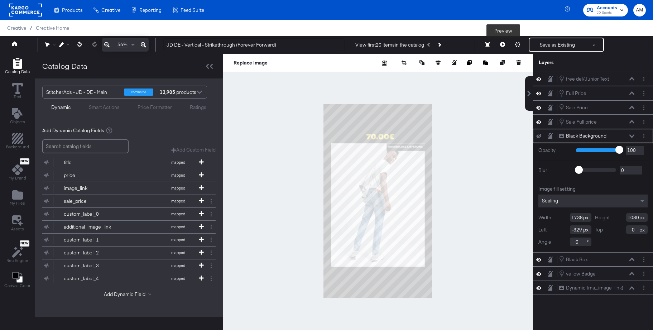
click at [503, 42] on button at bounding box center [502, 45] width 15 height 14
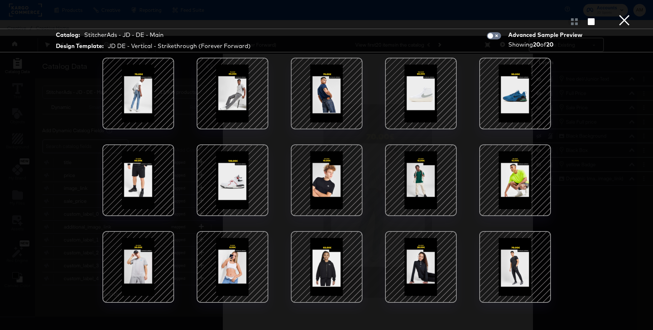
click at [324, 175] on div at bounding box center [326, 180] width 61 height 61
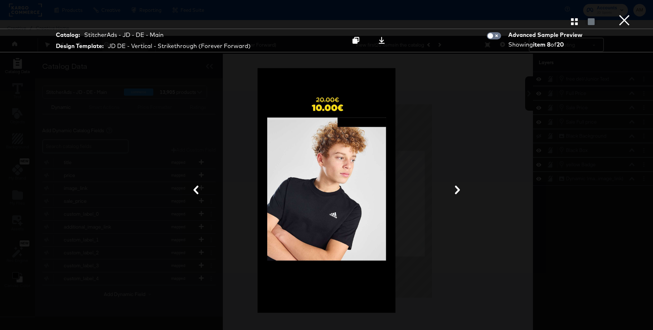
click at [627, 14] on button "×" at bounding box center [625, 7] width 14 height 14
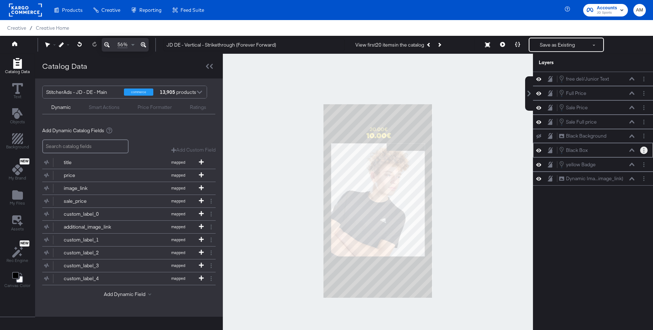
click at [644, 151] on circle "Layer Options" at bounding box center [644, 150] width 1 height 1
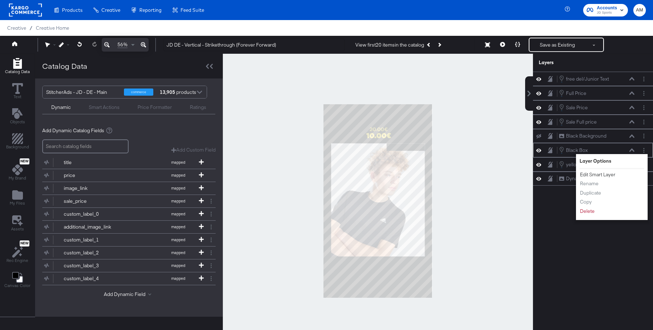
click at [594, 174] on button "Edit Smart Layer" at bounding box center [598, 175] width 36 height 8
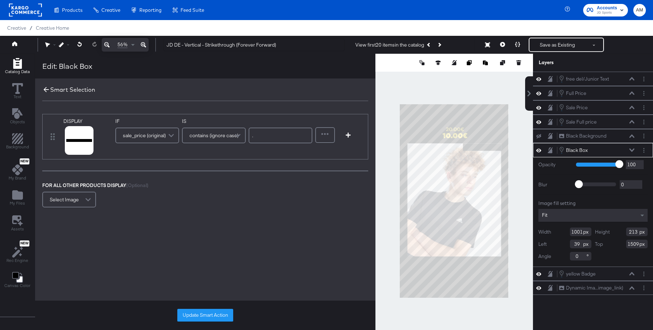
click at [46, 91] on icon at bounding box center [46, 90] width 8 height 8
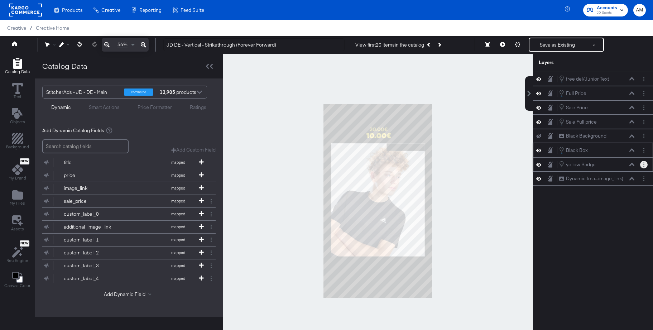
click at [644, 166] on icon "Layer Options" at bounding box center [644, 164] width 1 height 5
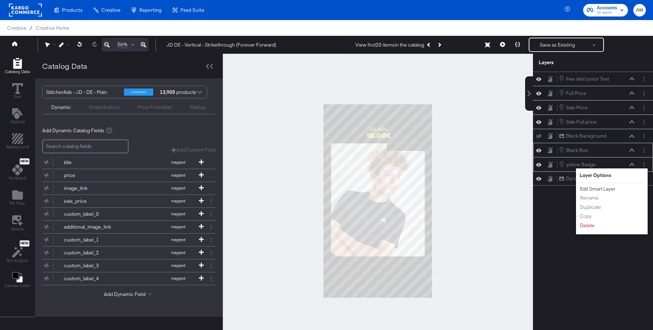
click at [595, 187] on button "Edit Smart Layer" at bounding box center [598, 189] width 36 height 8
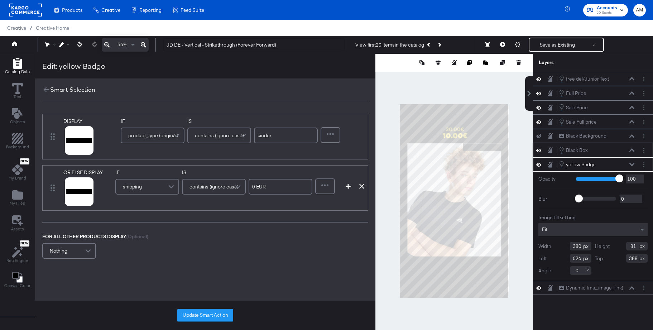
click at [163, 187] on div "shipping" at bounding box center [147, 187] width 62 height 14
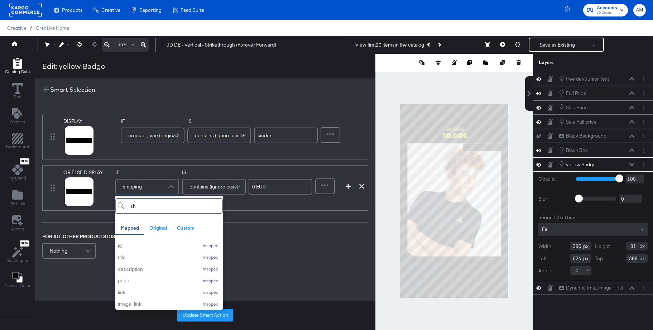
type input "shi"
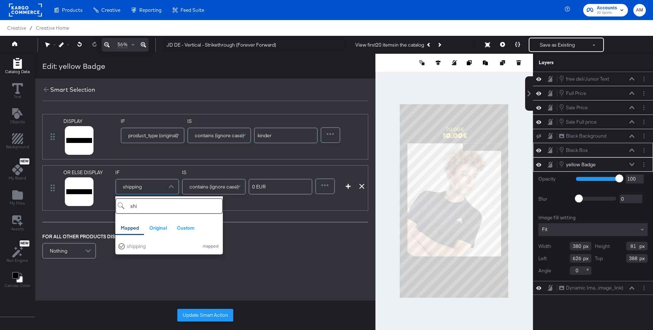
click at [153, 139] on span "product_type (original)" at bounding box center [153, 135] width 50 height 12
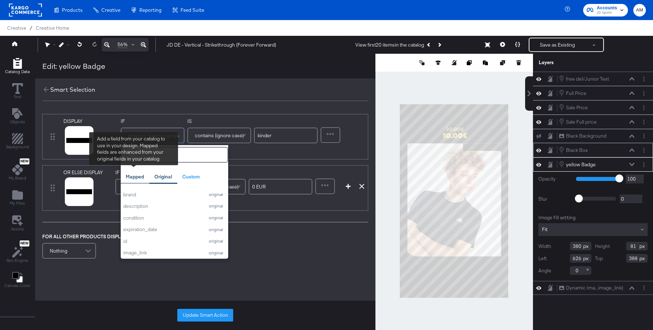
click at [136, 175] on div "Mapped" at bounding box center [135, 177] width 18 height 7
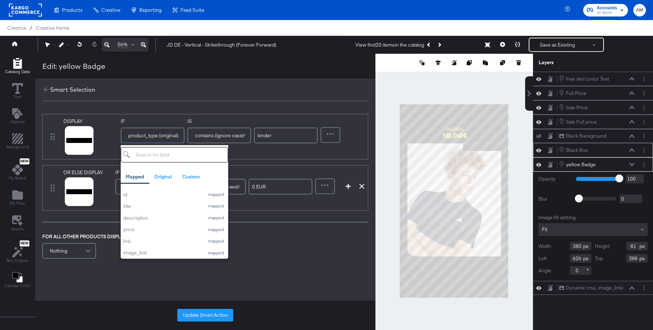
click at [172, 158] on input "search" at bounding box center [175, 155] width 108 height 16
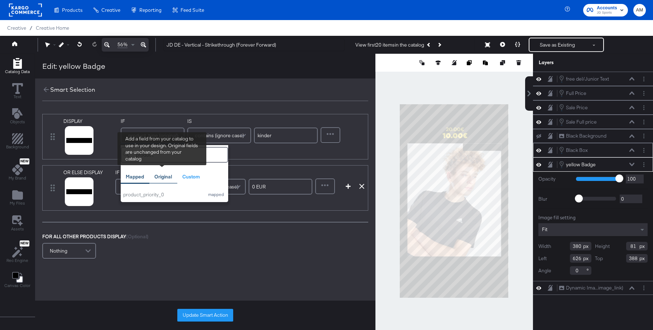
type input "product"
click at [163, 178] on div "Original" at bounding box center [164, 177] width 18 height 7
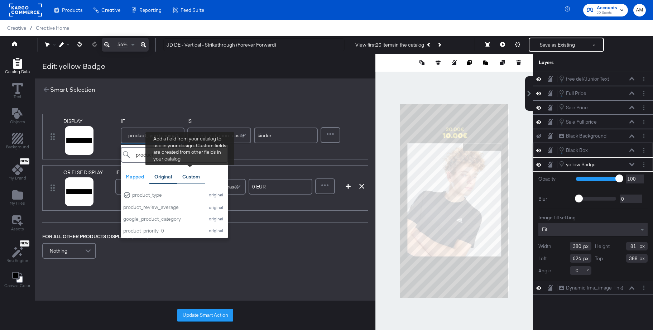
click at [190, 177] on div "Custom" at bounding box center [191, 177] width 18 height 7
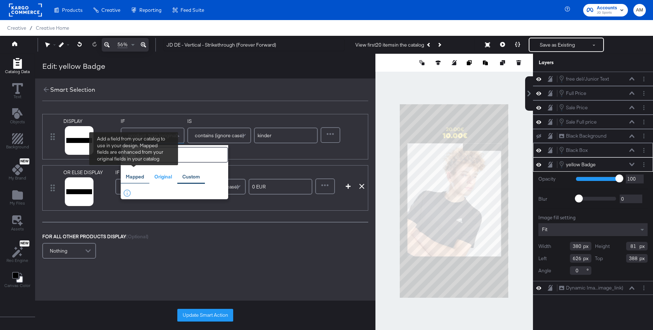
click at [134, 176] on div "Mapped" at bounding box center [135, 177] width 18 height 7
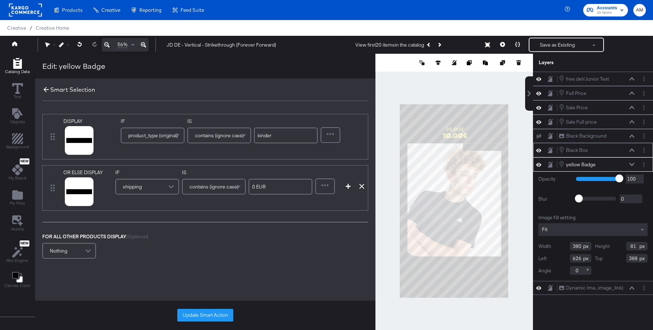
click at [45, 89] on icon at bounding box center [46, 90] width 8 height 8
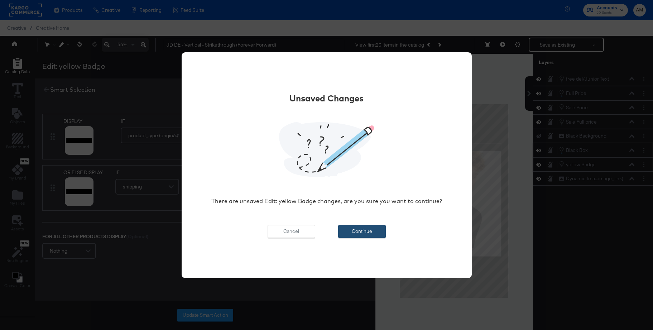
click at [367, 231] on button "Continue" at bounding box center [362, 231] width 48 height 13
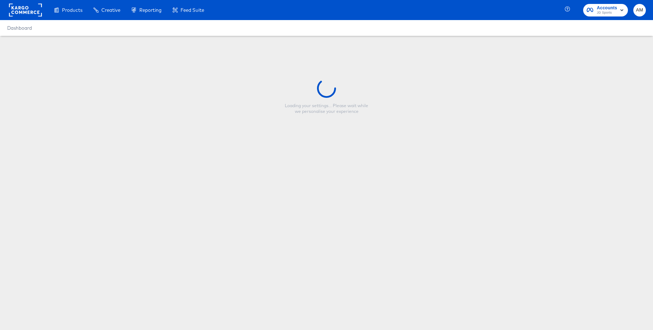
type input "JD DE - Single Image - Strikethrough (Forever Forward - Footwear)"
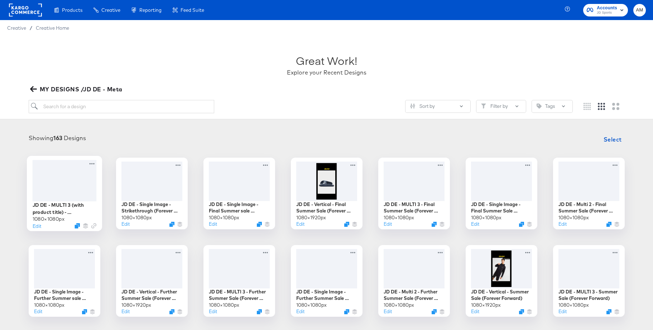
click at [66, 179] on div at bounding box center [64, 180] width 64 height 41
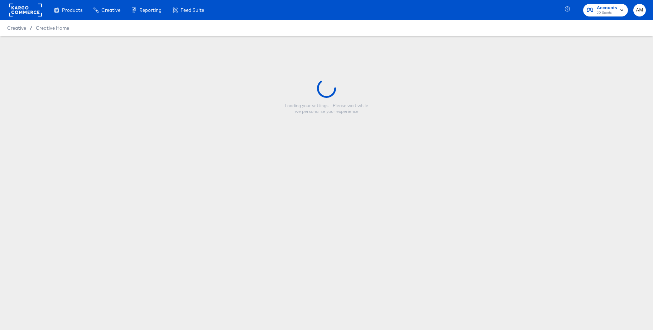
type input "JD DE - MULTI 3 (with product title) - Strikethrough (Forever Forward)"
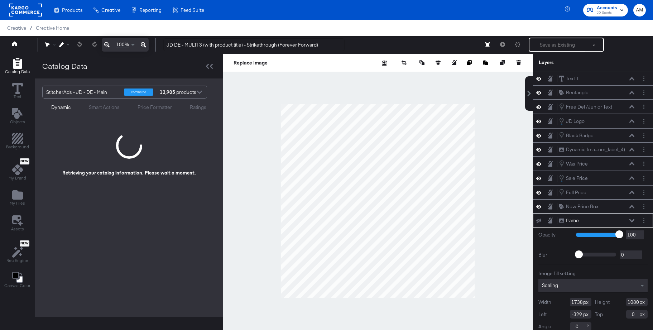
scroll to position [7, 0]
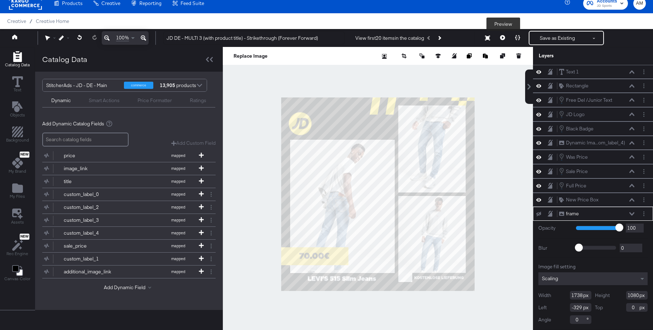
click at [504, 39] on icon at bounding box center [502, 37] width 5 height 5
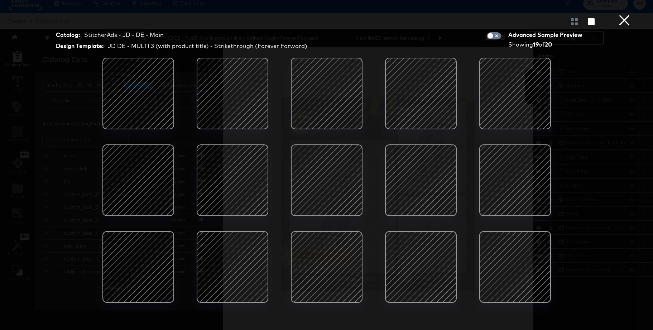
click at [629, 14] on button "×" at bounding box center [625, 7] width 14 height 14
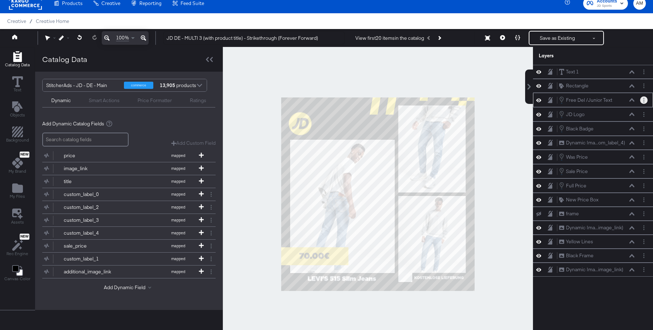
click at [645, 101] on button "Layer Options" at bounding box center [645, 100] width 8 height 8
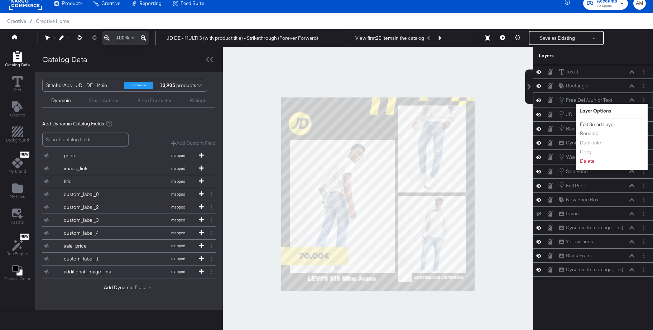
click at [608, 127] on button "Edit Smart Layer" at bounding box center [598, 125] width 36 height 8
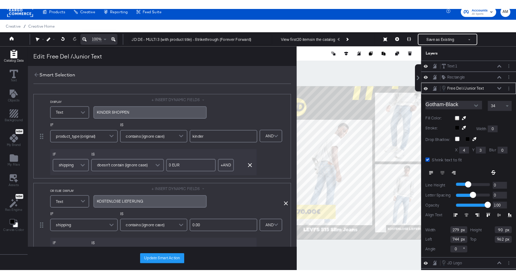
scroll to position [5, 0]
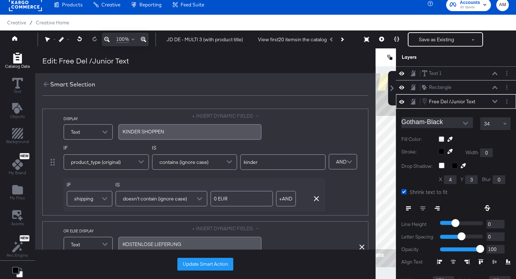
click at [101, 199] on span at bounding box center [105, 198] width 13 height 14
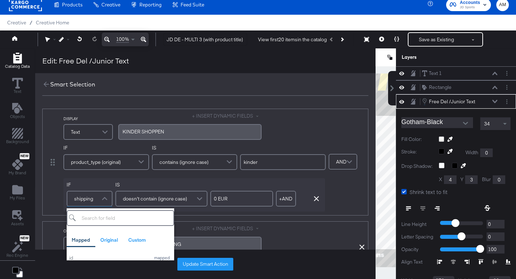
drag, startPoint x: 343, startPoint y: 181, endPoint x: 312, endPoint y: 177, distance: 31.8
click at [343, 181] on div "IF product_type (original) IS contains (ignore case) kinder IF shipping Mapped …" at bounding box center [213, 177] width 301 height 67
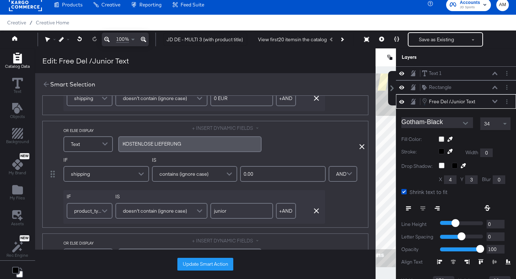
scroll to position [114, 0]
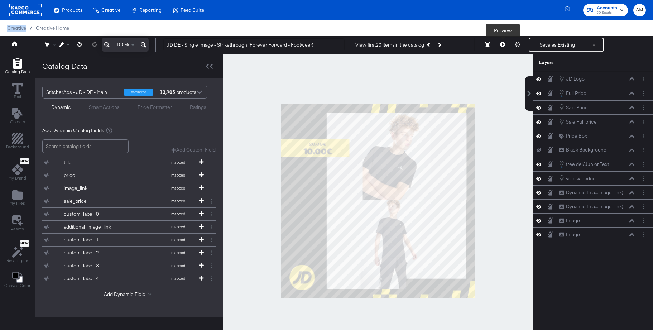
click at [503, 46] on icon at bounding box center [502, 44] width 5 height 5
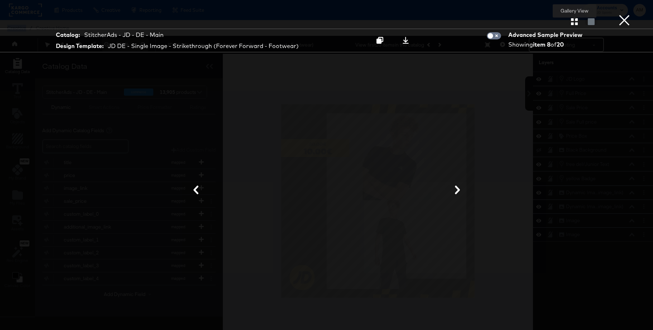
click at [573, 23] on icon "button" at bounding box center [574, 21] width 7 height 7
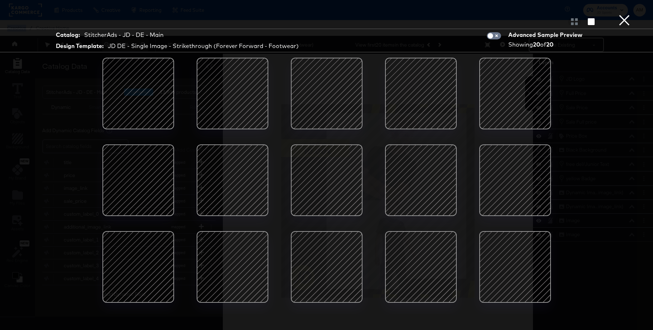
click at [626, 14] on button "×" at bounding box center [625, 7] width 14 height 14
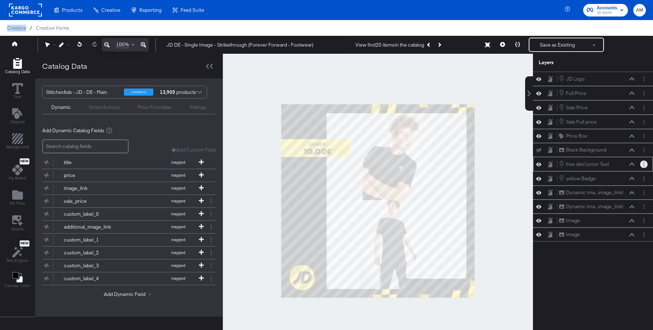
click at [645, 165] on icon "Layer Options" at bounding box center [644, 164] width 1 height 5
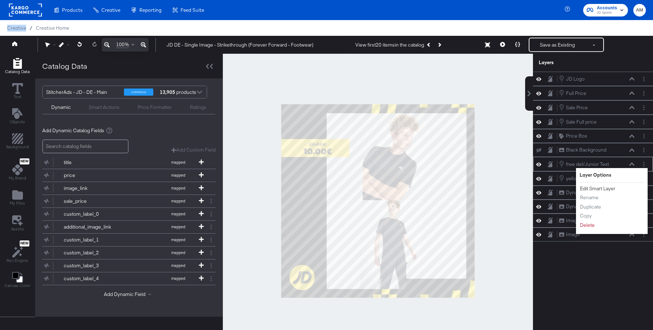
click at [610, 188] on button "Edit Smart Layer" at bounding box center [598, 189] width 36 height 8
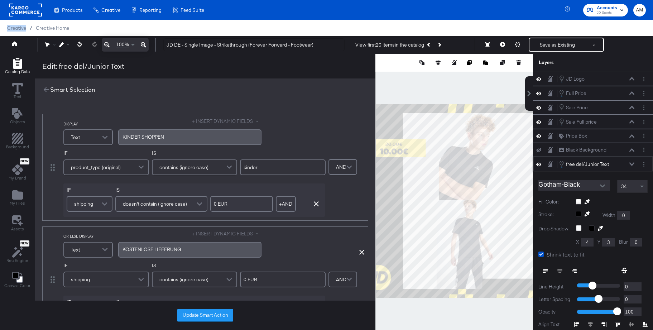
scroll to position [41, 0]
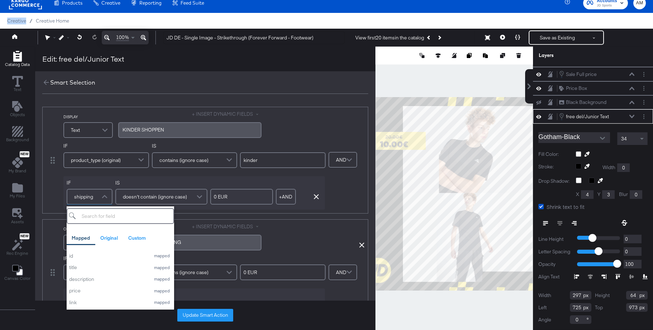
click at [92, 199] on div "shipping" at bounding box center [89, 197] width 44 height 14
type input "shi"
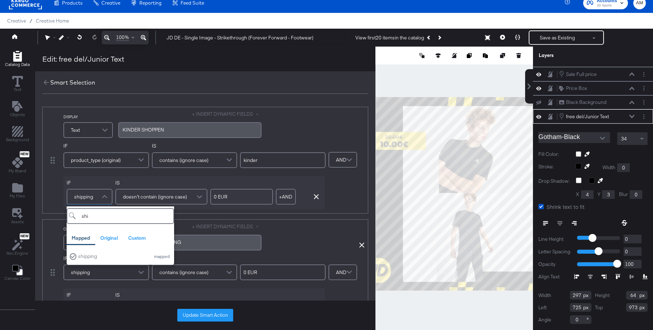
click at [350, 183] on div "IF product_type (original) IS contains (ignore case) kinder IF shipping shi Map…" at bounding box center [213, 176] width 301 height 67
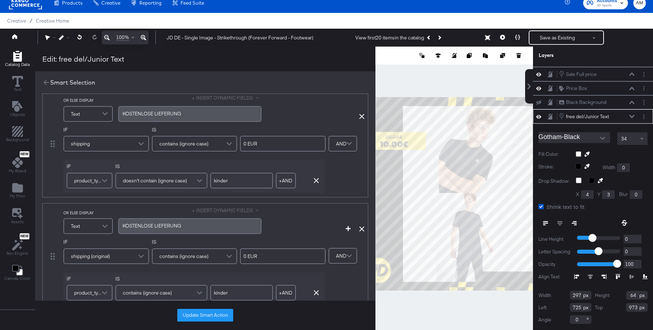
scroll to position [138, 0]
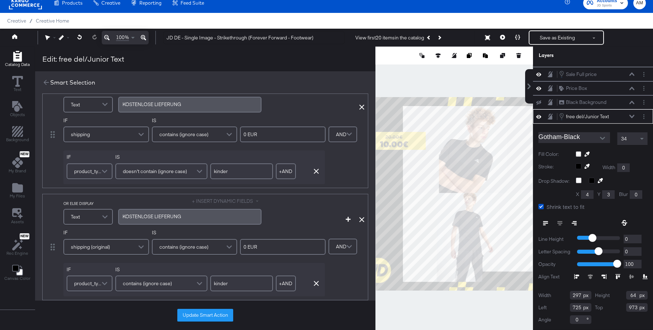
click at [100, 247] on span "shipping (original)" at bounding box center [90, 247] width 39 height 12
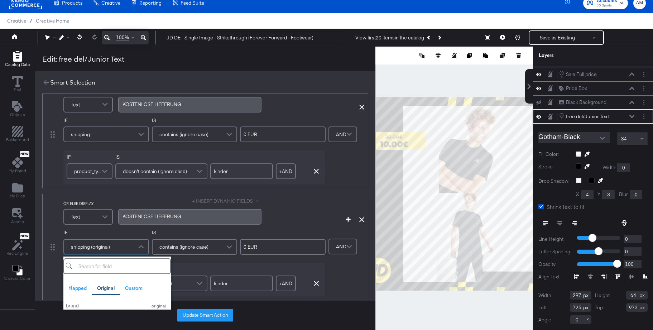
scroll to position [222, 0]
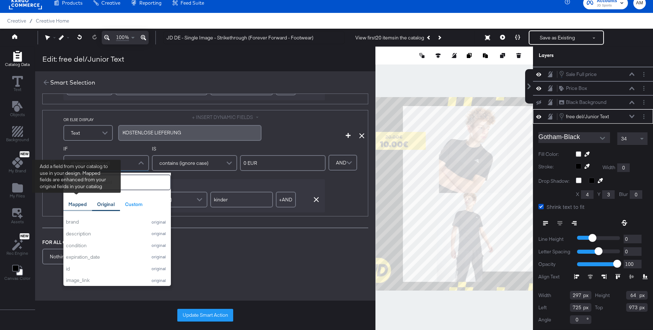
click at [83, 201] on div "Mapped" at bounding box center [77, 204] width 18 height 7
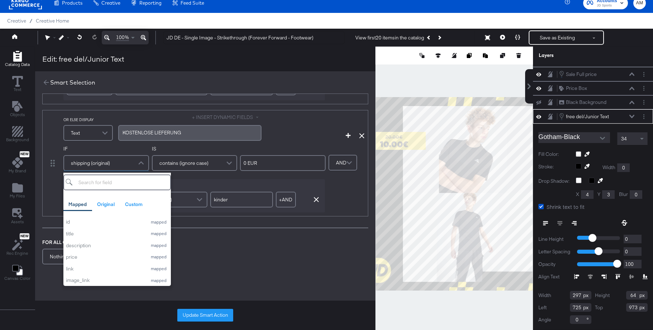
click at [118, 185] on input "search" at bounding box center [117, 183] width 108 height 16
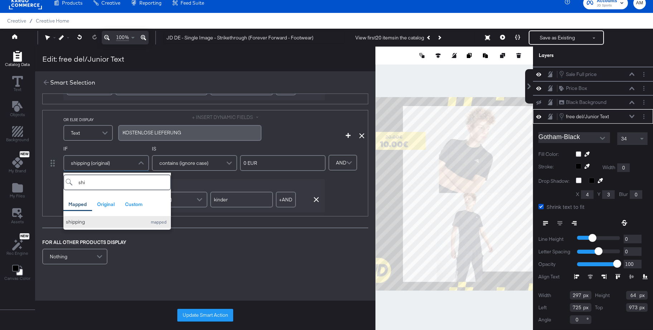
type input "shi"
click at [81, 222] on div "shipping" at bounding box center [104, 222] width 77 height 7
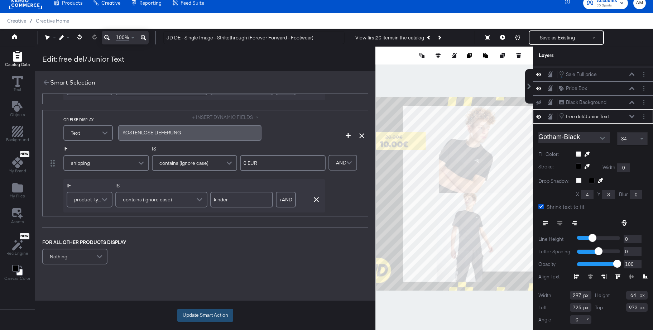
click at [192, 315] on button "Update Smart Action" at bounding box center [205, 315] width 56 height 13
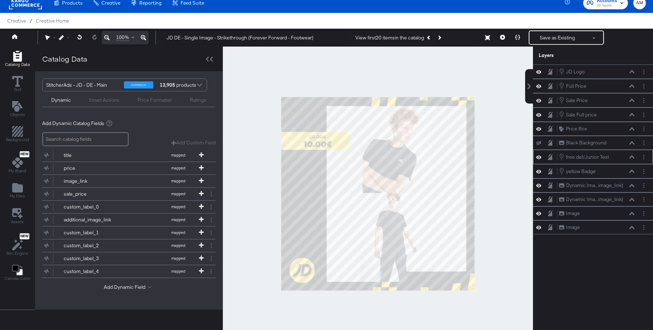
scroll to position [0, 0]
click at [552, 37] on button "Save as Existing" at bounding box center [558, 37] width 56 height 13
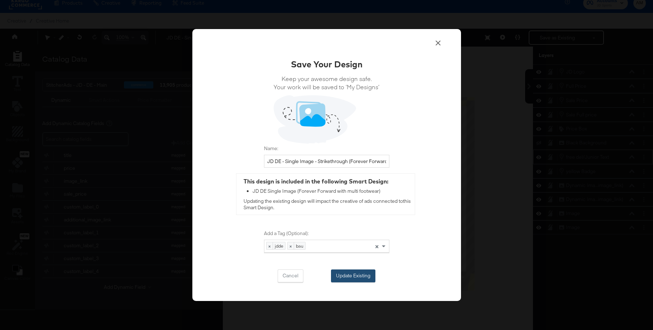
click at [349, 276] on button "Update Existing" at bounding box center [353, 276] width 44 height 13
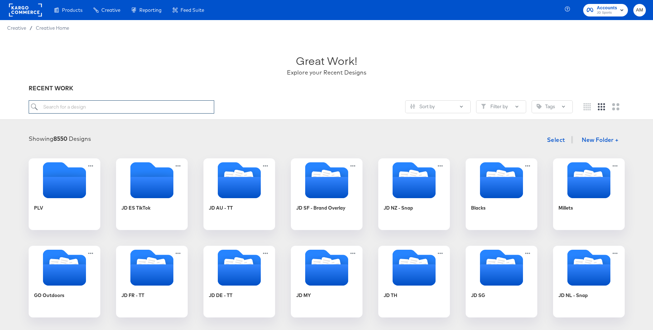
click at [131, 108] on input "search" at bounding box center [122, 106] width 186 height 13
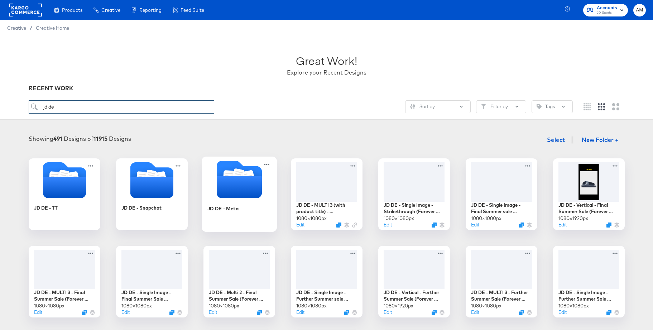
type input "jd de"
drag, startPoint x: 234, startPoint y: 172, endPoint x: 230, endPoint y: 170, distance: 5.3
click at [235, 172] on icon "Folder" at bounding box center [238, 175] width 13 height 14
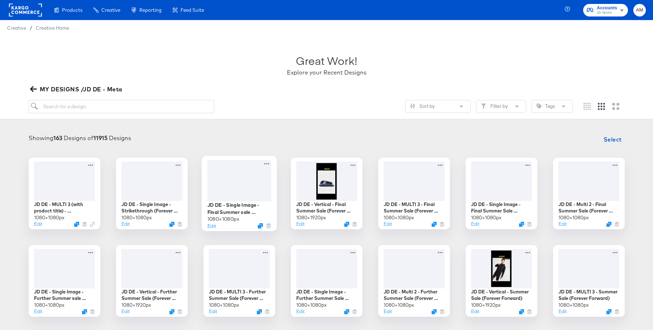
click at [240, 174] on div at bounding box center [239, 180] width 64 height 41
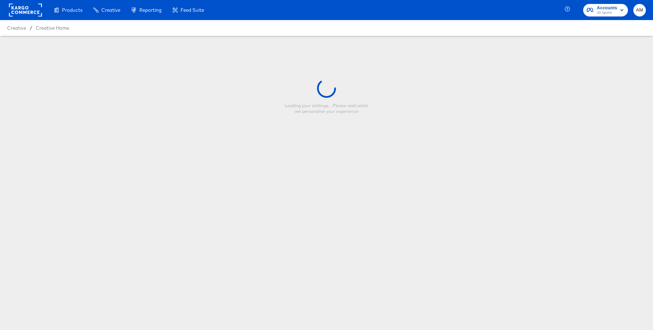
type input "JD DE - Single Image - Final Summer sale Clothing (Forever Forward)"
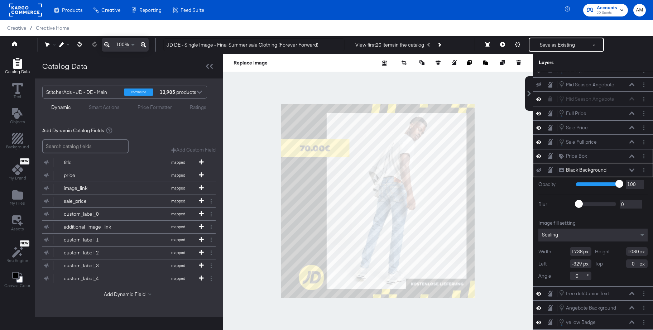
scroll to position [57, 0]
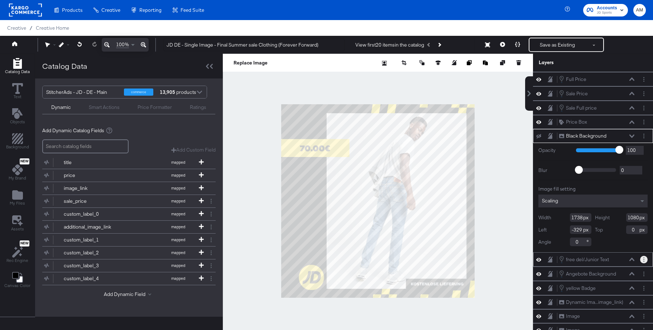
click at [644, 260] on icon "Layer Options" at bounding box center [644, 259] width 1 height 5
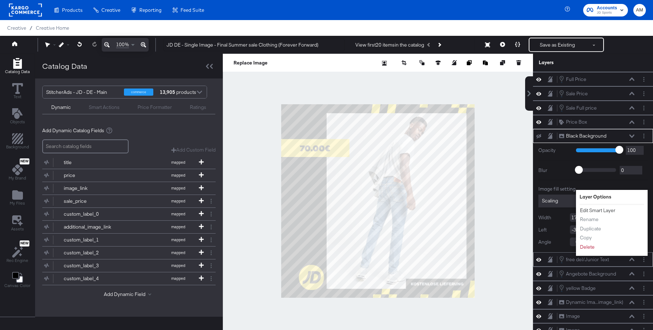
click at [591, 210] on button "Edit Smart Layer" at bounding box center [598, 211] width 36 height 8
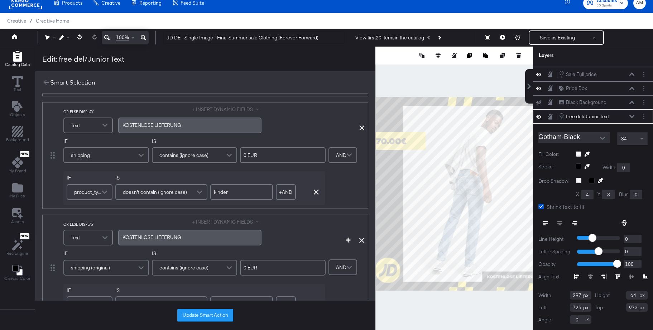
scroll to position [122, 0]
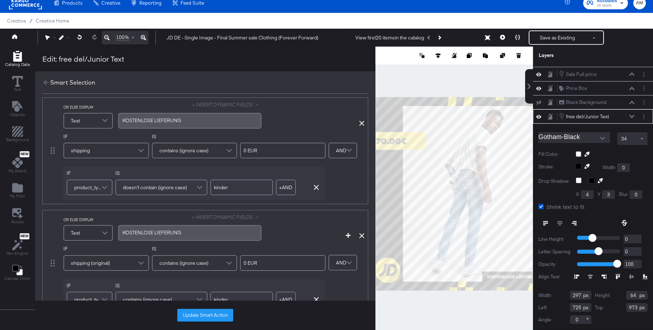
click at [102, 263] on span "shipping (original)" at bounding box center [90, 263] width 39 height 12
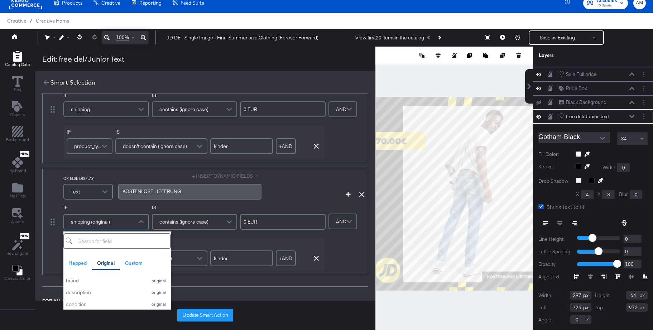
scroll to position [215, 0]
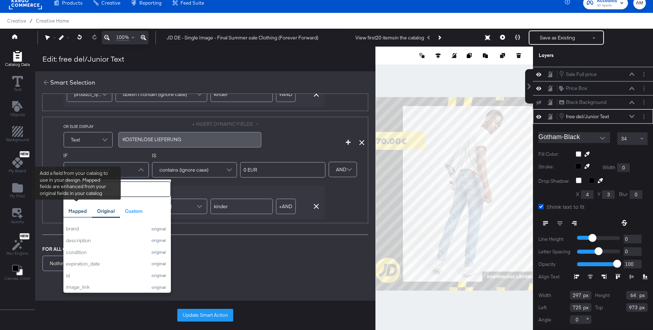
click at [77, 210] on div "Mapped" at bounding box center [77, 211] width 18 height 7
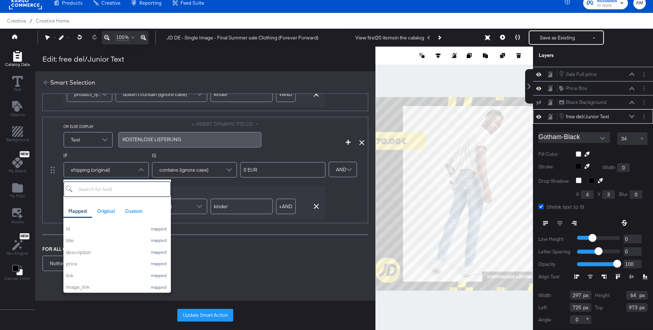
click at [126, 190] on input "search" at bounding box center [117, 189] width 108 height 16
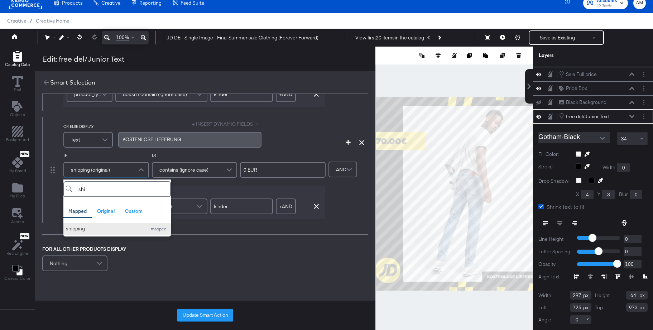
type input "shi"
click at [75, 228] on div "shipping" at bounding box center [104, 228] width 77 height 7
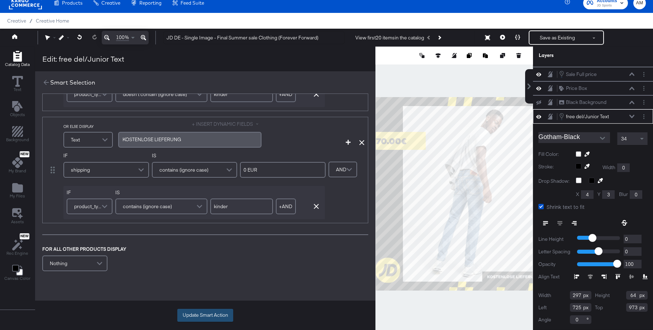
click at [209, 317] on button "Update Smart Action" at bounding box center [205, 315] width 56 height 13
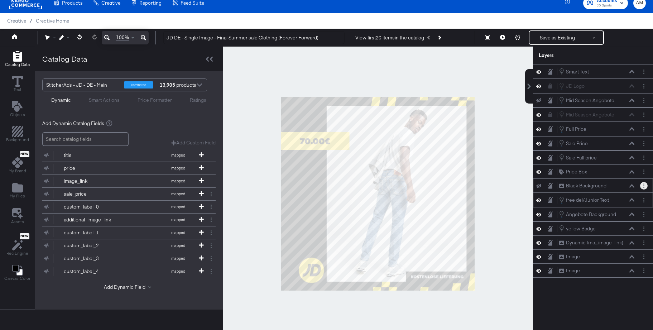
scroll to position [0, 0]
click at [553, 37] on button "Save as Existing" at bounding box center [558, 37] width 56 height 13
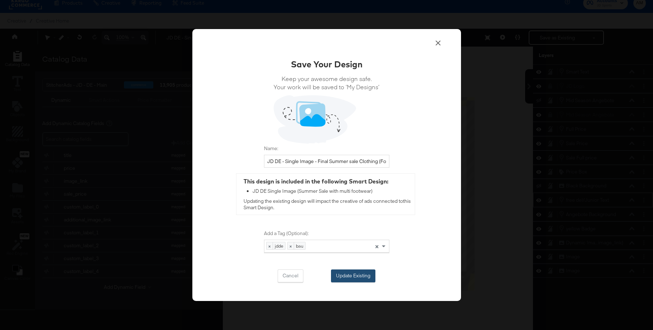
click at [352, 275] on button "Update Existing" at bounding box center [353, 276] width 44 height 13
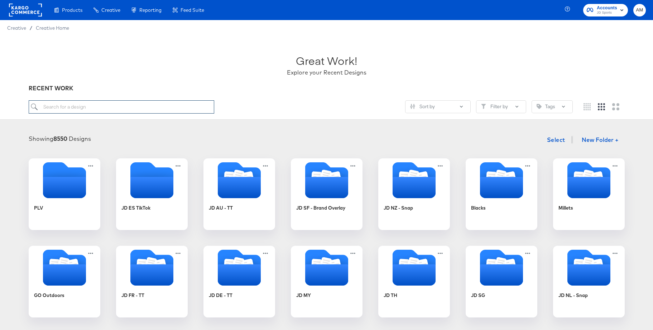
click at [130, 110] on input "search" at bounding box center [122, 106] width 186 height 13
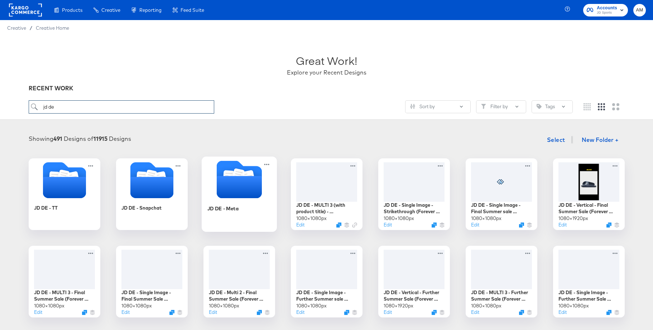
type input "jd de"
click at [239, 180] on icon "Folder" at bounding box center [239, 187] width 45 height 22
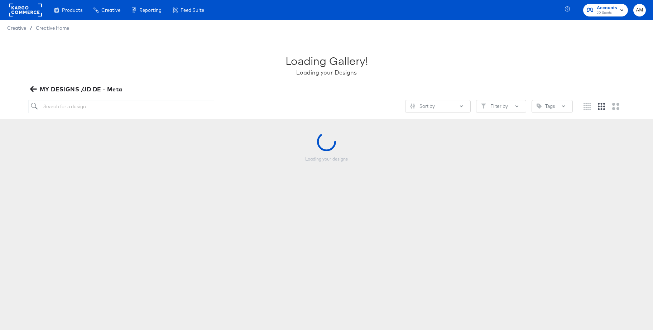
click at [98, 107] on input "search" at bounding box center [122, 106] width 186 height 13
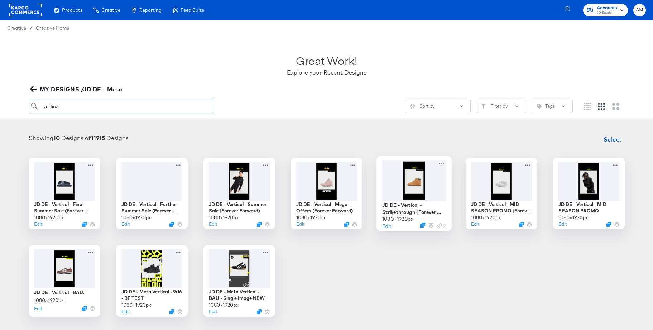
type input "vertical"
click at [412, 186] on div at bounding box center [414, 180] width 64 height 41
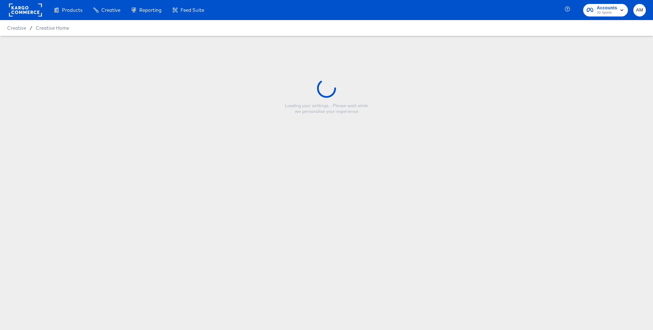
type input "JD DE - Vertical - Strikethrough (Forever Forward)"
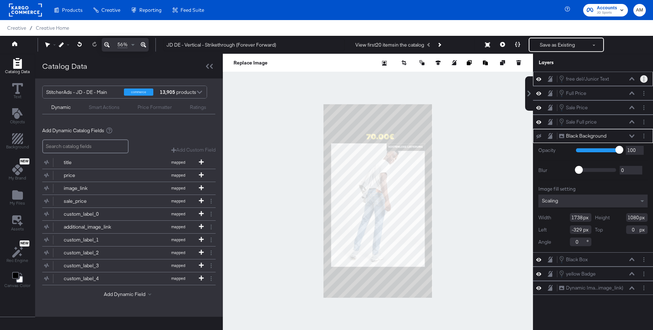
click at [646, 77] on button "Layer Options" at bounding box center [645, 79] width 8 height 8
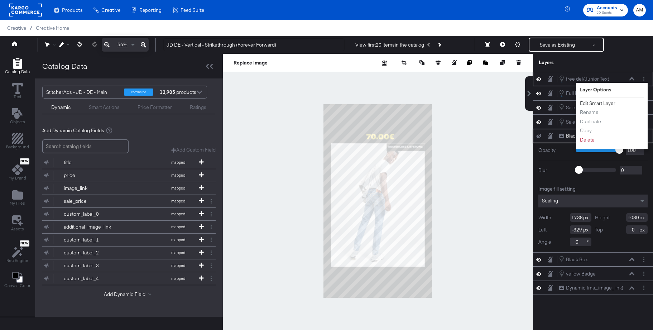
click at [606, 105] on button "Edit Smart Layer" at bounding box center [598, 104] width 36 height 8
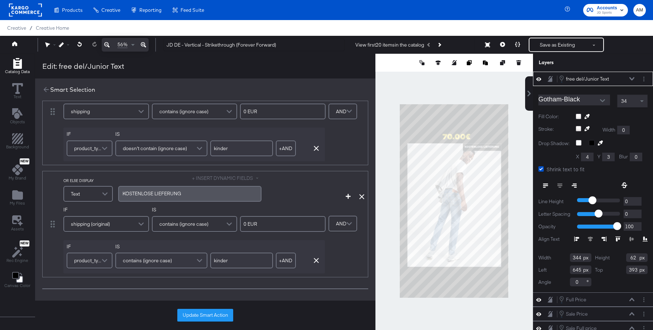
scroll to position [197, 0]
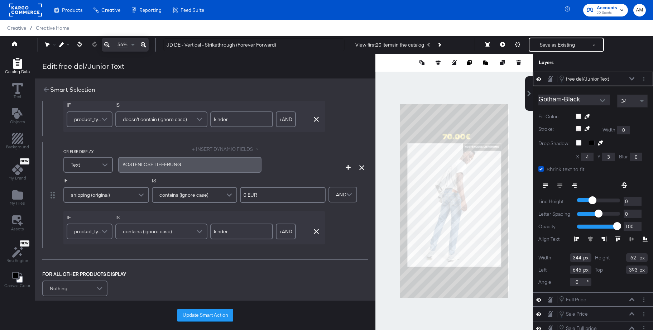
click at [99, 198] on span "shipping (original)" at bounding box center [90, 195] width 39 height 12
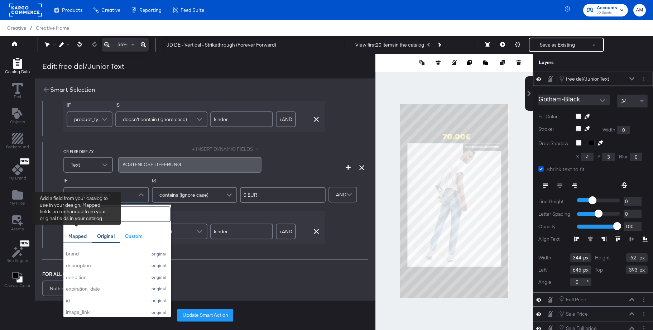
click at [76, 237] on div "Mapped" at bounding box center [77, 236] width 18 height 7
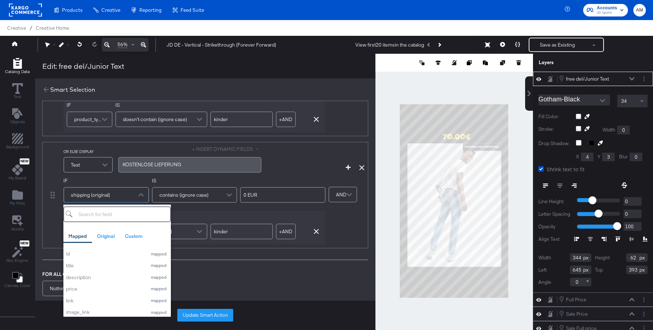
click at [102, 217] on input "search" at bounding box center [117, 214] width 108 height 16
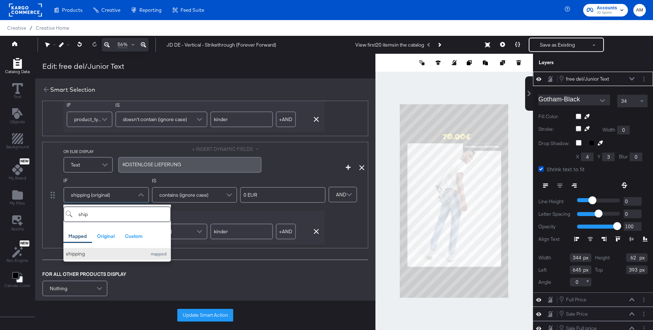
type input "ship"
click at [83, 252] on div "shipping" at bounding box center [104, 254] width 77 height 7
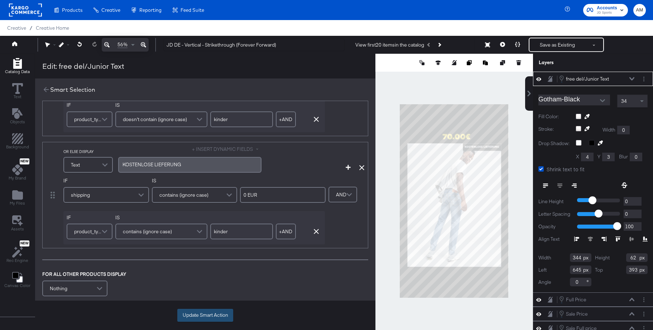
click at [196, 319] on button "Update Smart Action" at bounding box center [205, 315] width 56 height 13
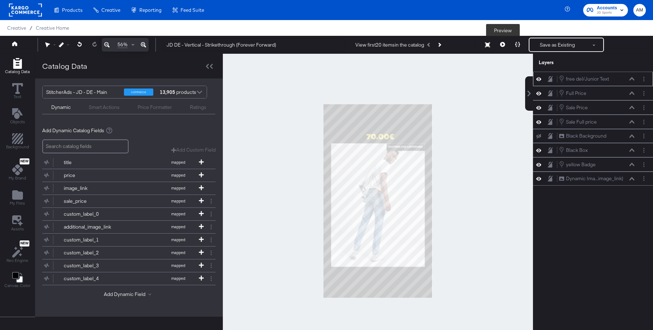
click at [504, 44] on icon at bounding box center [502, 44] width 5 height 5
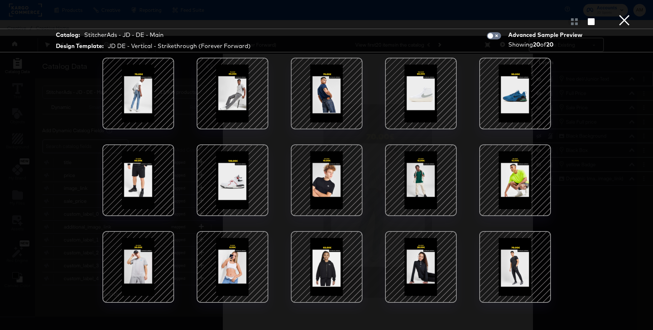
click at [626, 14] on button "×" at bounding box center [625, 7] width 14 height 14
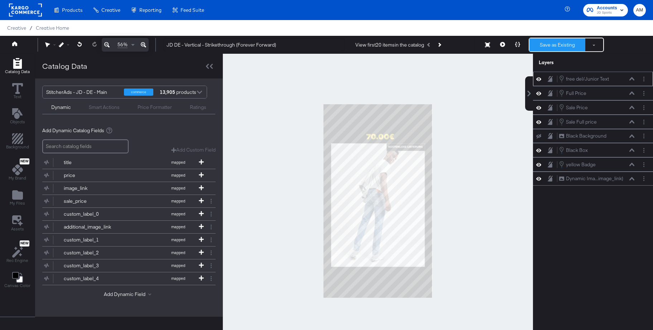
click at [555, 40] on button "Save as Existing" at bounding box center [558, 44] width 56 height 13
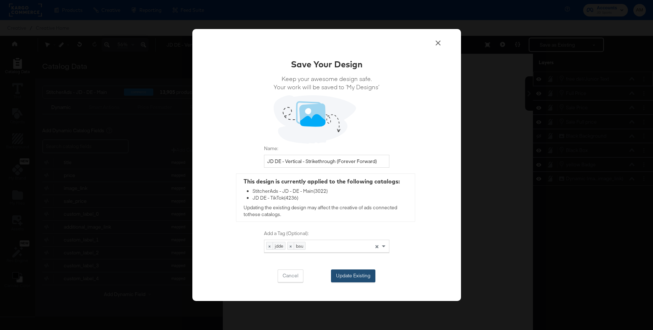
click at [343, 280] on button "Update Existing" at bounding box center [353, 276] width 44 height 13
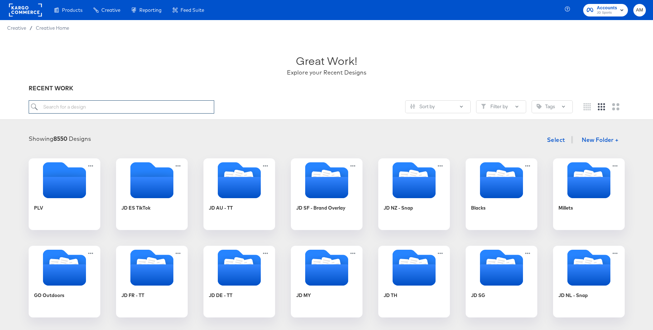
click at [142, 110] on input "search" at bounding box center [122, 106] width 186 height 13
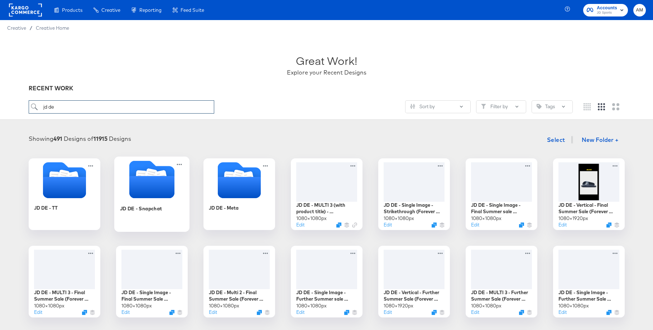
type input "jd de"
drag, startPoint x: 146, startPoint y: 172, endPoint x: 156, endPoint y: 170, distance: 11.1
click at [146, 172] on icon "Folder" at bounding box center [141, 177] width 11 height 14
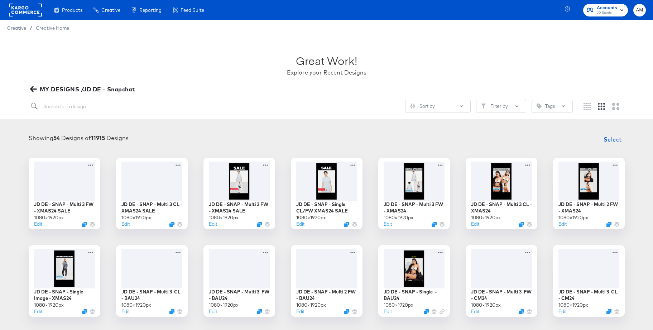
scroll to position [2, 0]
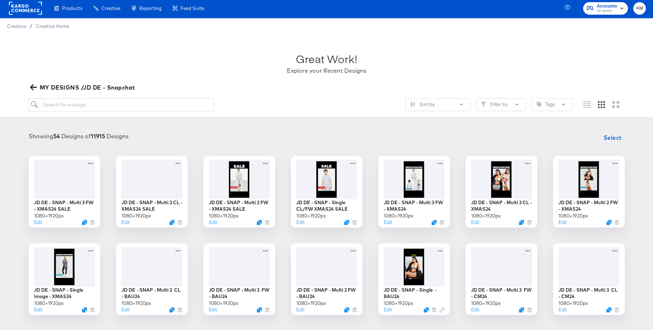
click at [36, 88] on icon "button" at bounding box center [33, 87] width 7 height 7
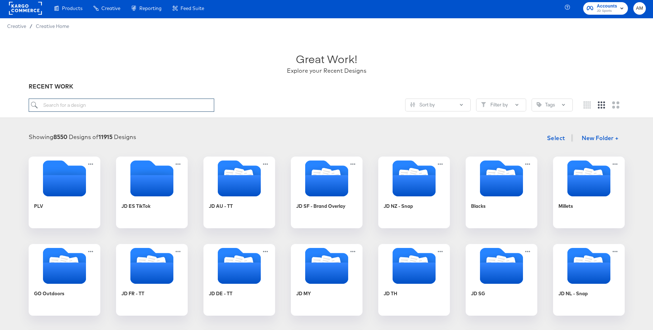
click at [74, 107] on input "search" at bounding box center [122, 105] width 186 height 13
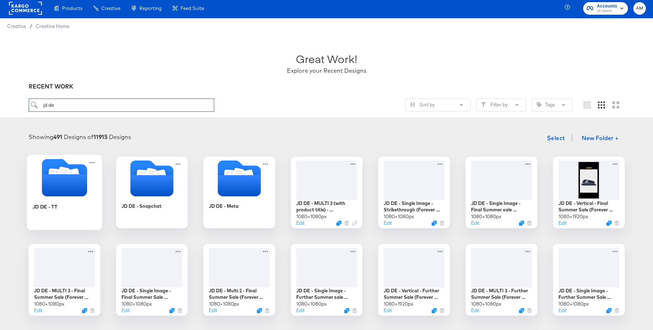
type input "jd de"
click at [64, 176] on icon "Folder" at bounding box center [64, 185] width 45 height 22
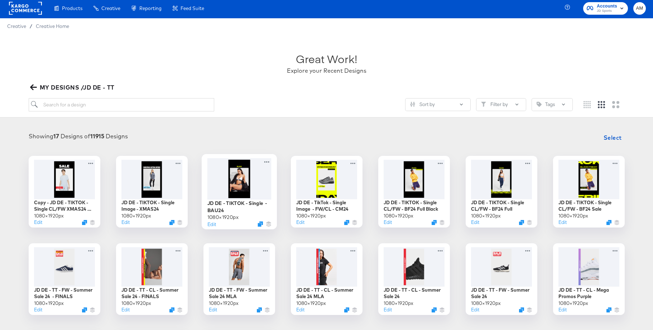
click at [235, 177] on div at bounding box center [239, 178] width 64 height 41
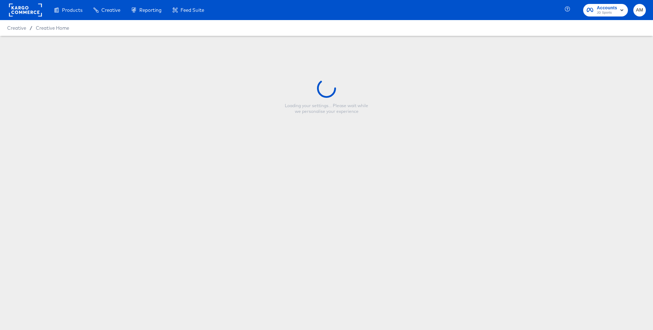
type input "JD DE - TIKTOK - Single - BAU24"
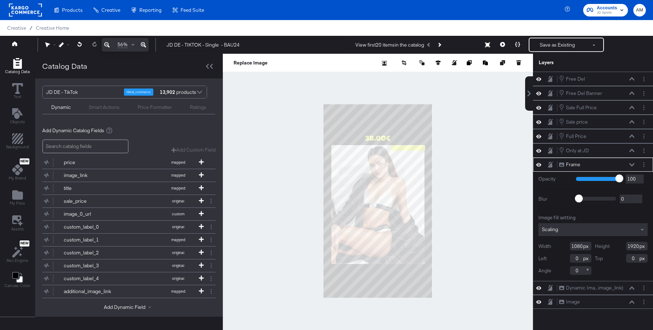
click at [633, 163] on icon at bounding box center [632, 165] width 5 height 4
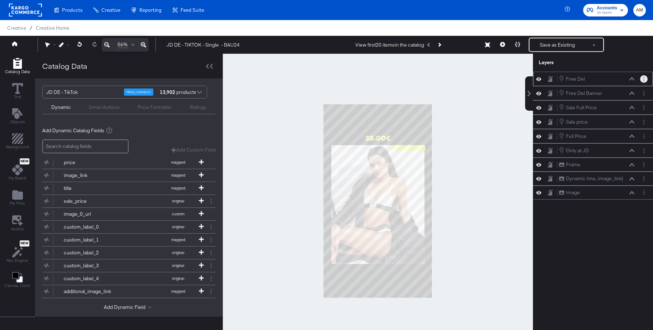
click at [645, 80] on button "Layer Options" at bounding box center [645, 79] width 8 height 8
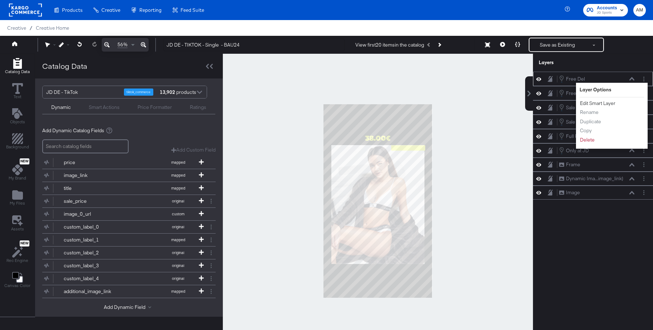
click at [602, 103] on button "Edit Smart Layer" at bounding box center [598, 104] width 36 height 8
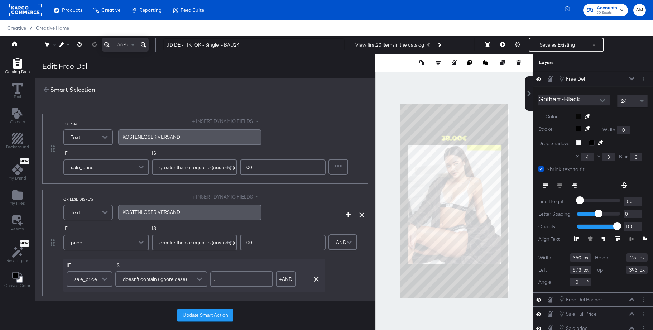
click at [253, 167] on input "100" at bounding box center [283, 168] width 86 height 16
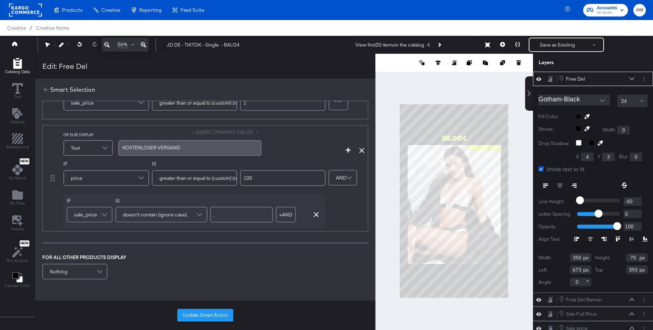
type input "1"
click at [252, 181] on input "100" at bounding box center [283, 178] width 86 height 16
type input "1"
click at [194, 313] on button "Update Smart Action" at bounding box center [205, 315] width 56 height 13
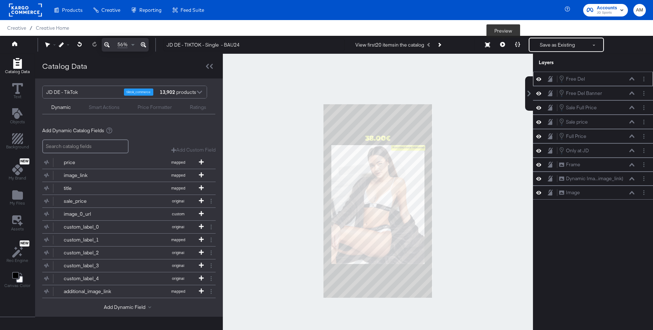
click at [501, 44] on icon at bounding box center [502, 44] width 5 height 5
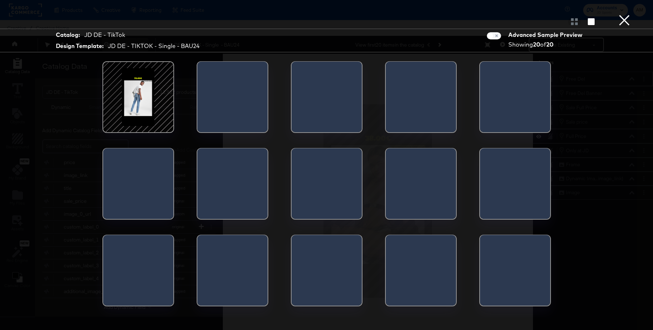
click at [139, 96] on div at bounding box center [138, 97] width 61 height 61
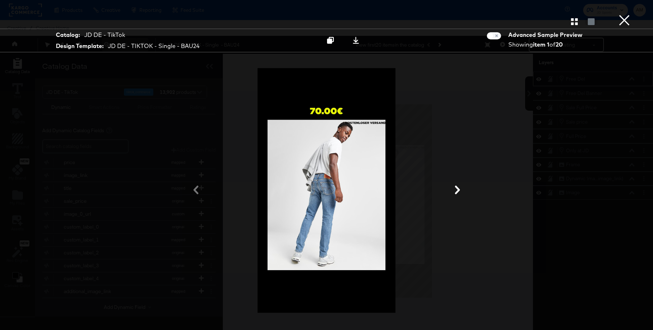
click at [625, 14] on button "×" at bounding box center [625, 7] width 14 height 14
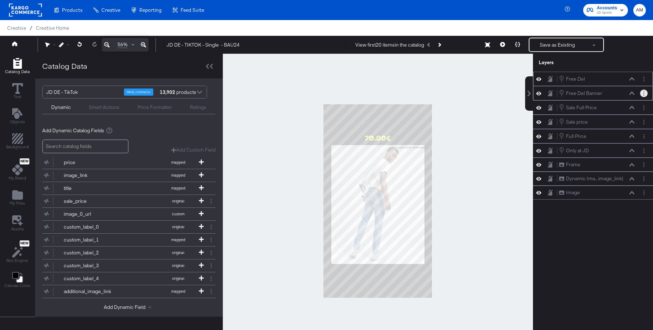
click at [646, 94] on button "Layer Options" at bounding box center [645, 94] width 8 height 8
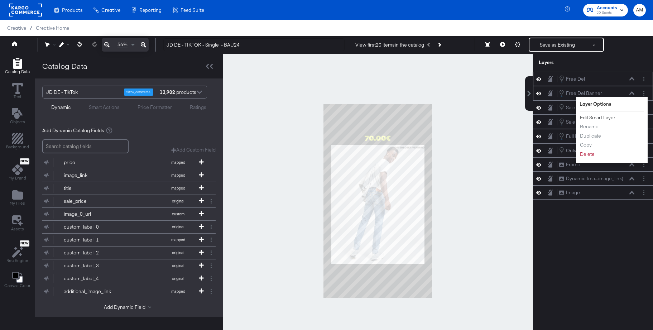
click at [602, 119] on button "Edit Smart Layer" at bounding box center [598, 118] width 36 height 8
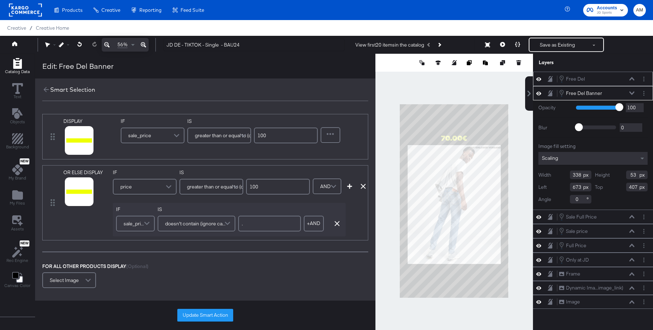
drag, startPoint x: 274, startPoint y: 136, endPoint x: 256, endPoint y: 134, distance: 18.4
click at [256, 134] on input "100" at bounding box center [286, 136] width 64 height 16
type input "1"
drag, startPoint x: 266, startPoint y: 186, endPoint x: 234, endPoint y: 189, distance: 32.4
click at [234, 189] on div "IF price IS greater than or equal to (custom) (number) 100" at bounding box center [211, 184] width 197 height 30
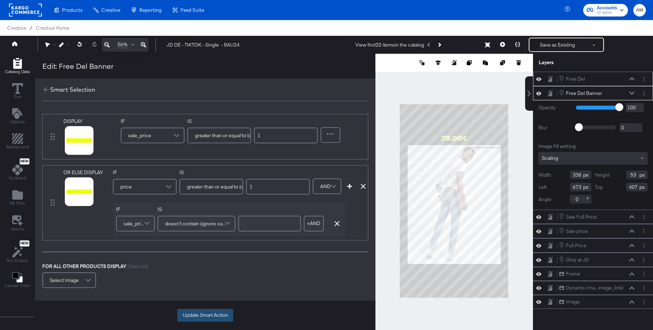
type input "1"
drag, startPoint x: 207, startPoint y: 314, endPoint x: 224, endPoint y: 308, distance: 18.4
click at [206, 314] on button "Update Smart Action" at bounding box center [205, 315] width 56 height 13
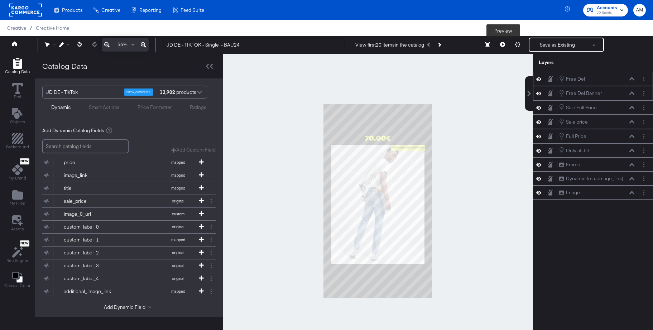
click at [505, 42] on icon at bounding box center [502, 44] width 5 height 5
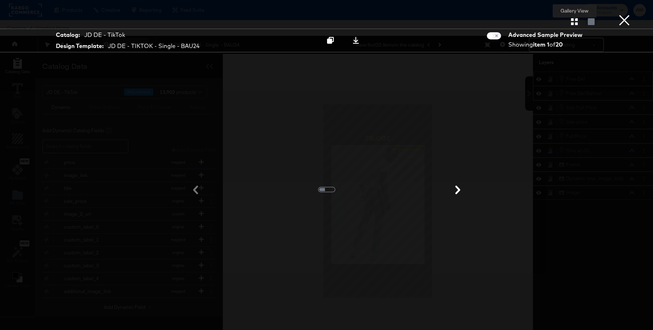
click at [576, 24] on icon "button" at bounding box center [574, 21] width 7 height 7
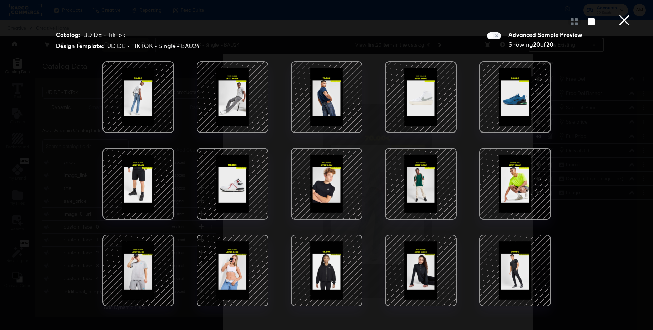
click at [511, 103] on div at bounding box center [515, 97] width 61 height 61
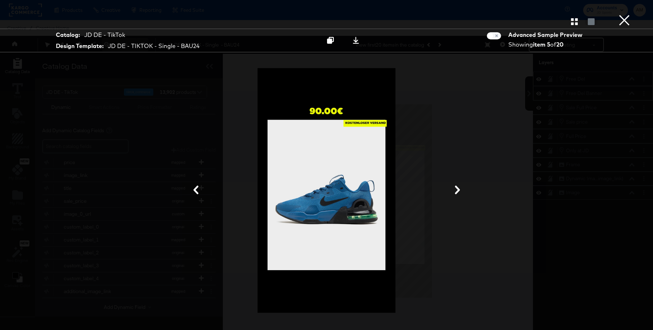
click at [628, 14] on button "×" at bounding box center [625, 7] width 14 height 14
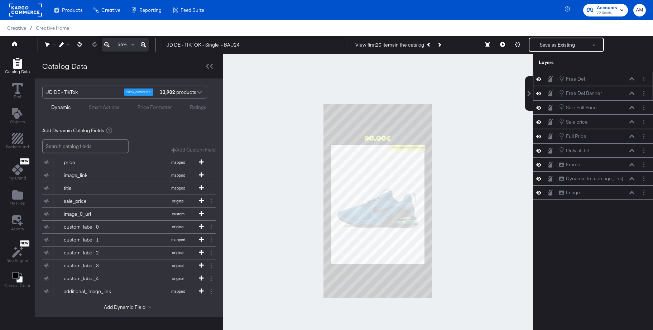
click at [144, 44] on icon at bounding box center [143, 45] width 5 height 9
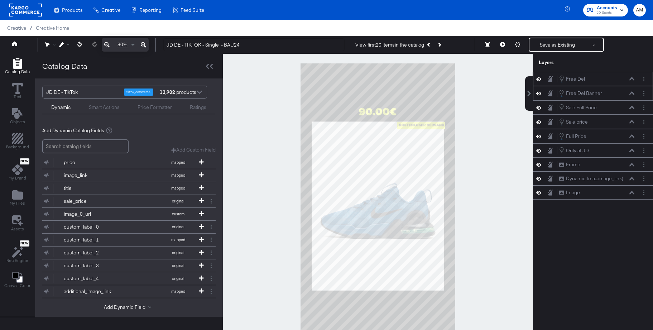
click at [144, 44] on icon at bounding box center [143, 45] width 5 height 9
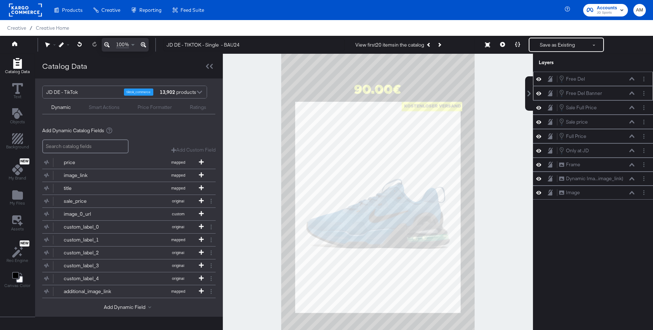
click at [144, 44] on icon at bounding box center [143, 45] width 5 height 9
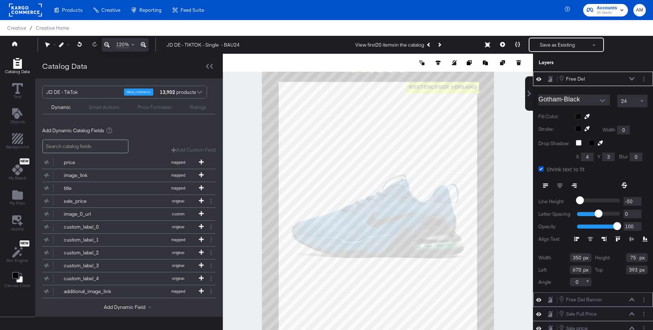
type input "669"
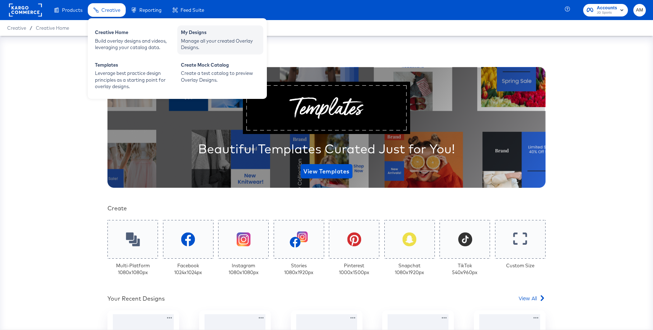
click at [196, 39] on div "Manage all your created Overlay Designs." at bounding box center [220, 44] width 79 height 13
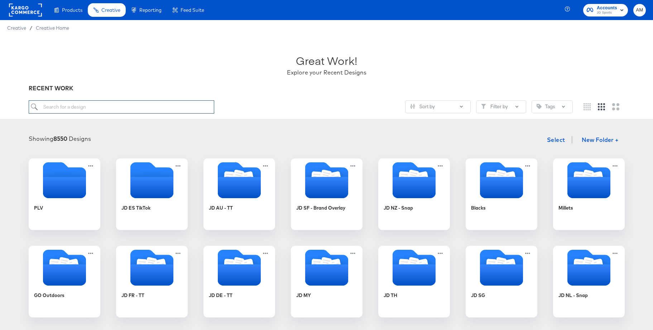
click at [67, 108] on input "search" at bounding box center [122, 106] width 186 height 13
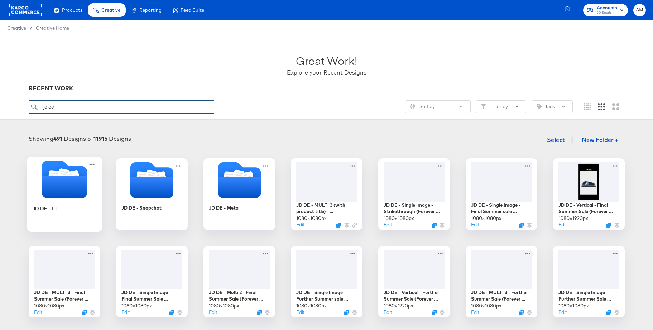
type input "jd de"
click at [63, 180] on icon "Folder" at bounding box center [64, 187] width 45 height 22
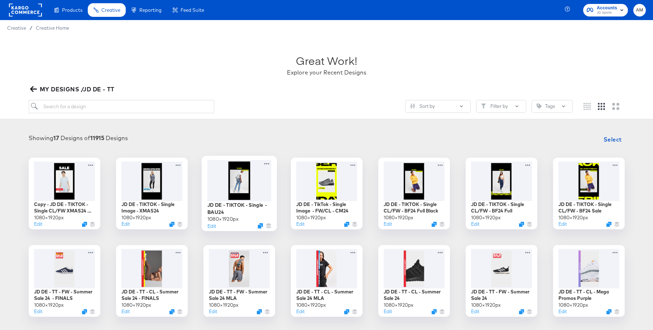
click at [242, 184] on div at bounding box center [239, 180] width 64 height 41
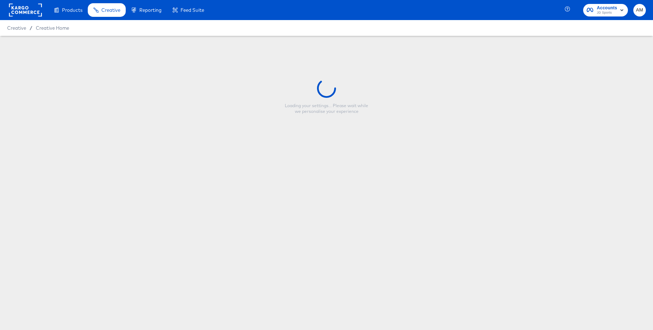
type input "JD DE - TIKTOK - Single - BAU24"
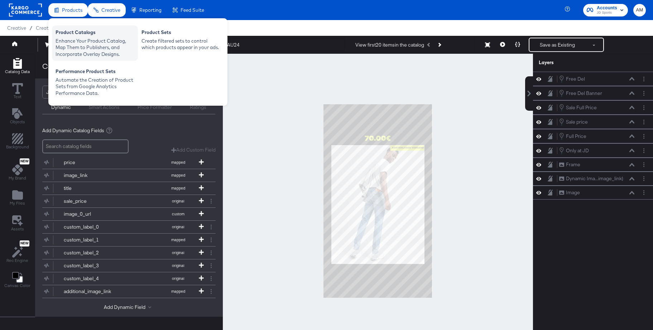
click at [82, 37] on div "Product Catalogs" at bounding box center [95, 33] width 79 height 9
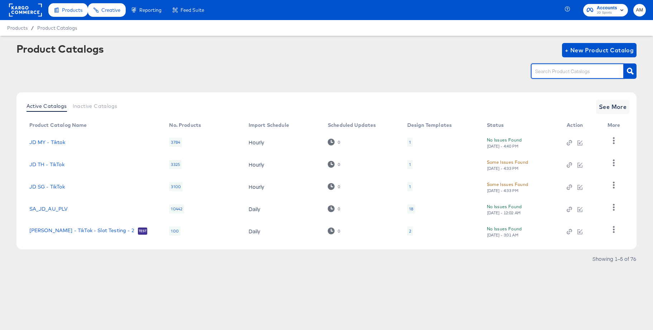
click at [545, 72] on input "text" at bounding box center [572, 71] width 76 height 8
type input "de - m"
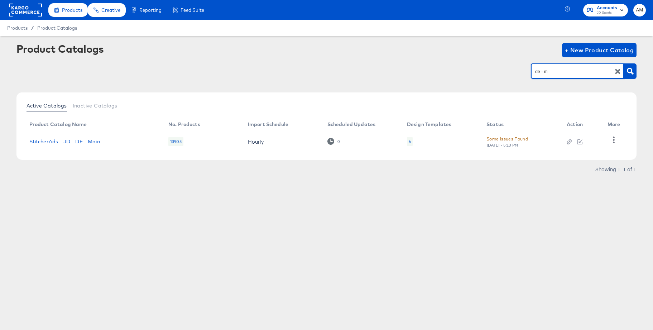
click at [89, 142] on link "StitcherAds - JD - DE - Main" at bounding box center [64, 142] width 71 height 6
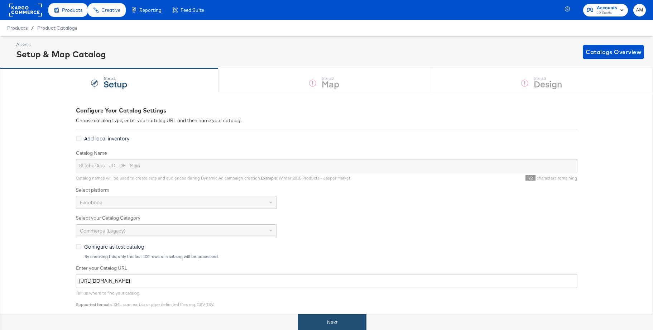
drag, startPoint x: 327, startPoint y: 320, endPoint x: 329, endPoint y: 316, distance: 4.0
click at [327, 320] on button "Next" at bounding box center [332, 322] width 68 height 16
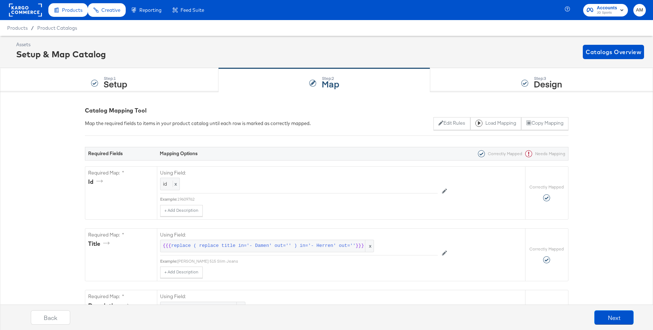
scroll to position [2, 0]
